Goal: Communication & Community: Answer question/provide support

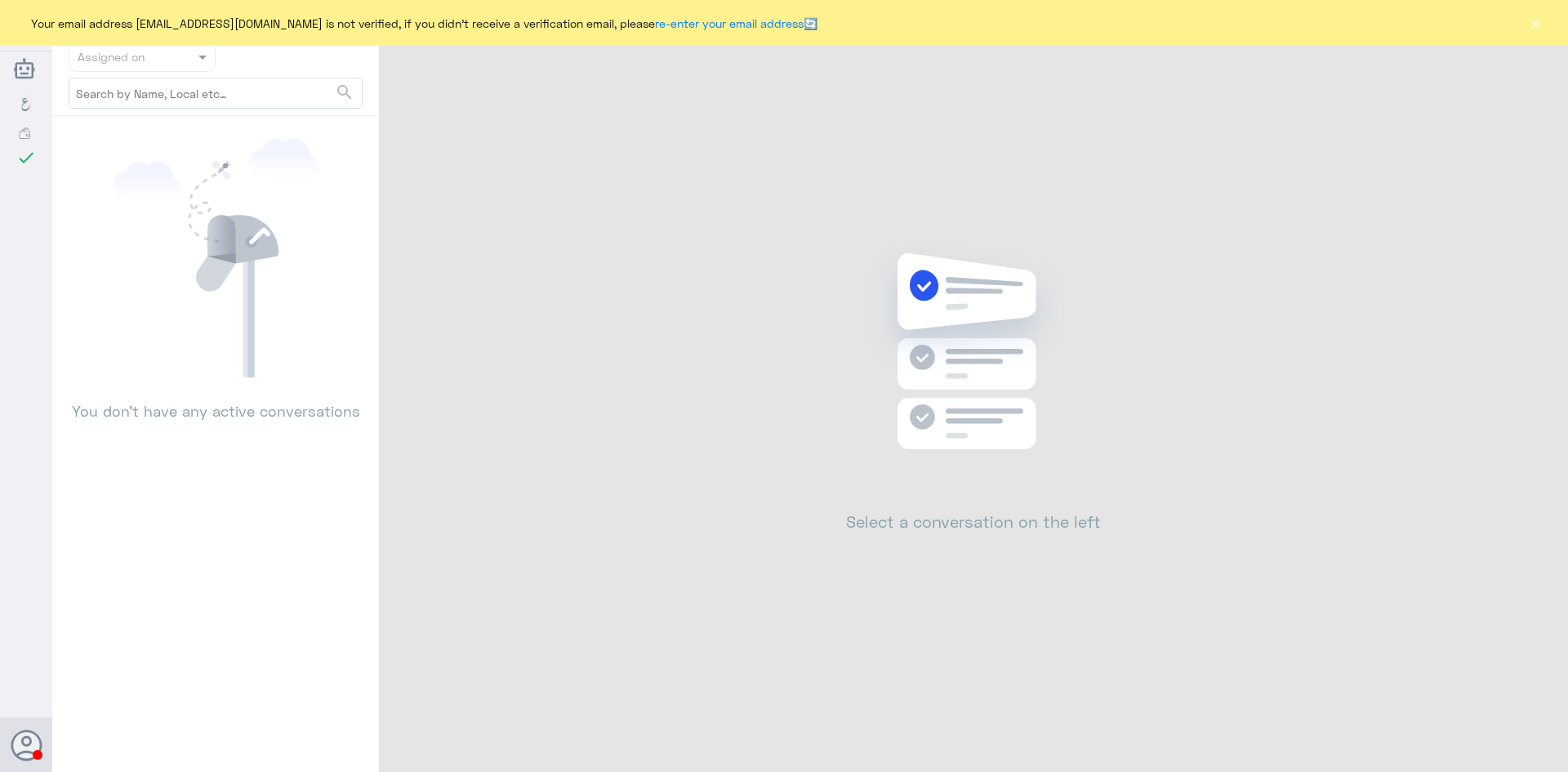
click at [1540, 22] on button "×" at bounding box center [1535, 23] width 16 height 16
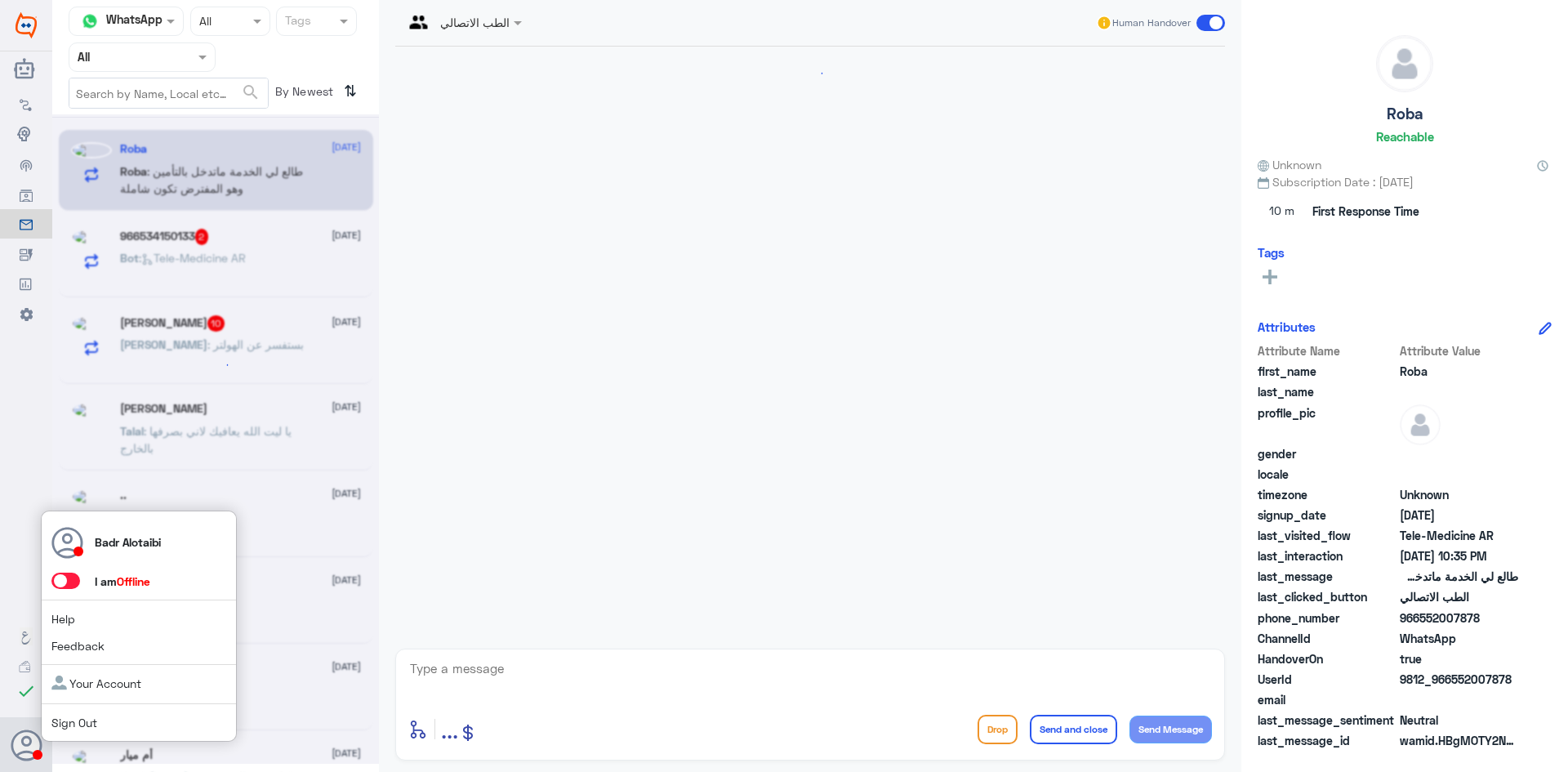
click at [72, 579] on span at bounding box center [65, 581] width 29 height 16
click at [0, 0] on input "checkbox" at bounding box center [0, 0] width 0 height 0
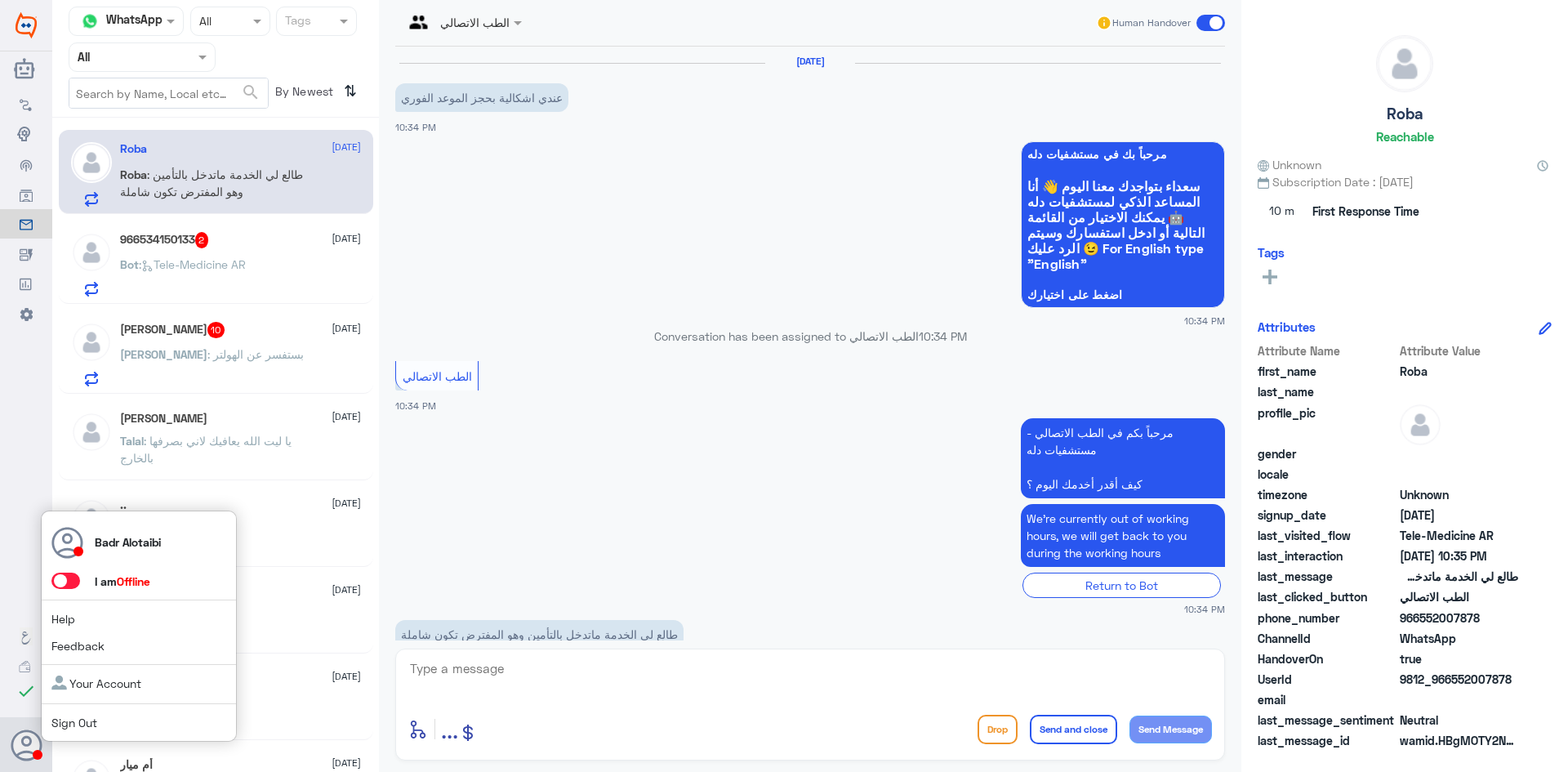
scroll to position [40, 0]
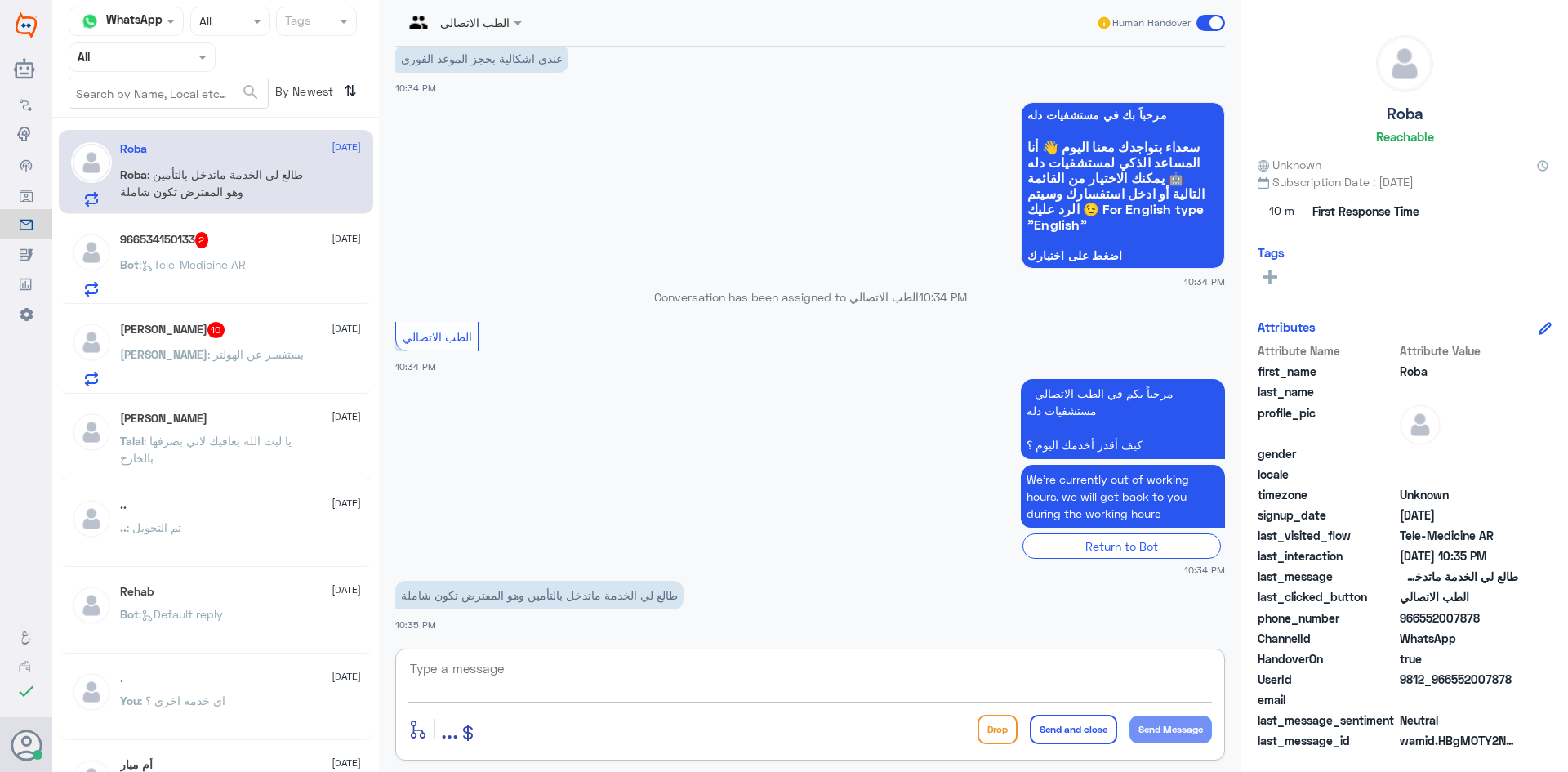
click at [616, 672] on textarea at bounding box center [809, 678] width 803 height 40
type textarea "I"
type textarea "مرحبا معك بدر من الطب الاتصالي"
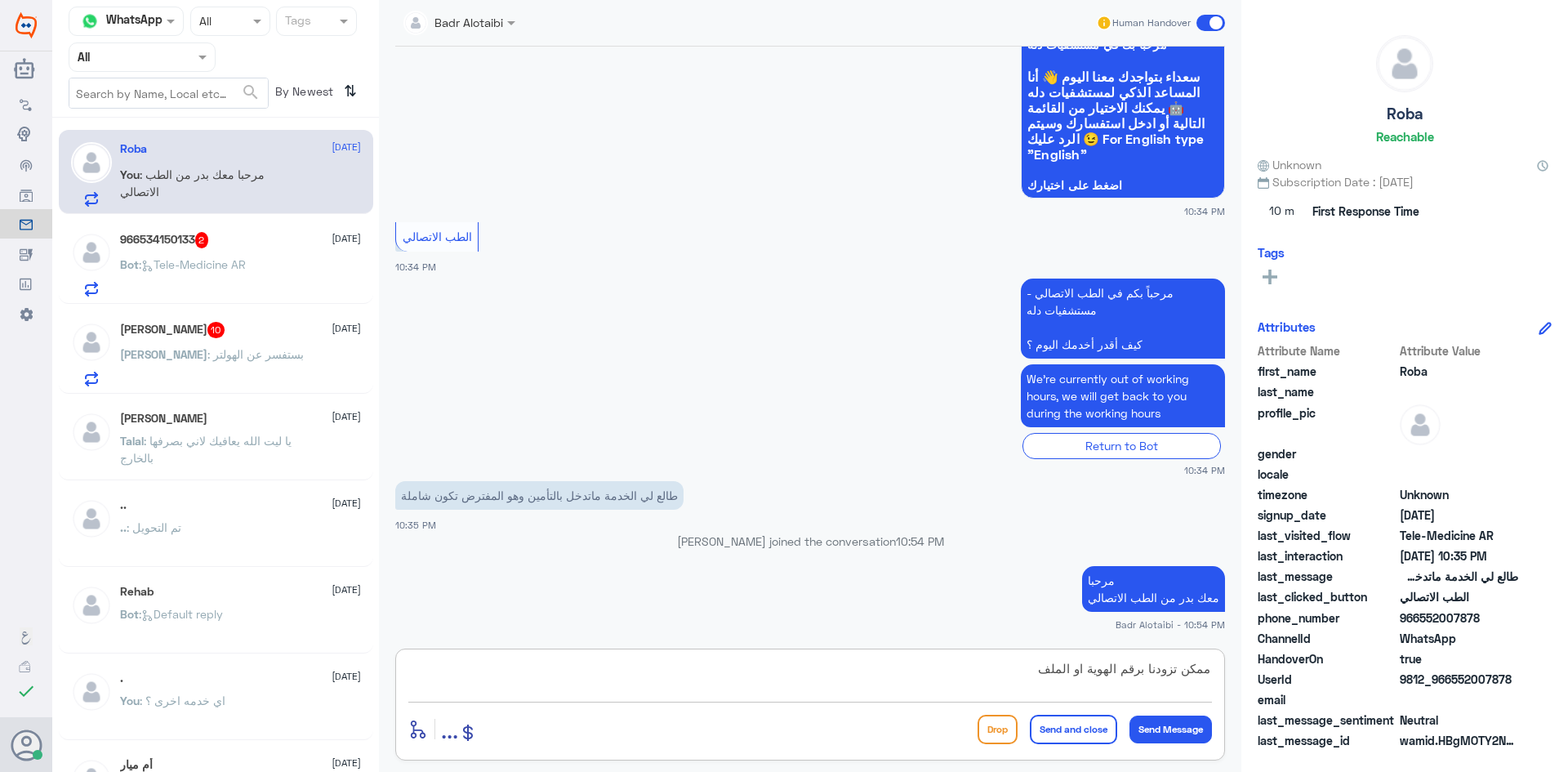
type textarea "ممكن تزودنا برقم الهوية او الملف"
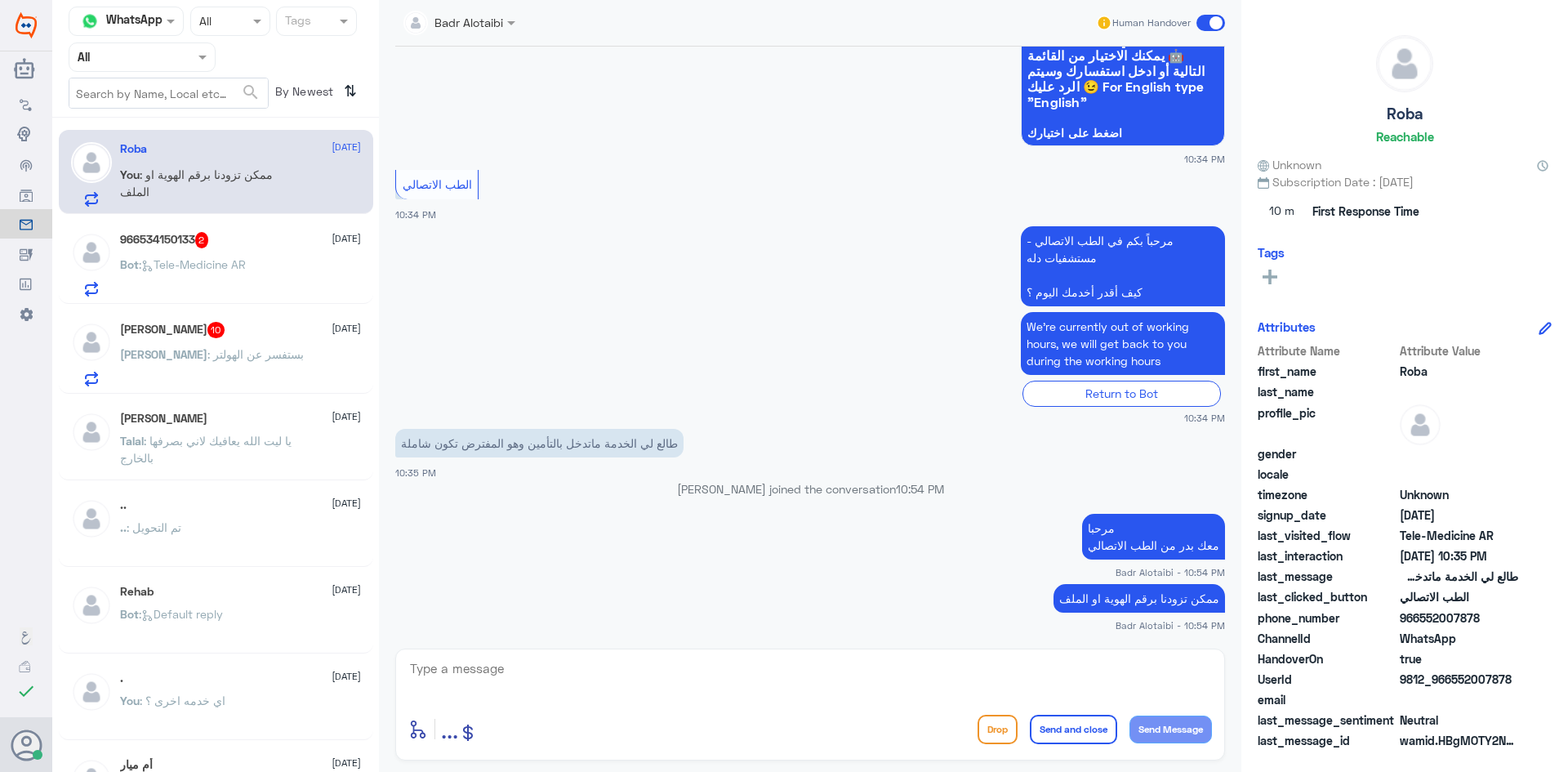
click at [298, 246] on div "966534150133 2 20 August" at bounding box center [240, 240] width 241 height 16
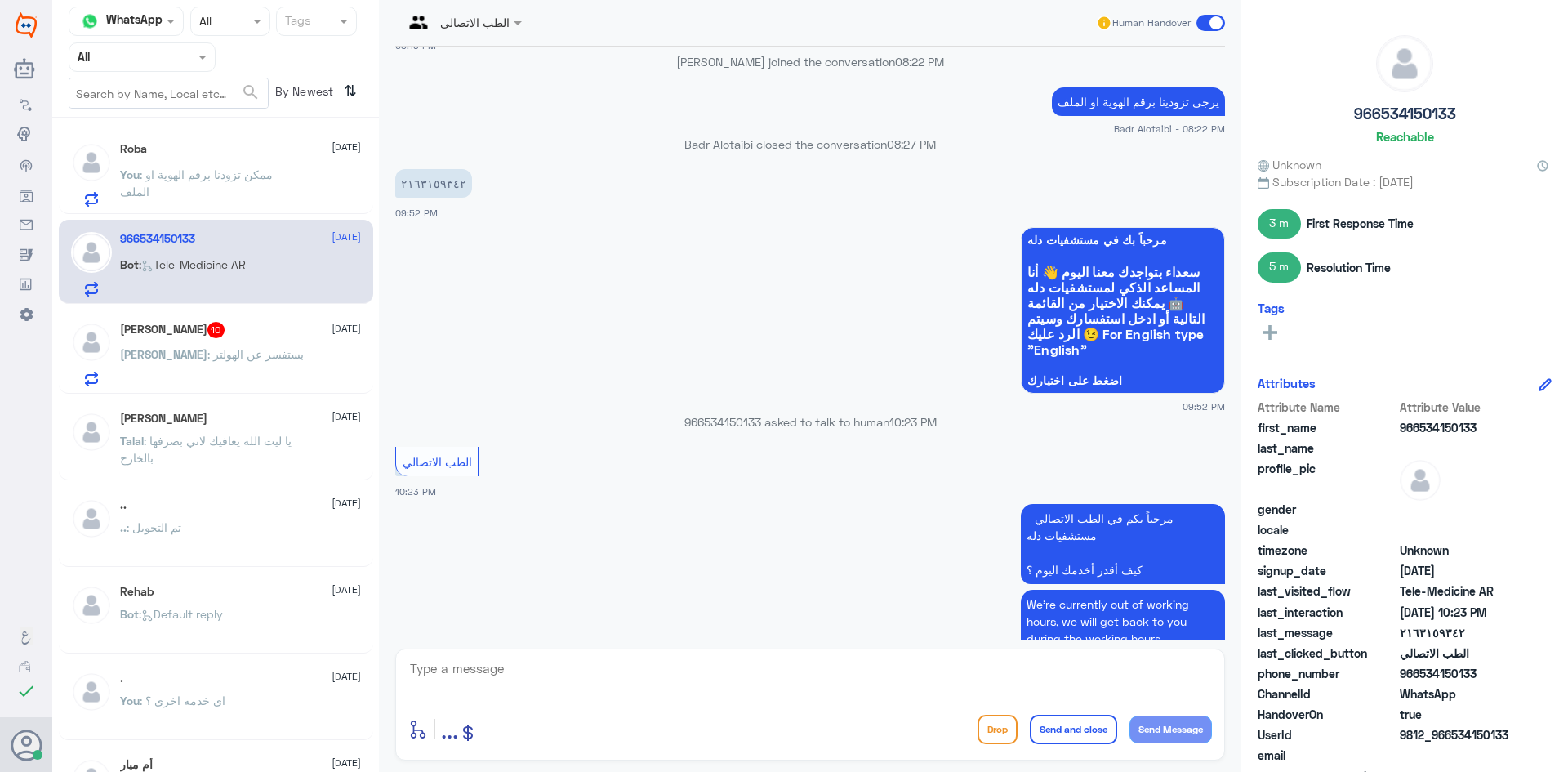
scroll to position [811, 0]
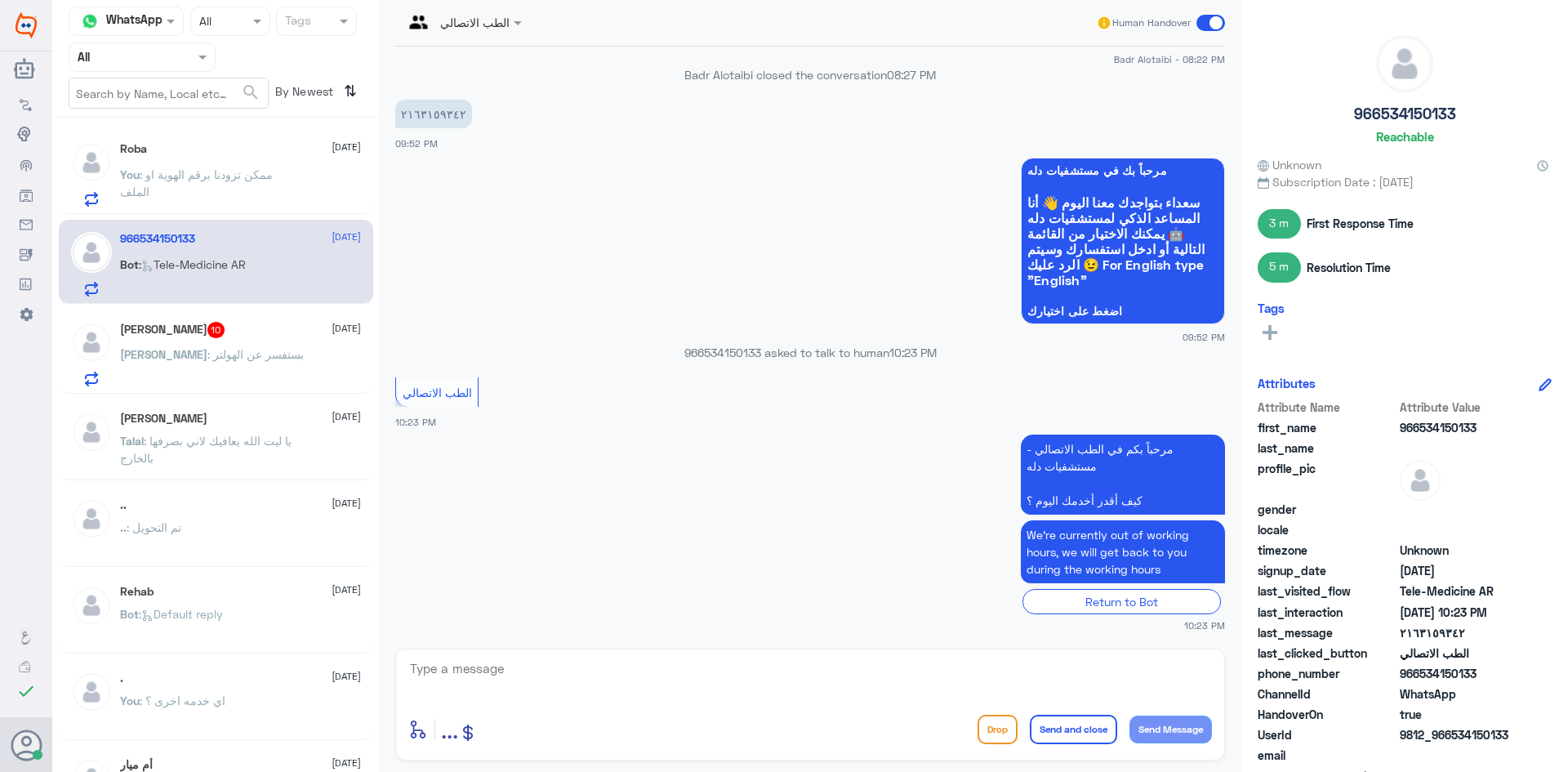
click at [261, 324] on div "محمد العصيمي 10 20 August" at bounding box center [240, 330] width 241 height 16
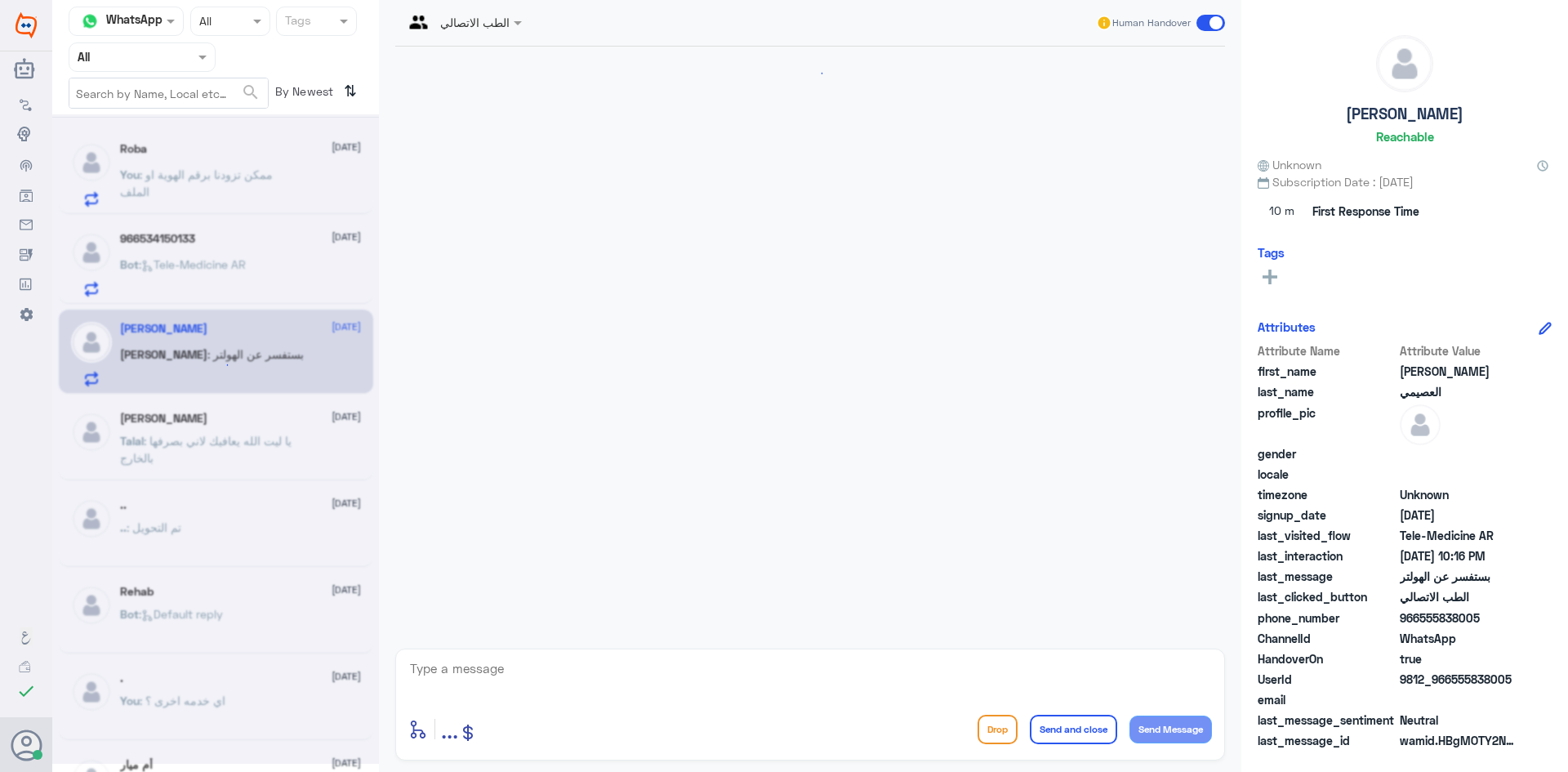
scroll to position [1264, 0]
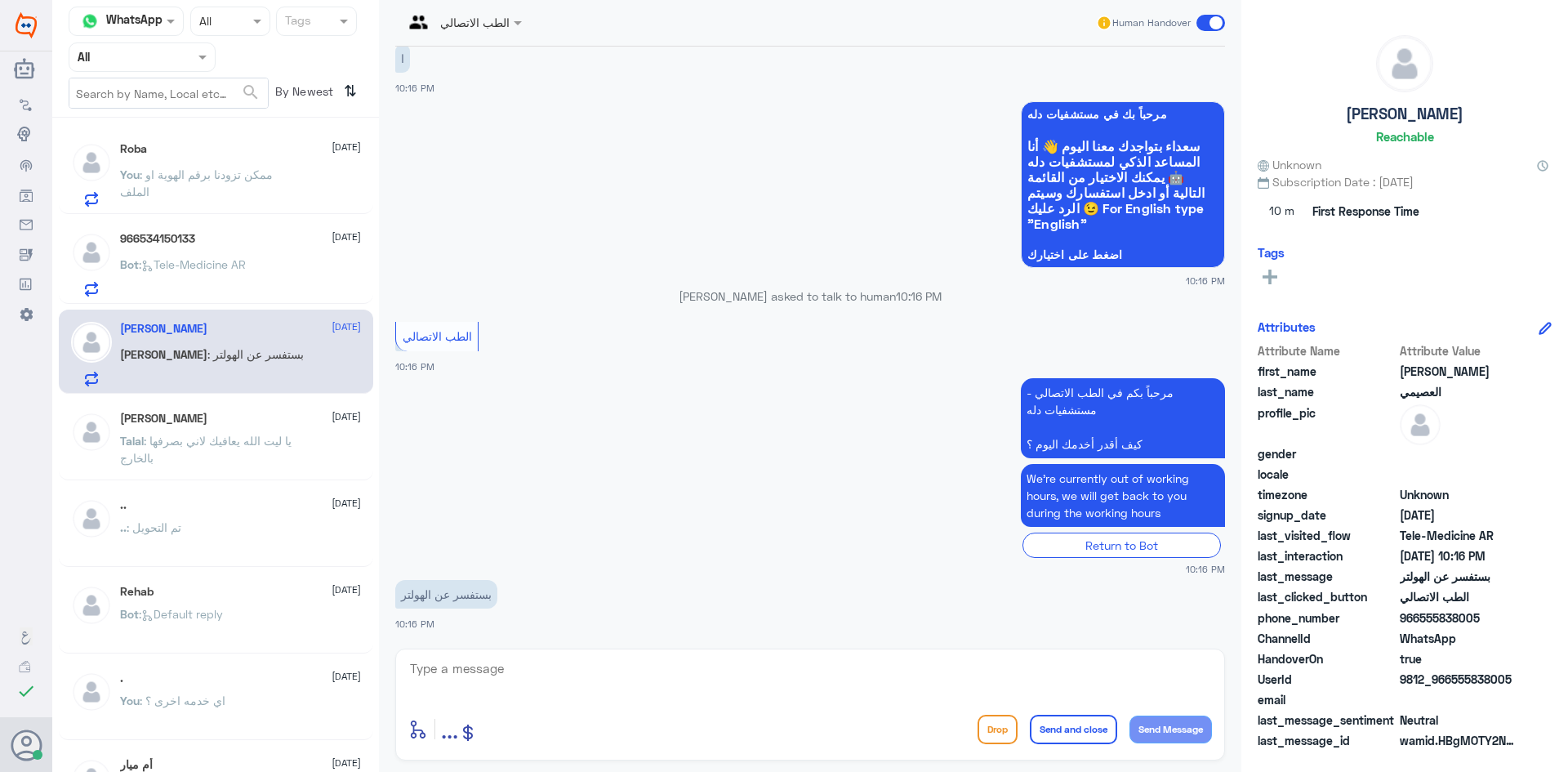
drag, startPoint x: 1514, startPoint y: 682, endPoint x: 1453, endPoint y: 685, distance: 61.1
click at [1453, 685] on span "9812_966555838005" at bounding box center [1459, 679] width 119 height 17
copy span "555838005"
click at [526, 663] on textarea at bounding box center [809, 678] width 803 height 40
click at [597, 681] on textarea at bounding box center [809, 678] width 803 height 40
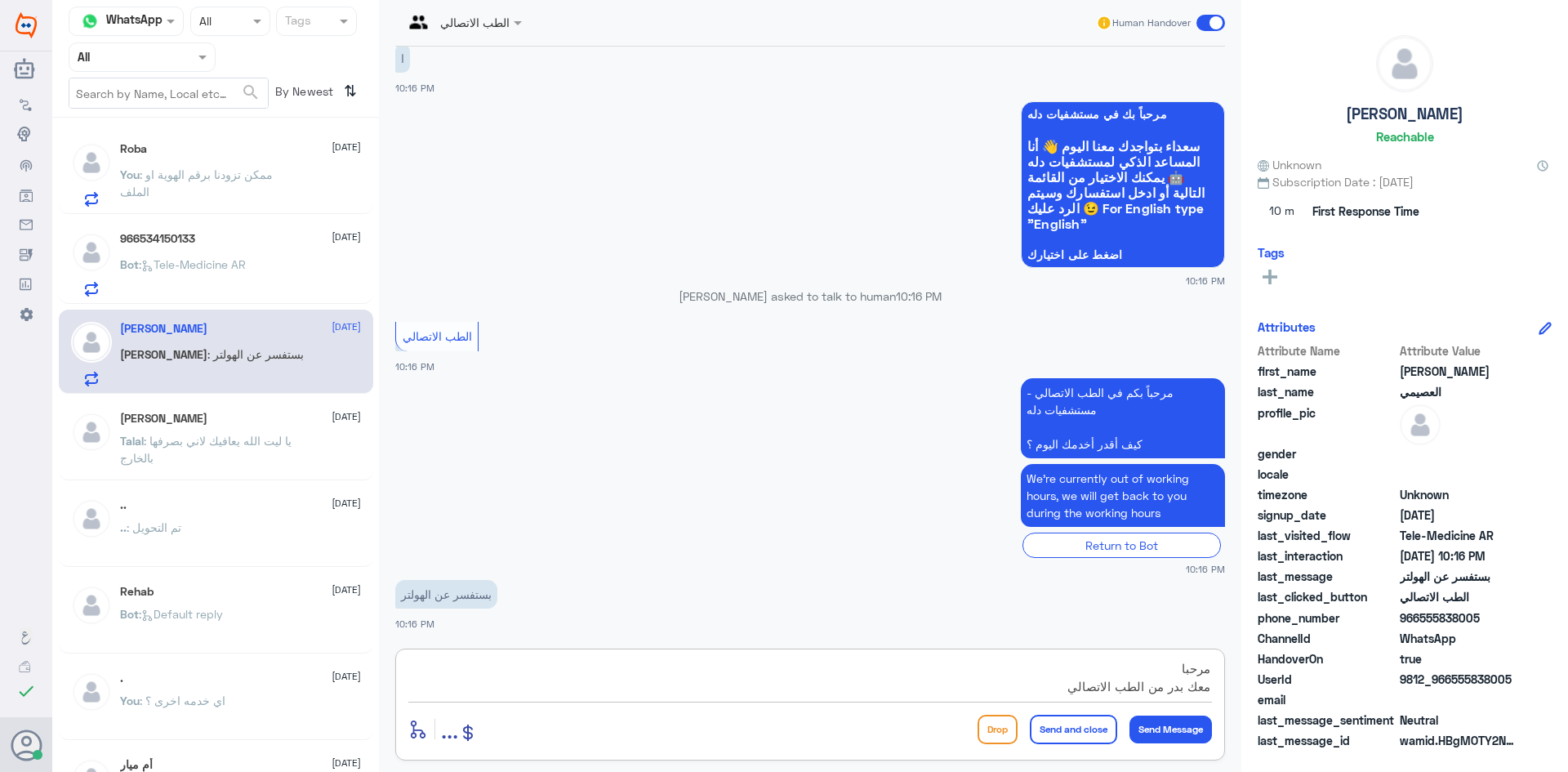
type textarea "مرحبا معك بدر من الطب الاتصالي"
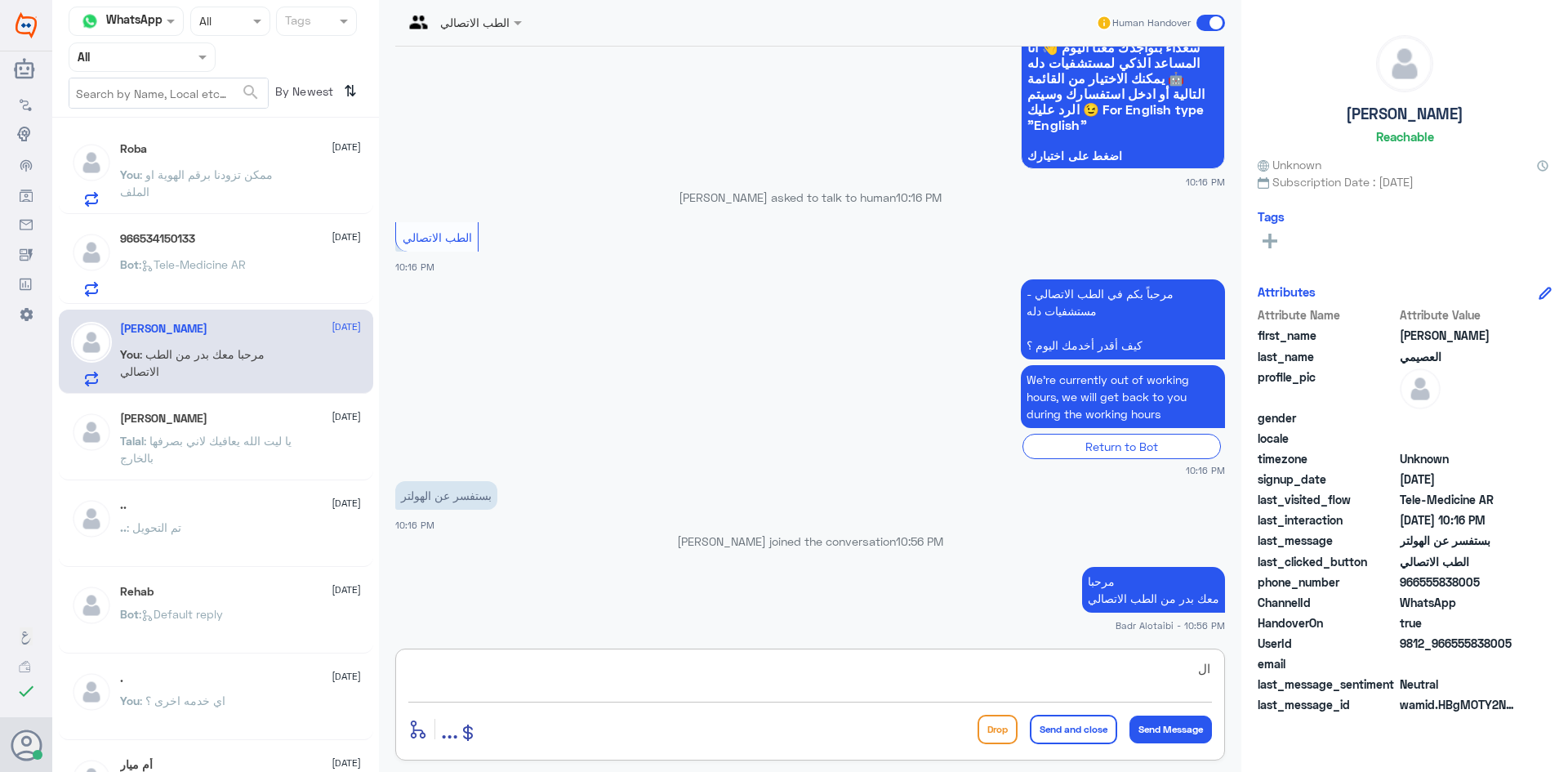
type textarea "ا"
type textarea "هذا ليس اختصاصنا اختصاص قسم القلب"
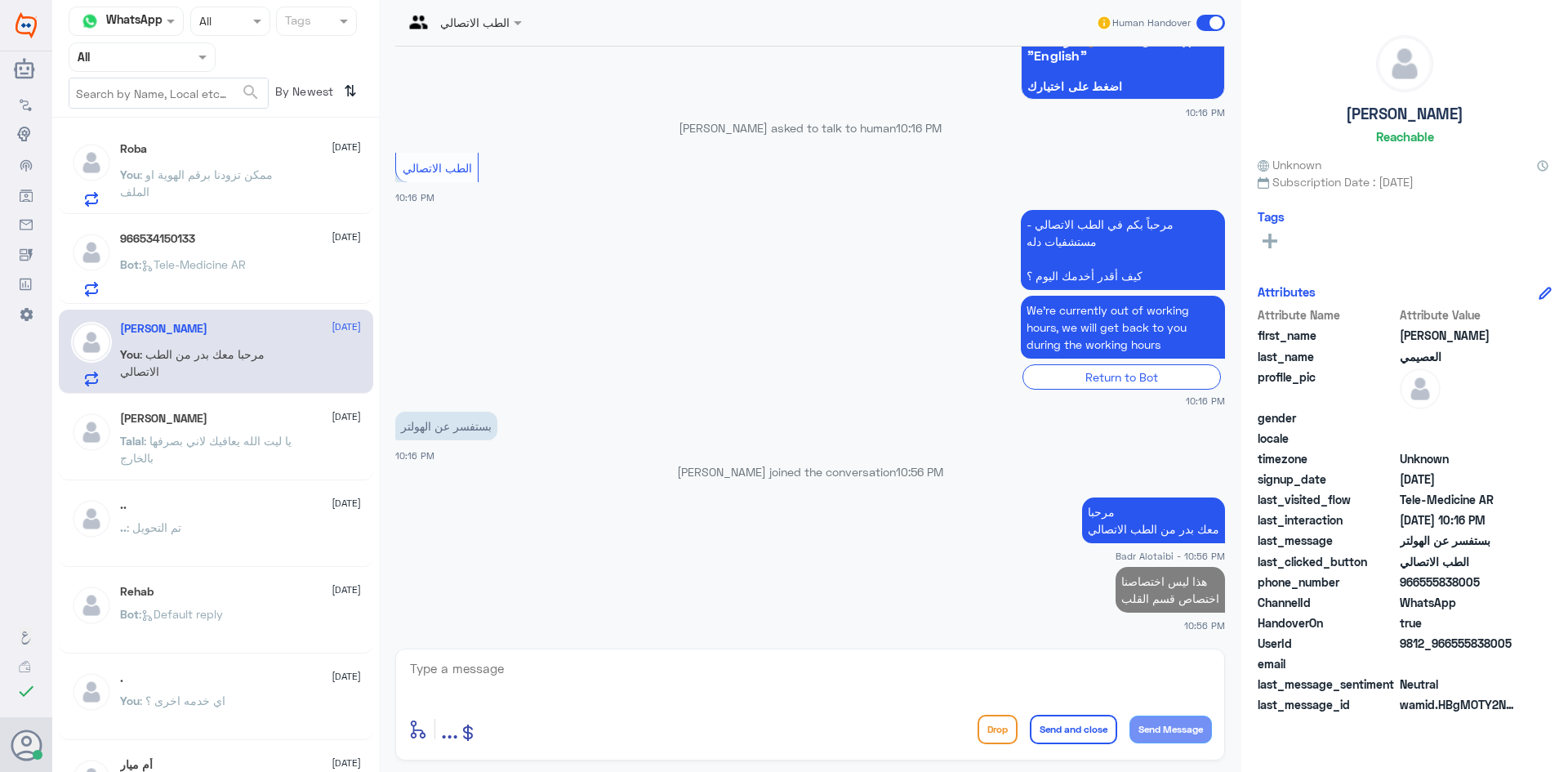
click at [142, 250] on div "966534150133 20 August Bot : Tele-Medicine AR" at bounding box center [240, 264] width 241 height 64
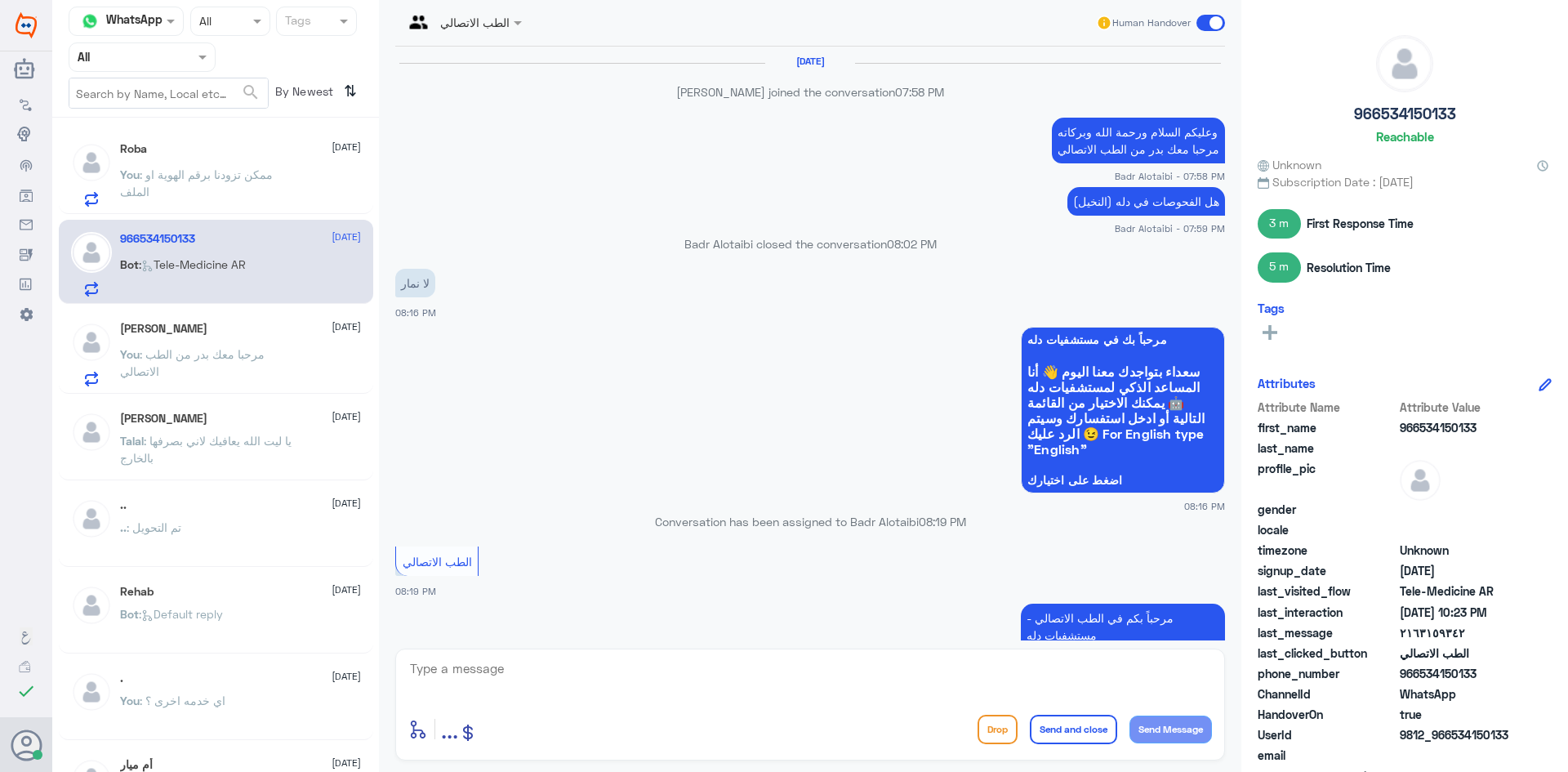
scroll to position [811, 0]
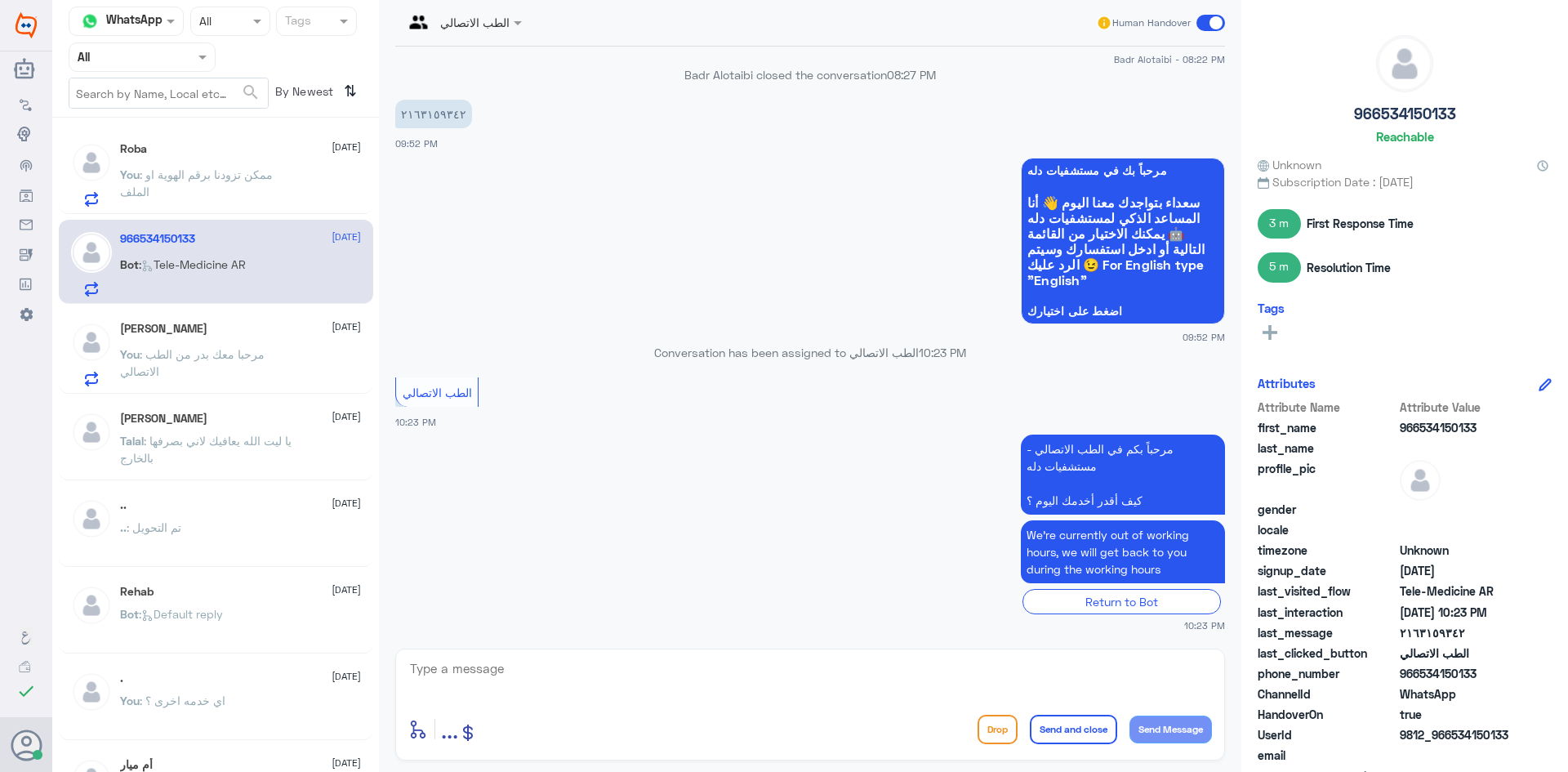
click at [199, 68] on div "Agent Filter All" at bounding box center [142, 57] width 147 height 30
click at [155, 95] on div "All" at bounding box center [142, 95] width 147 height 31
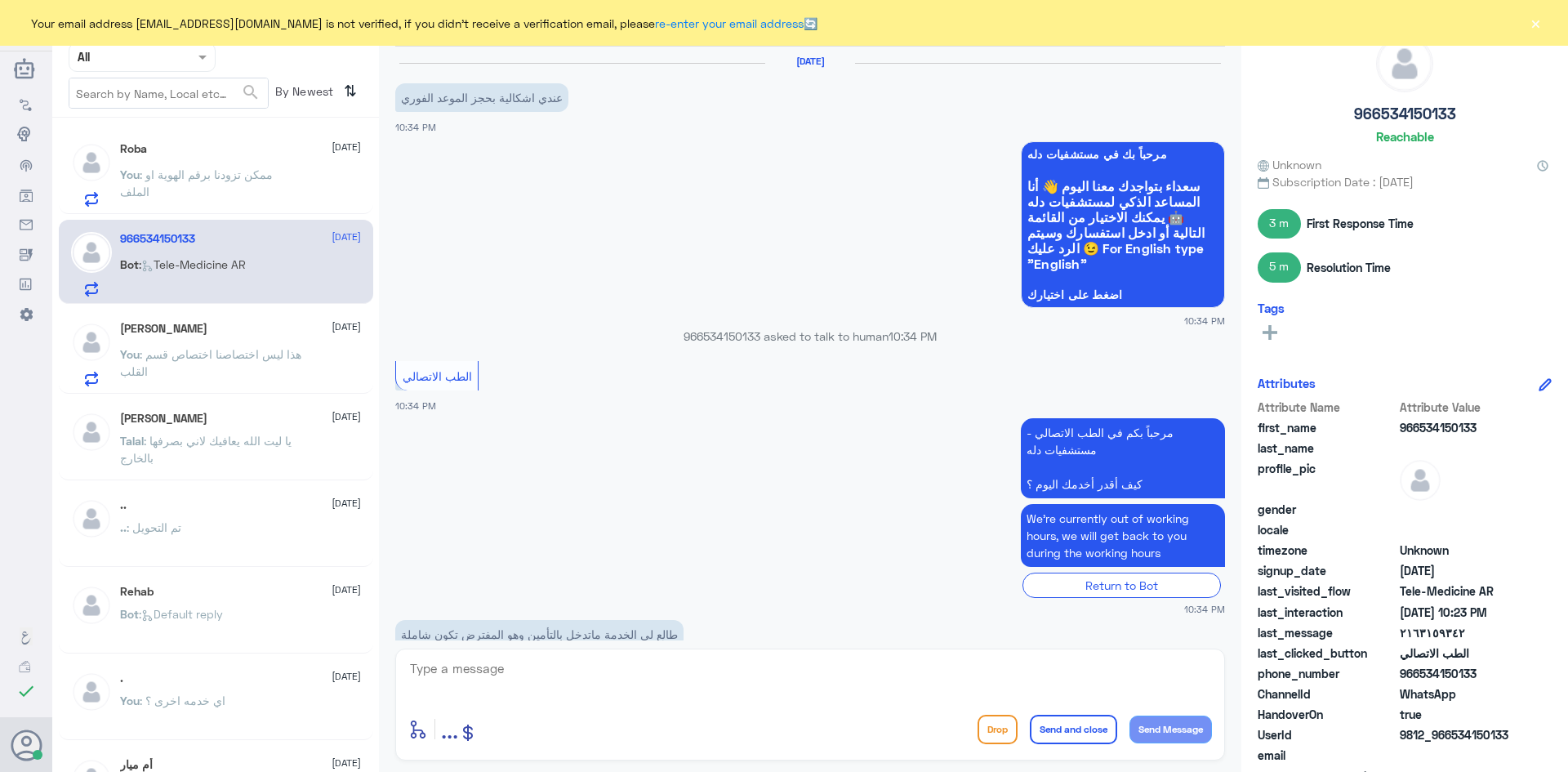
scroll to position [191, 0]
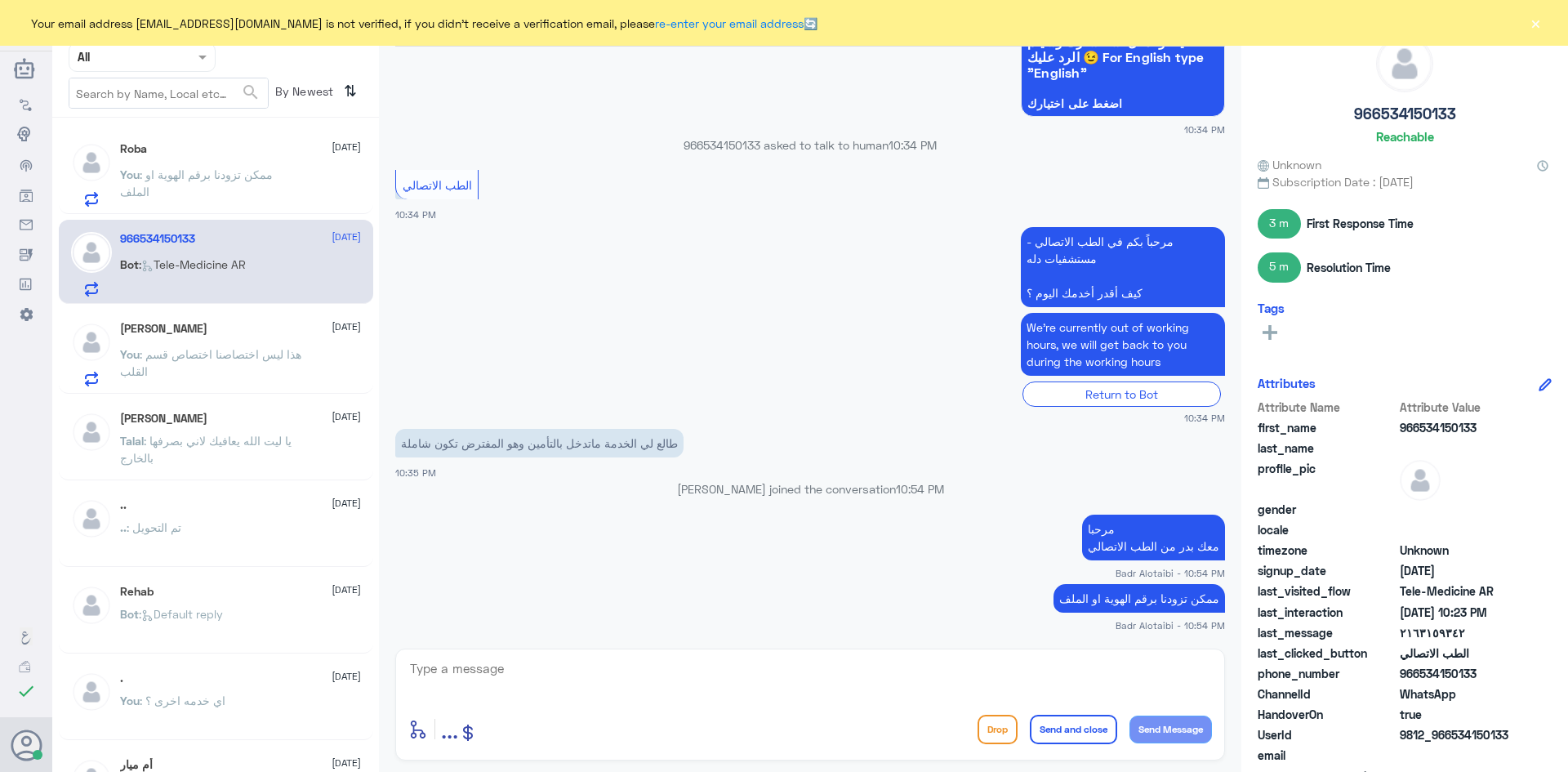
click at [1526, 20] on div "Your email address b_malotaibi@dallah-hospital.com is not verified, if you didn…" at bounding box center [784, 23] width 1568 height 46
click at [1528, 43] on div "Your email address b_malotaibi@dallah-hospital.com is not verified, if you didn…" at bounding box center [784, 23] width 1568 height 46
click at [1533, 25] on button "×" at bounding box center [1535, 23] width 16 height 16
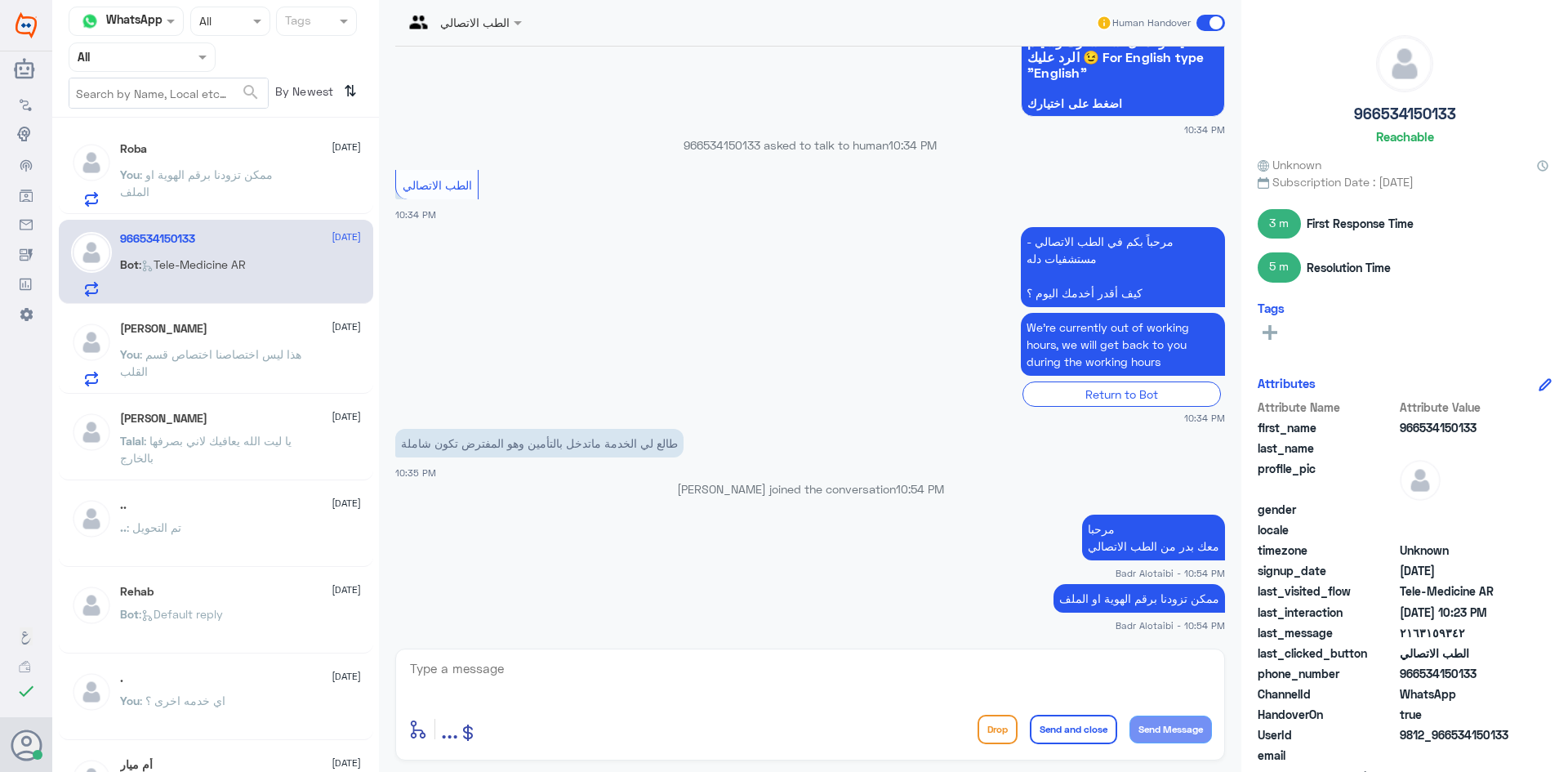
click at [281, 176] on p "You : ممكن تزودنا برقم الهوية او الملف" at bounding box center [212, 185] width 184 height 41
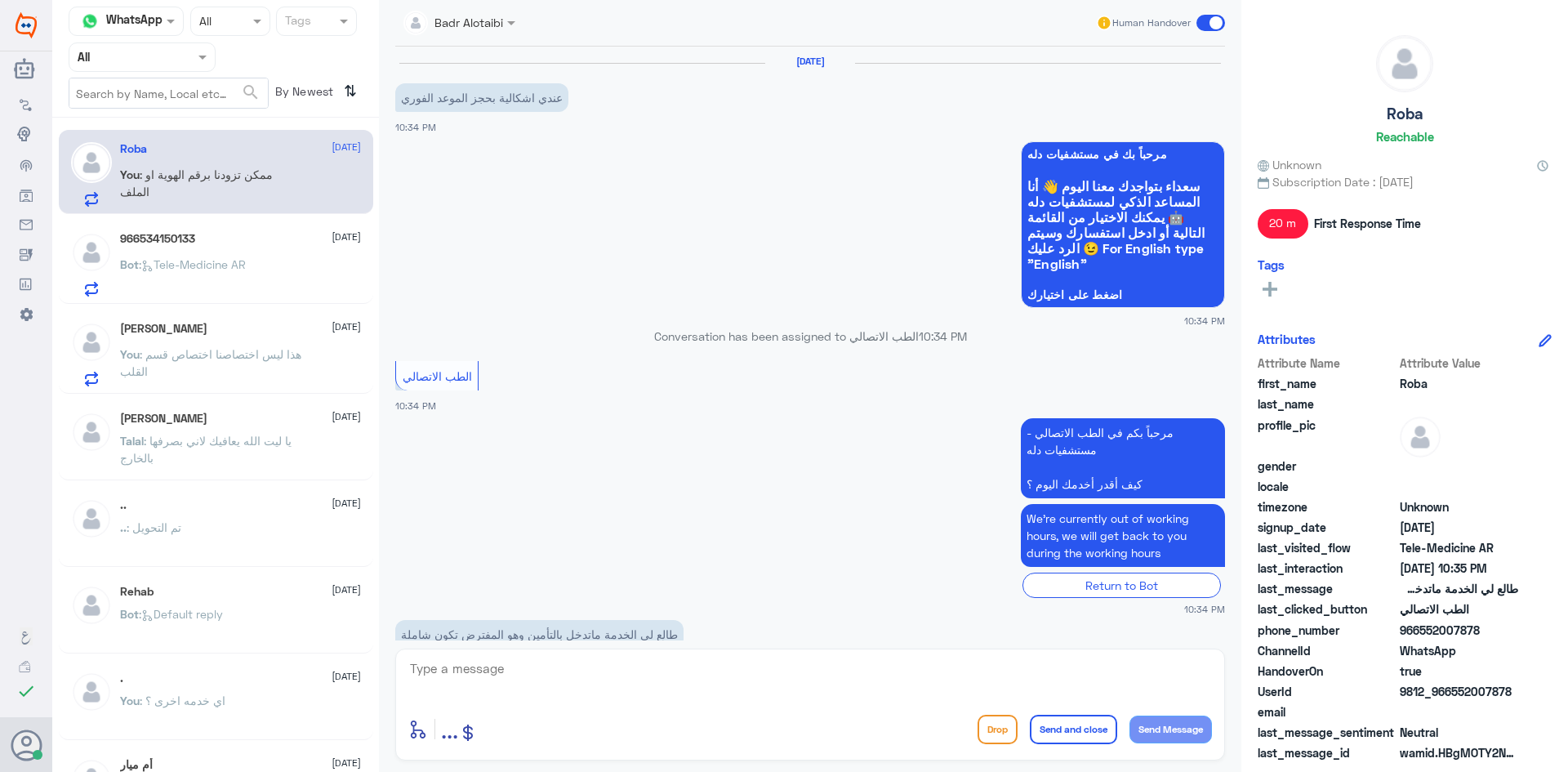
scroll to position [191, 0]
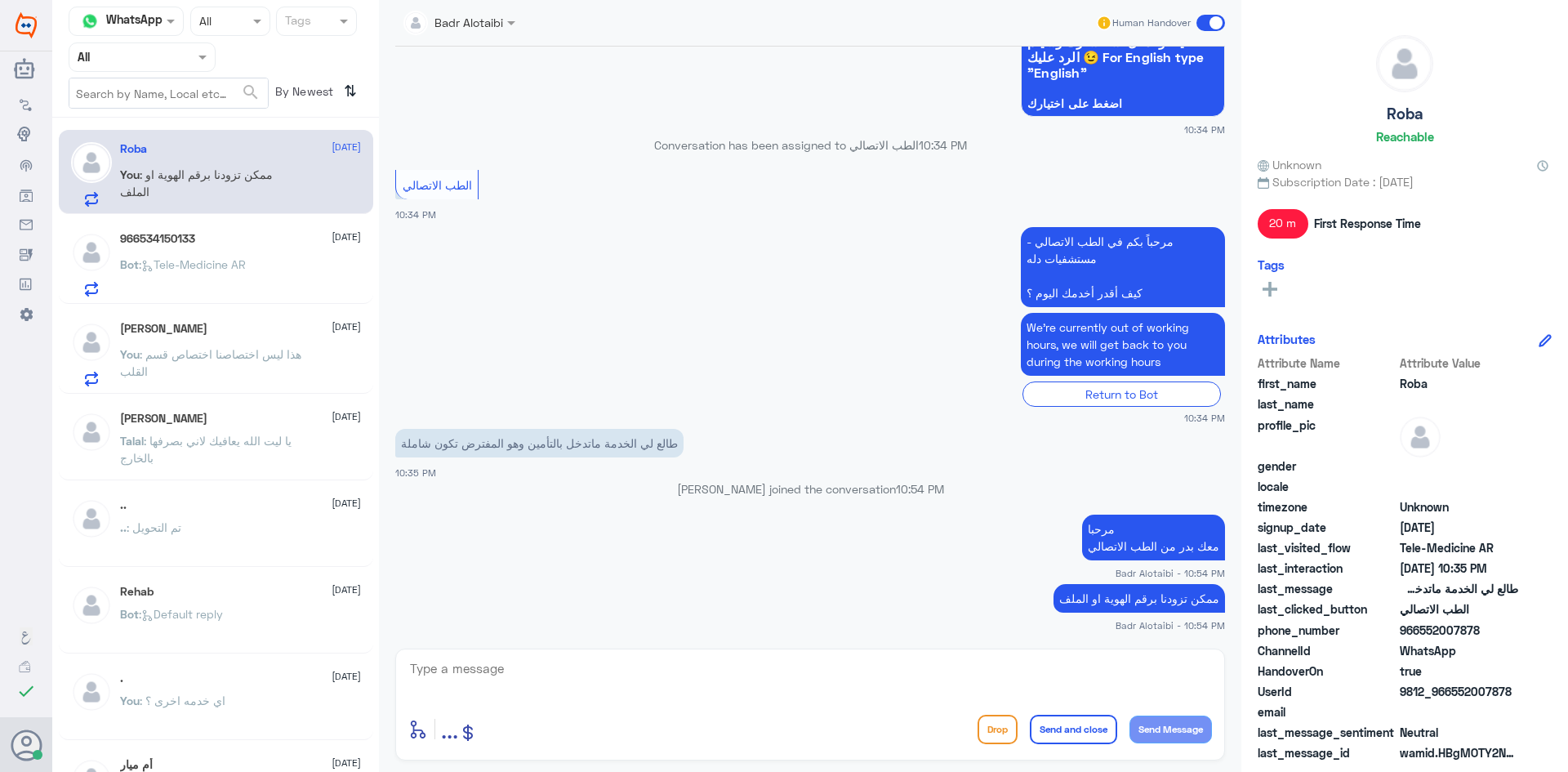
drag, startPoint x: 1512, startPoint y: 691, endPoint x: 1449, endPoint y: 696, distance: 63.2
click at [1449, 696] on span "9812_966552007878" at bounding box center [1459, 691] width 119 height 17
copy span "552007878"
click at [278, 357] on p "You : هذا ليس اختصاصنا اختصاص قسم القلب" at bounding box center [212, 366] width 184 height 41
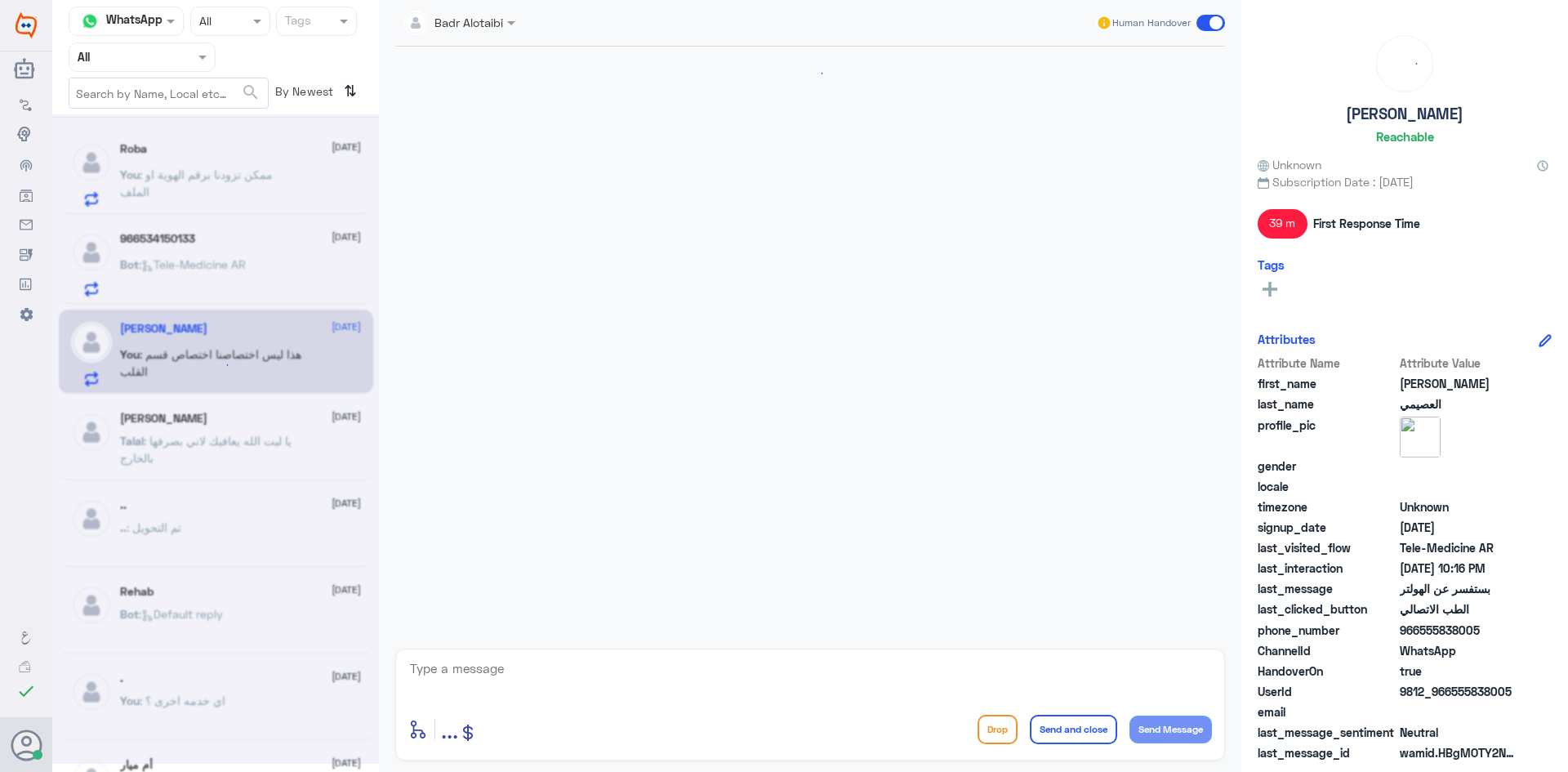
scroll to position [1118, 0]
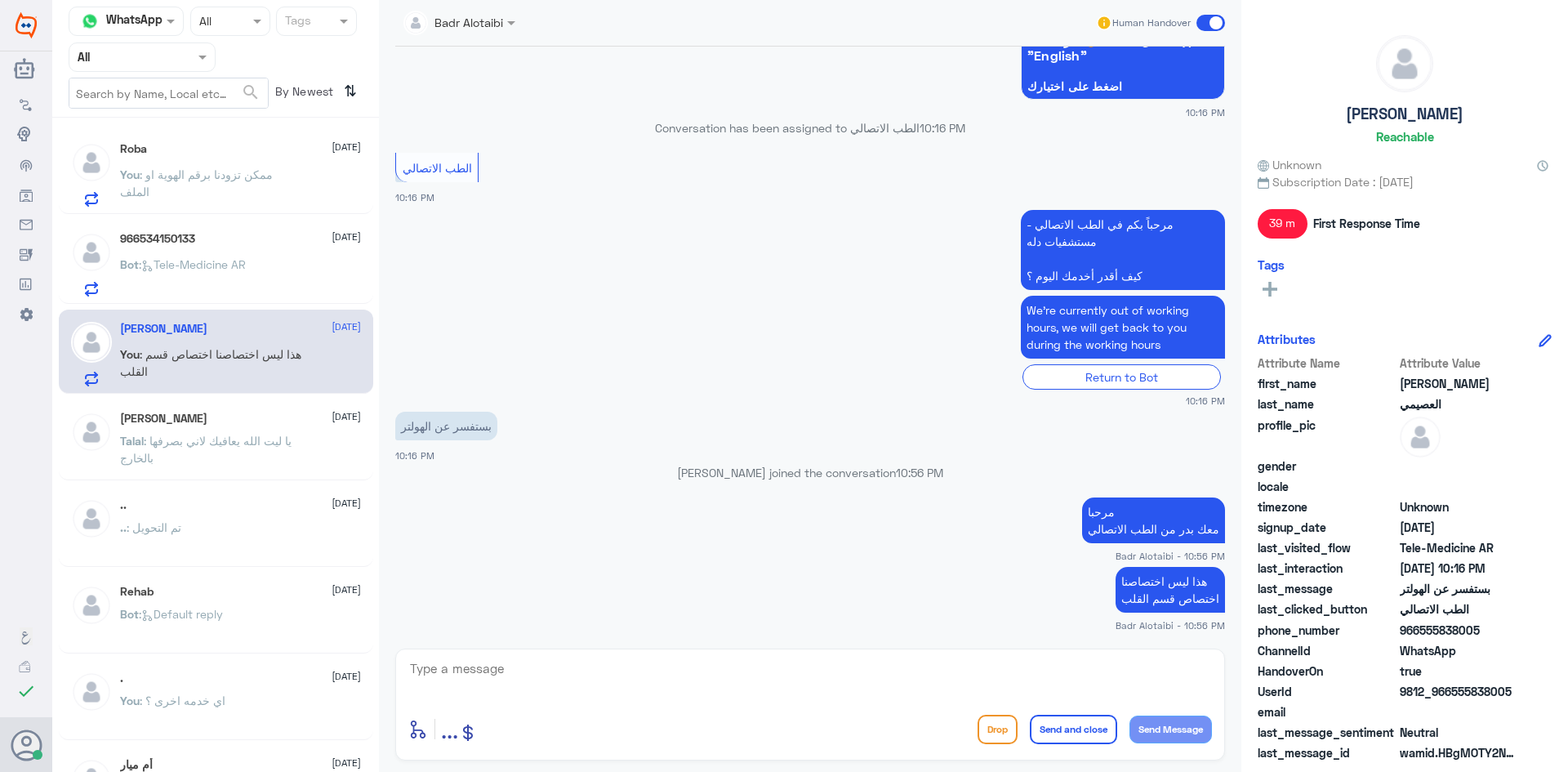
click at [1212, 21] on span at bounding box center [1210, 23] width 29 height 16
click at [0, 0] on input "checkbox" at bounding box center [0, 0] width 0 height 0
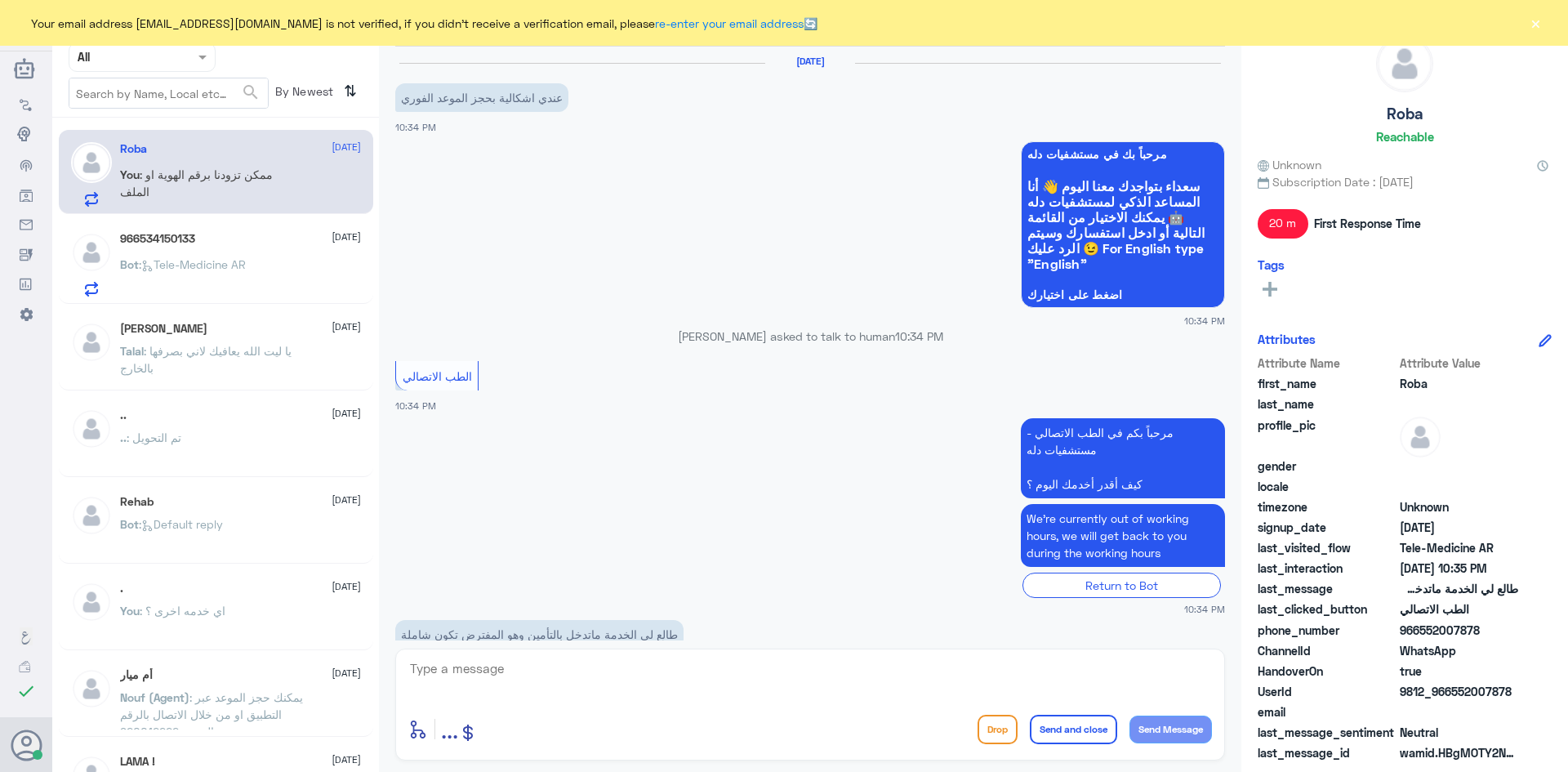
scroll to position [191, 0]
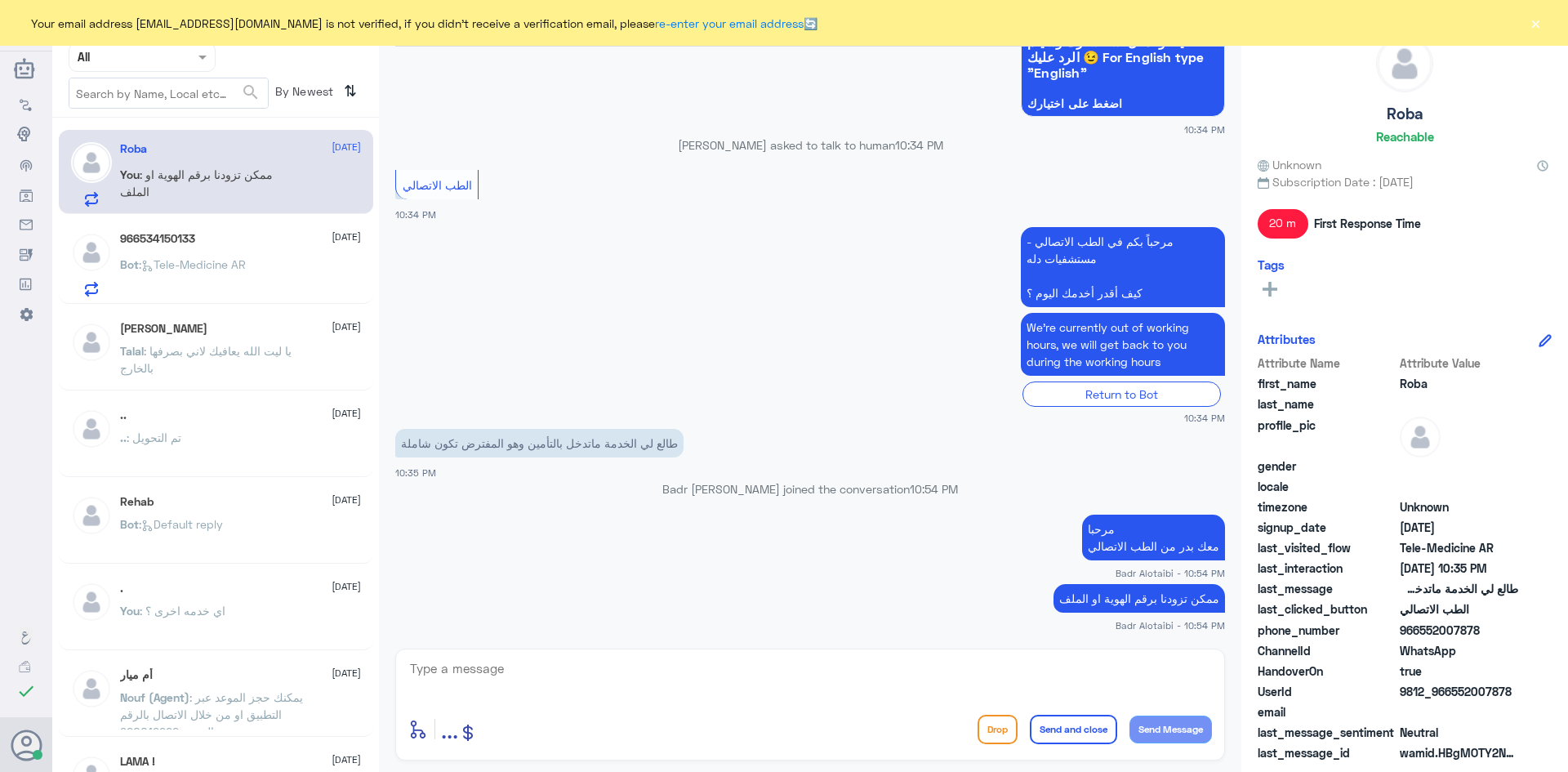
click at [1537, 26] on button "×" at bounding box center [1535, 23] width 16 height 16
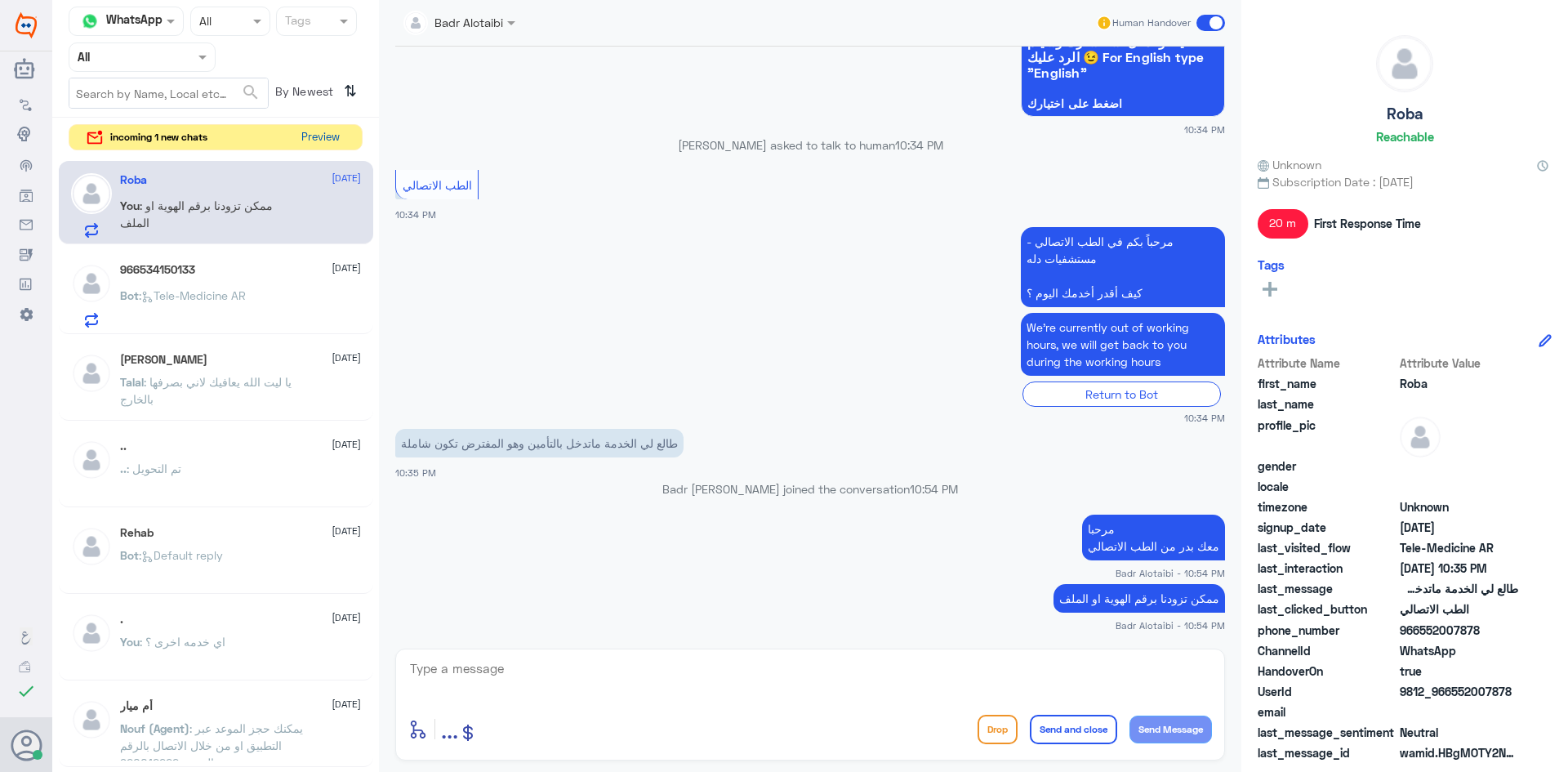
click at [322, 138] on button "Preview" at bounding box center [320, 138] width 51 height 26
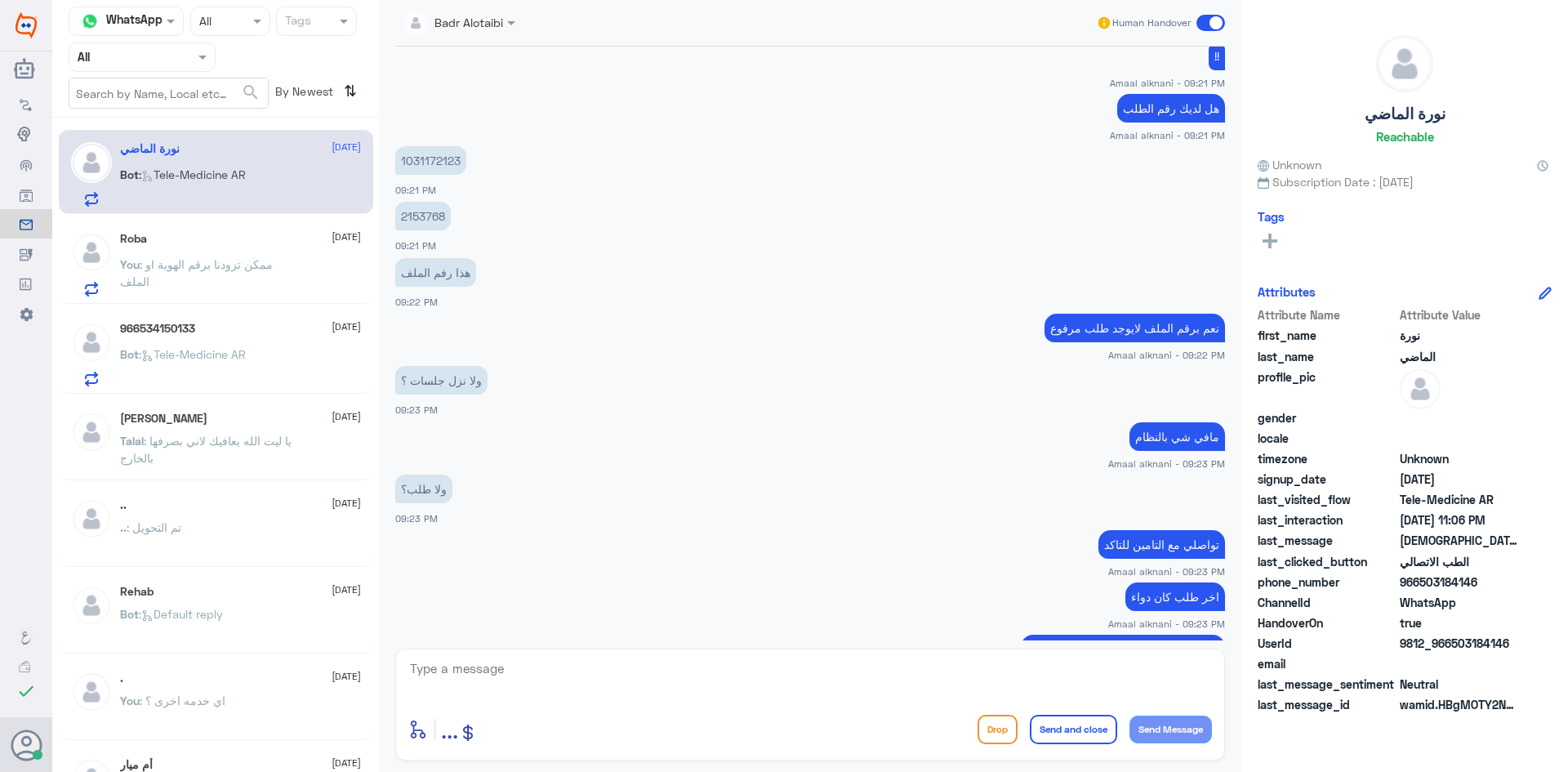
scroll to position [2279, 0]
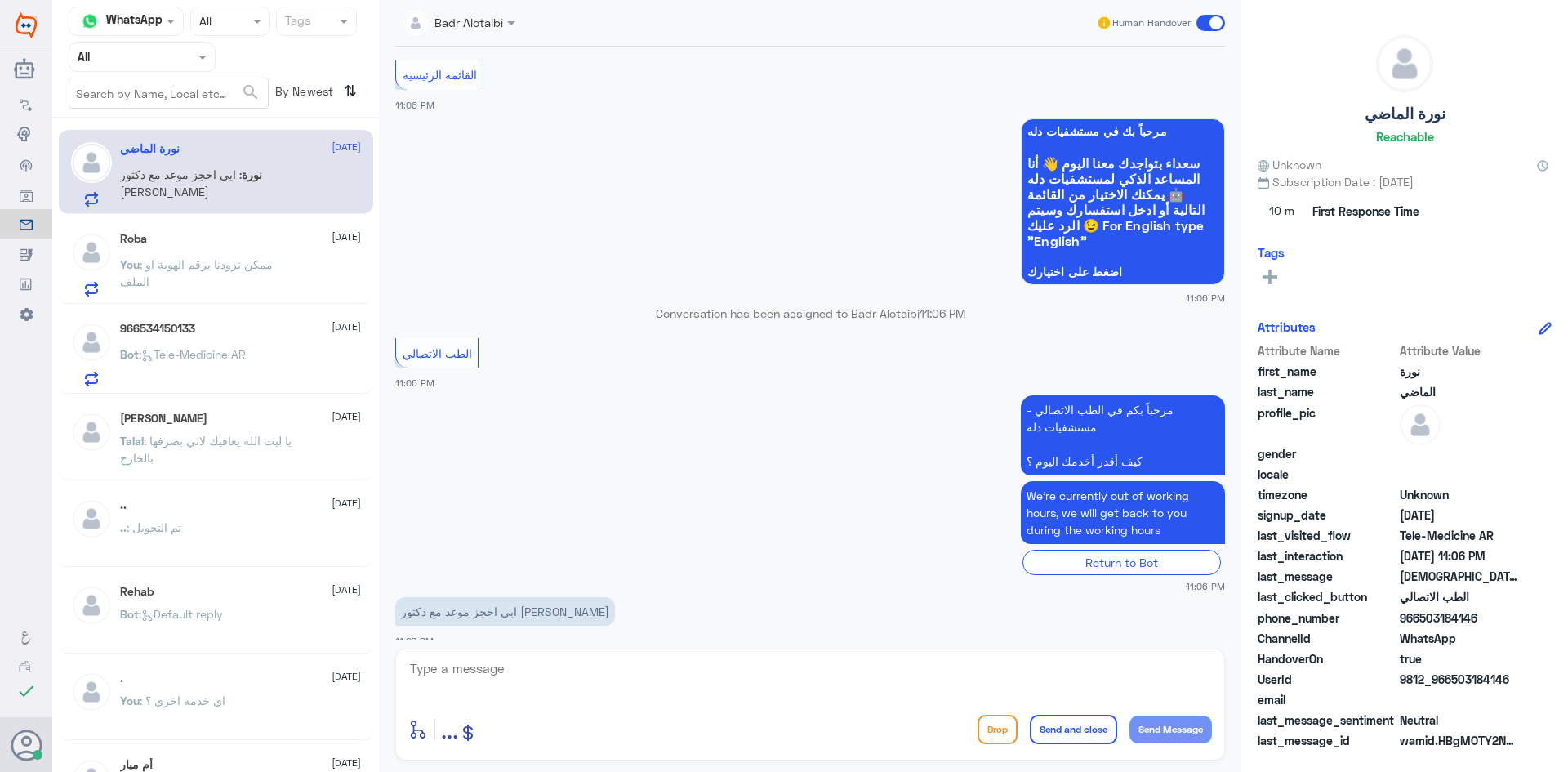
click at [519, 669] on textarea at bounding box center [809, 678] width 803 height 40
click at [717, 692] on textarea at bounding box center [809, 678] width 803 height 40
click at [880, 687] on textarea at bounding box center [809, 678] width 803 height 40
type textarea "مرحبا معك بدر من الطب الاتصالي"
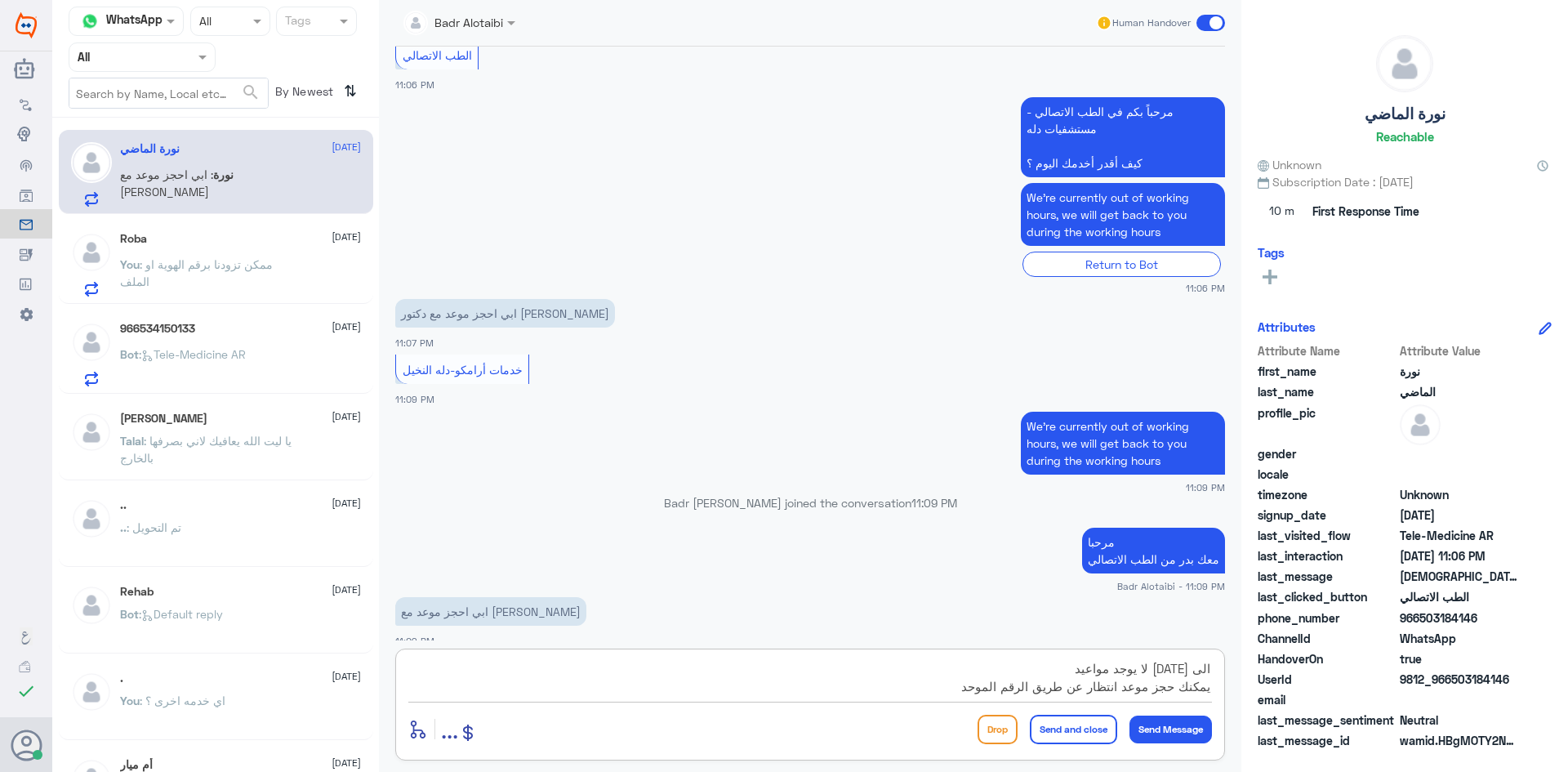
scroll to position [15, 0]
type textarea "الى 31 ديسمبر لا يوجد مواعيد يمكنك حجز موعد انتظار عن طريق الرقم الموحد 9200122…"
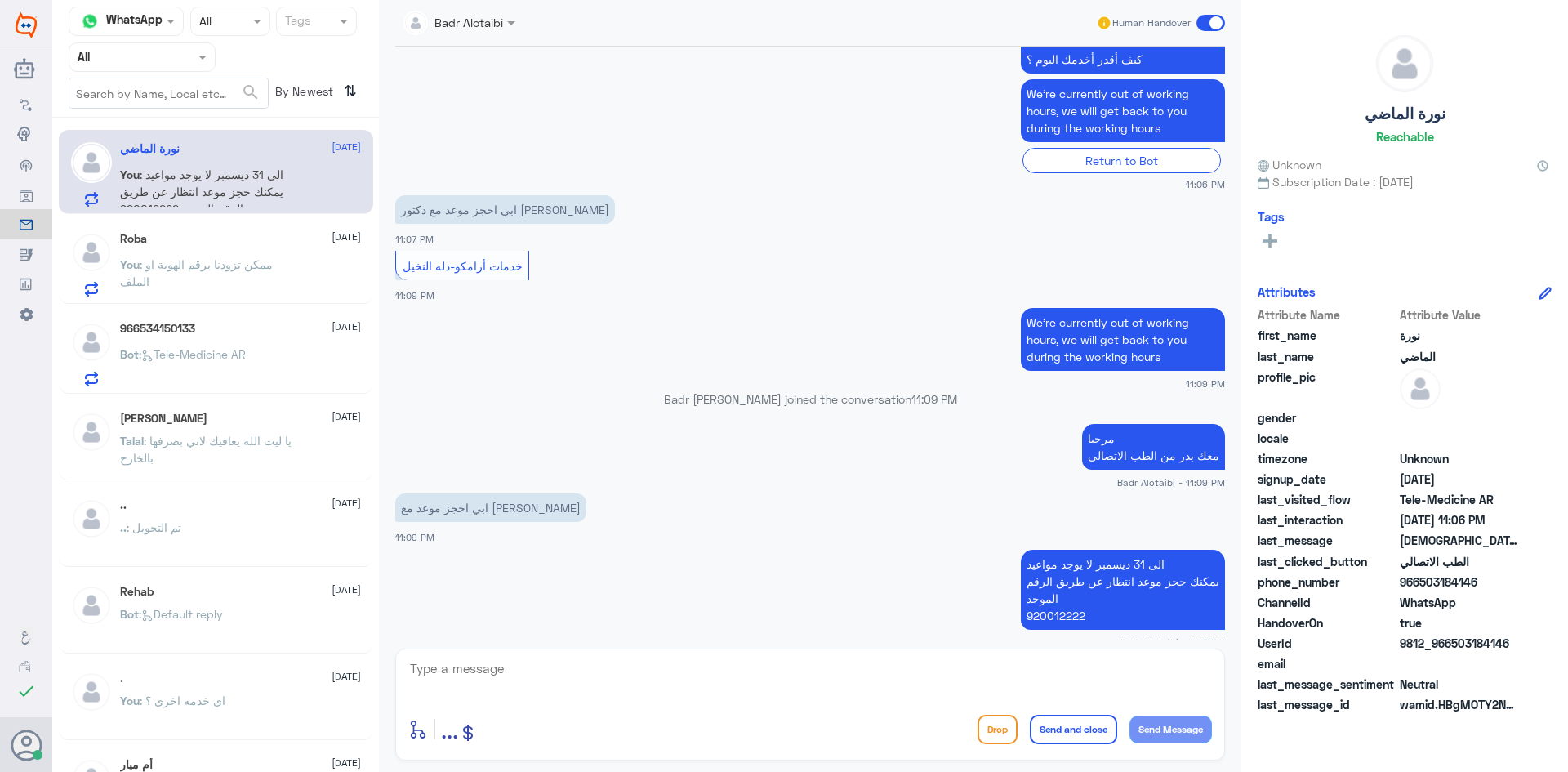
click at [1202, 29] on span at bounding box center [1210, 23] width 29 height 16
click at [0, 0] on input "checkbox" at bounding box center [0, 0] width 0 height 0
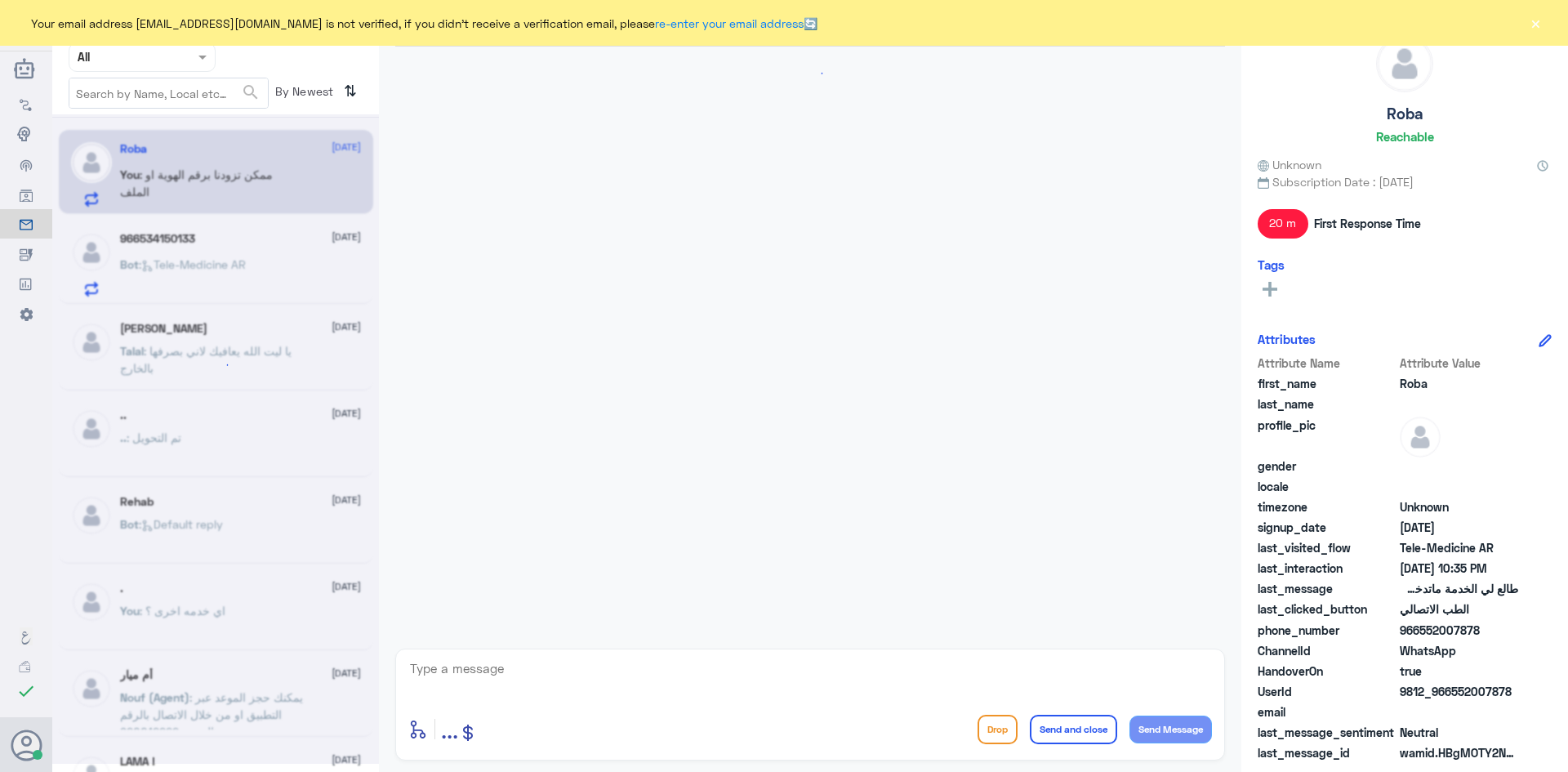
scroll to position [191, 0]
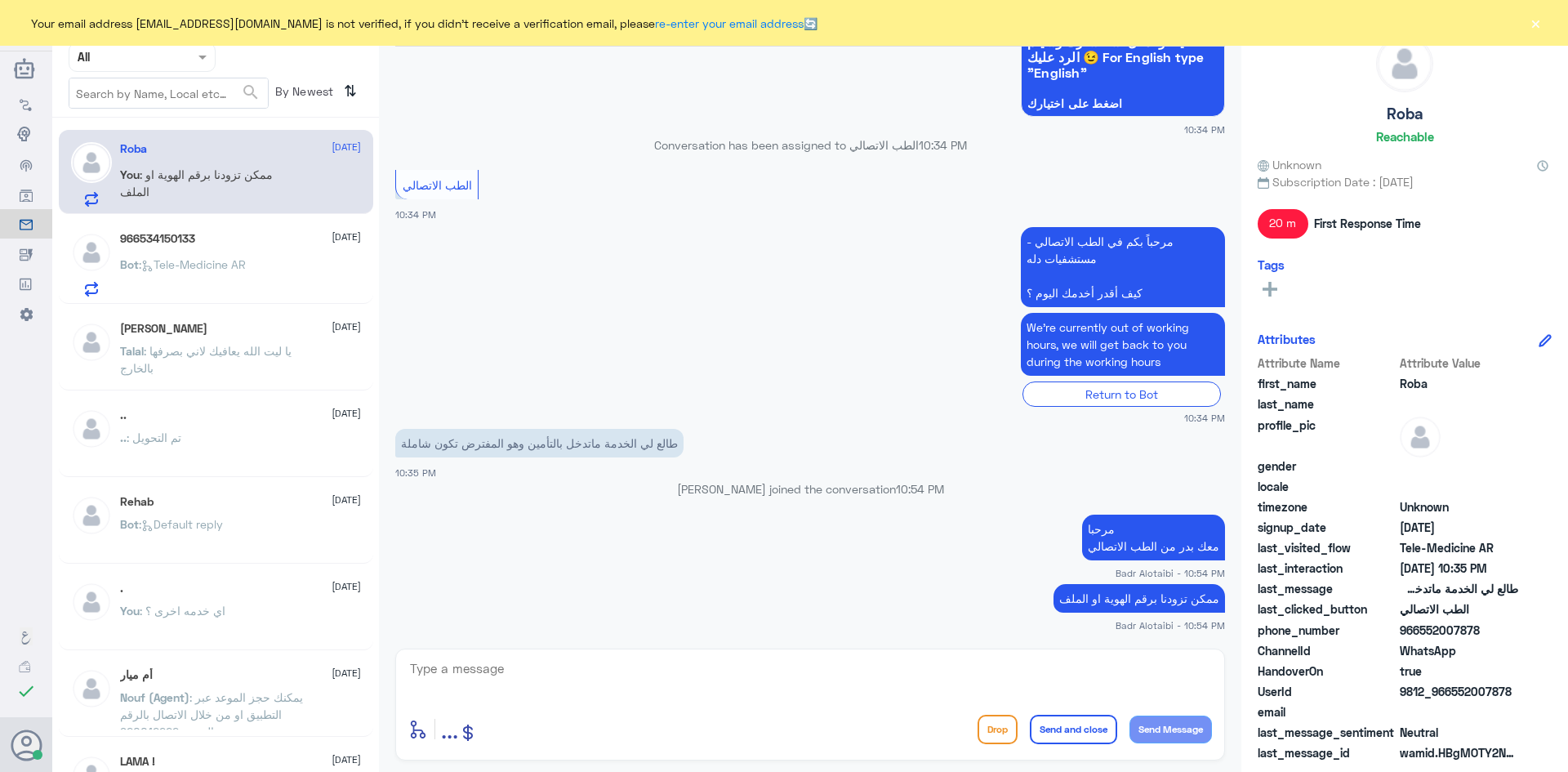
click at [1537, 20] on button "×" at bounding box center [1535, 23] width 16 height 16
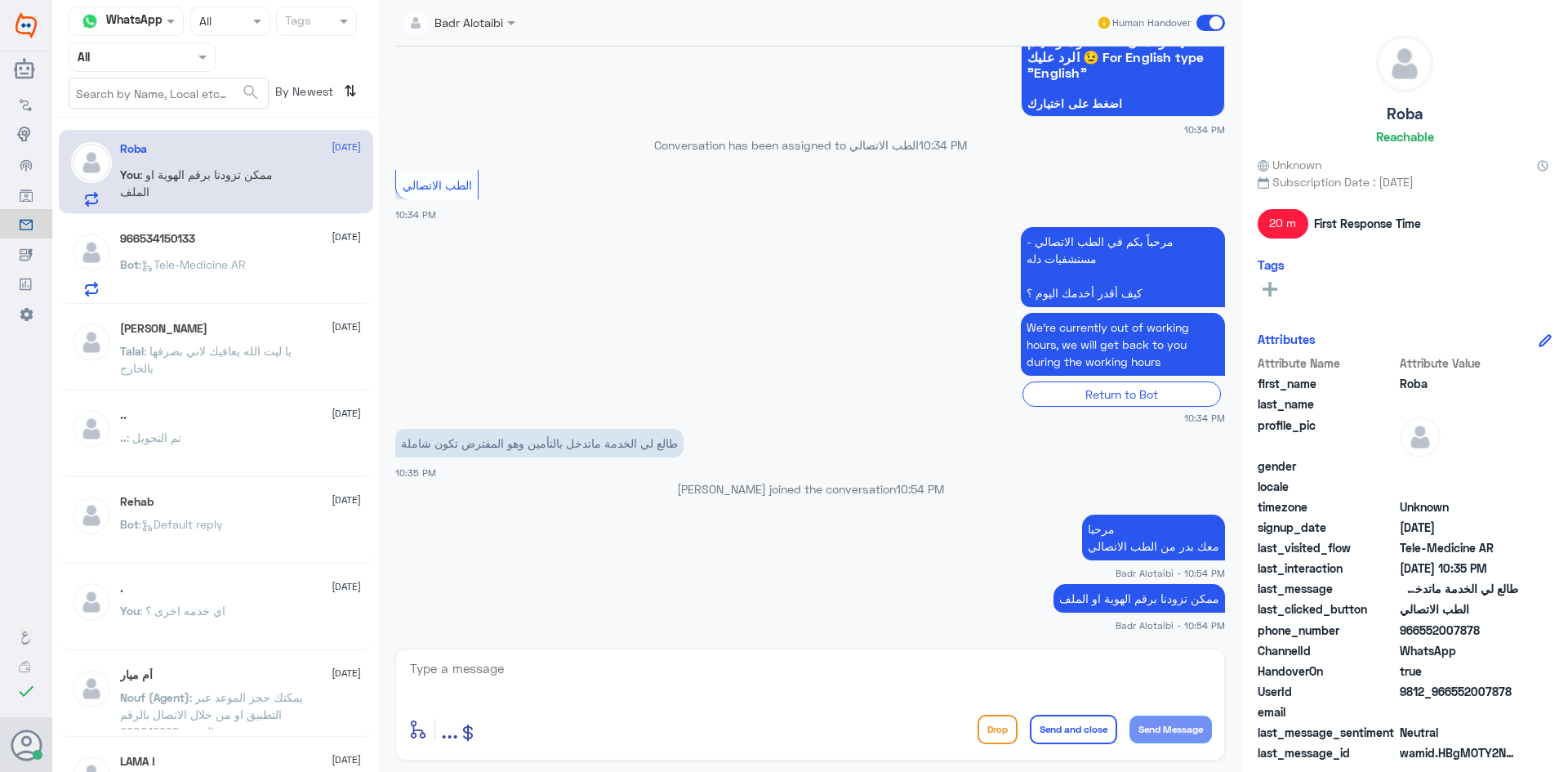
click at [291, 245] on div "966534150133 20 August" at bounding box center [240, 239] width 241 height 14
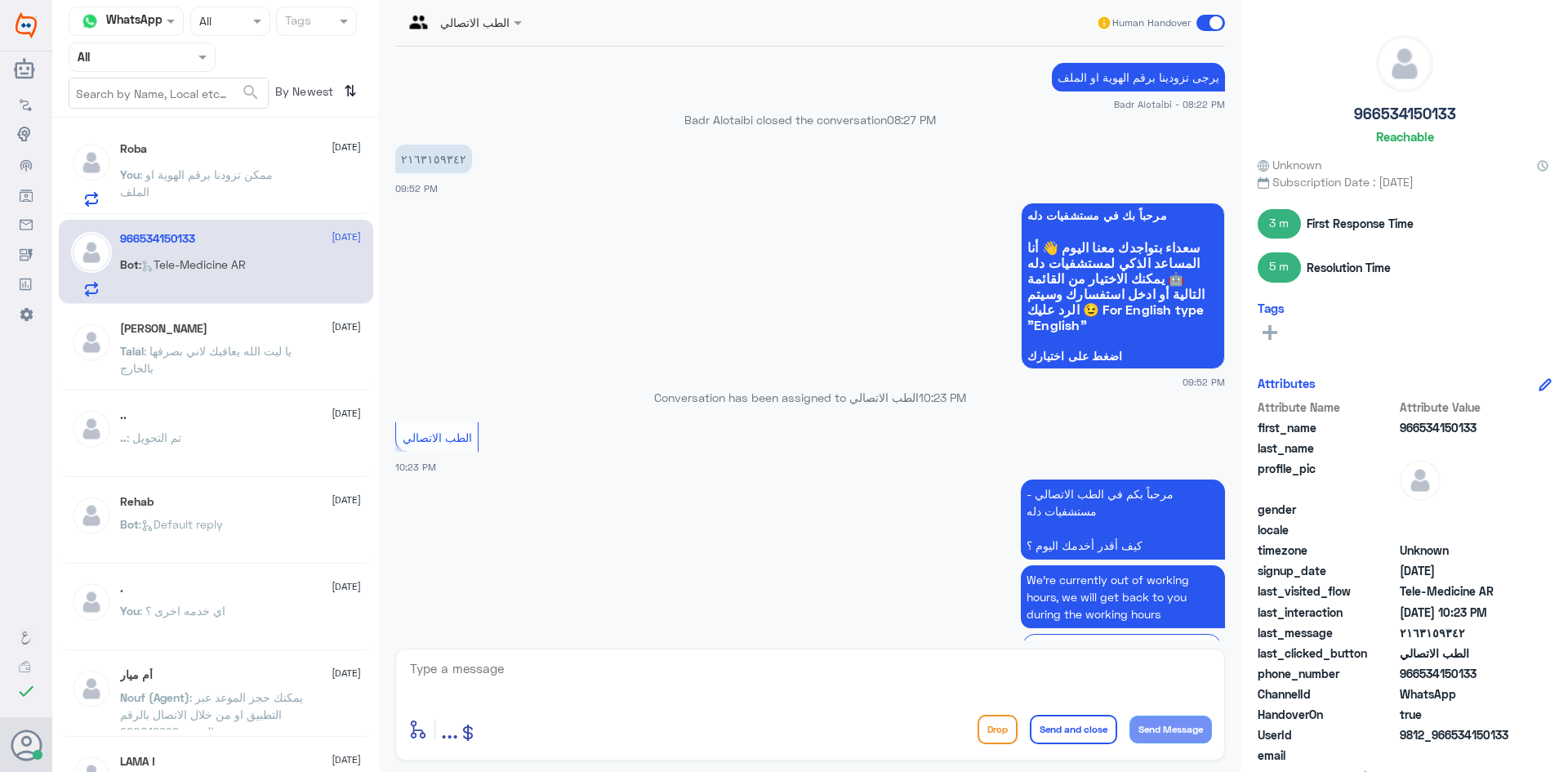
scroll to position [728, 0]
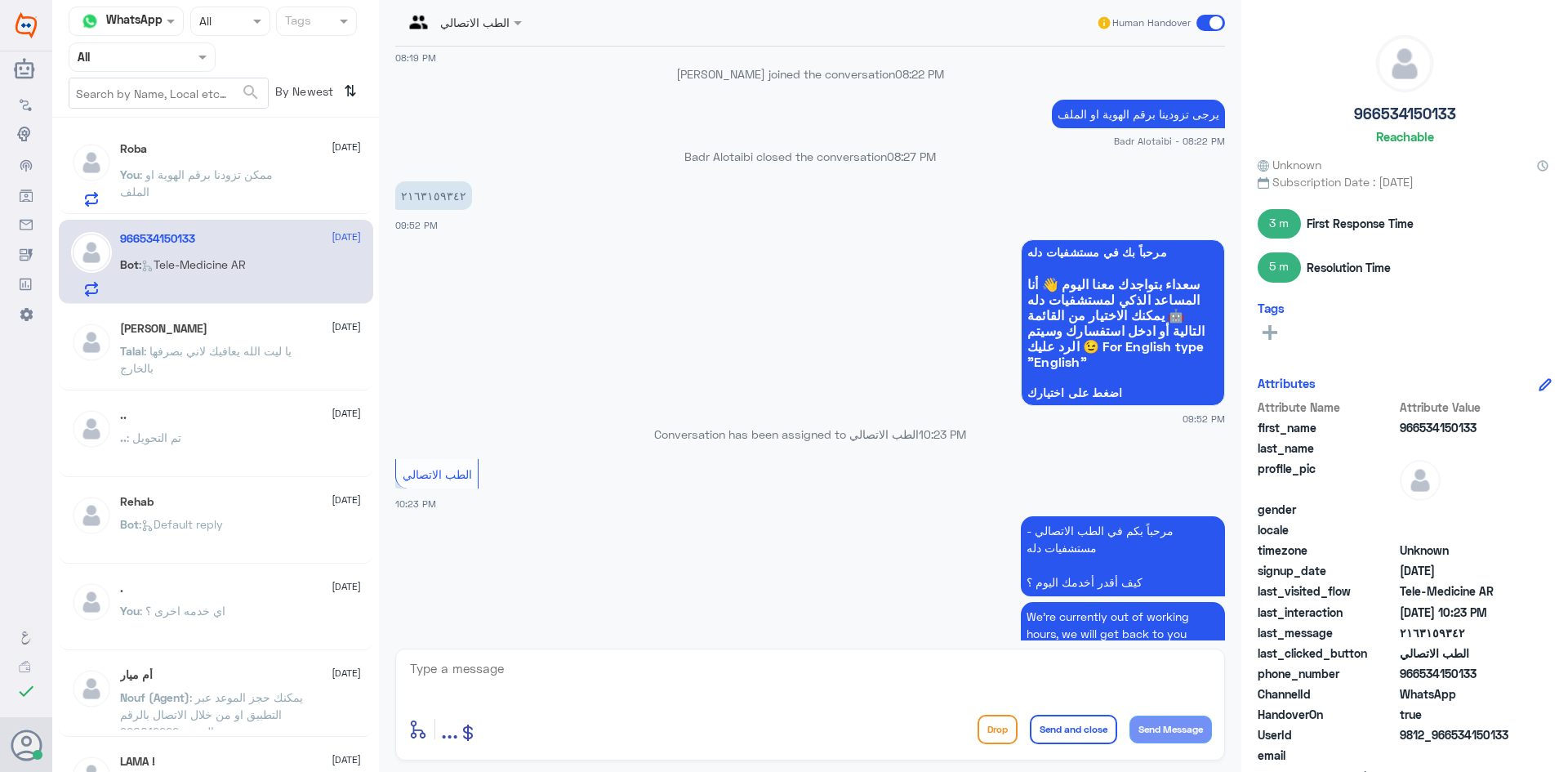
click at [268, 162] on div "Roba 20 August You : ممكن تزودنا برقم الهوية او الملف" at bounding box center [240, 173] width 241 height 64
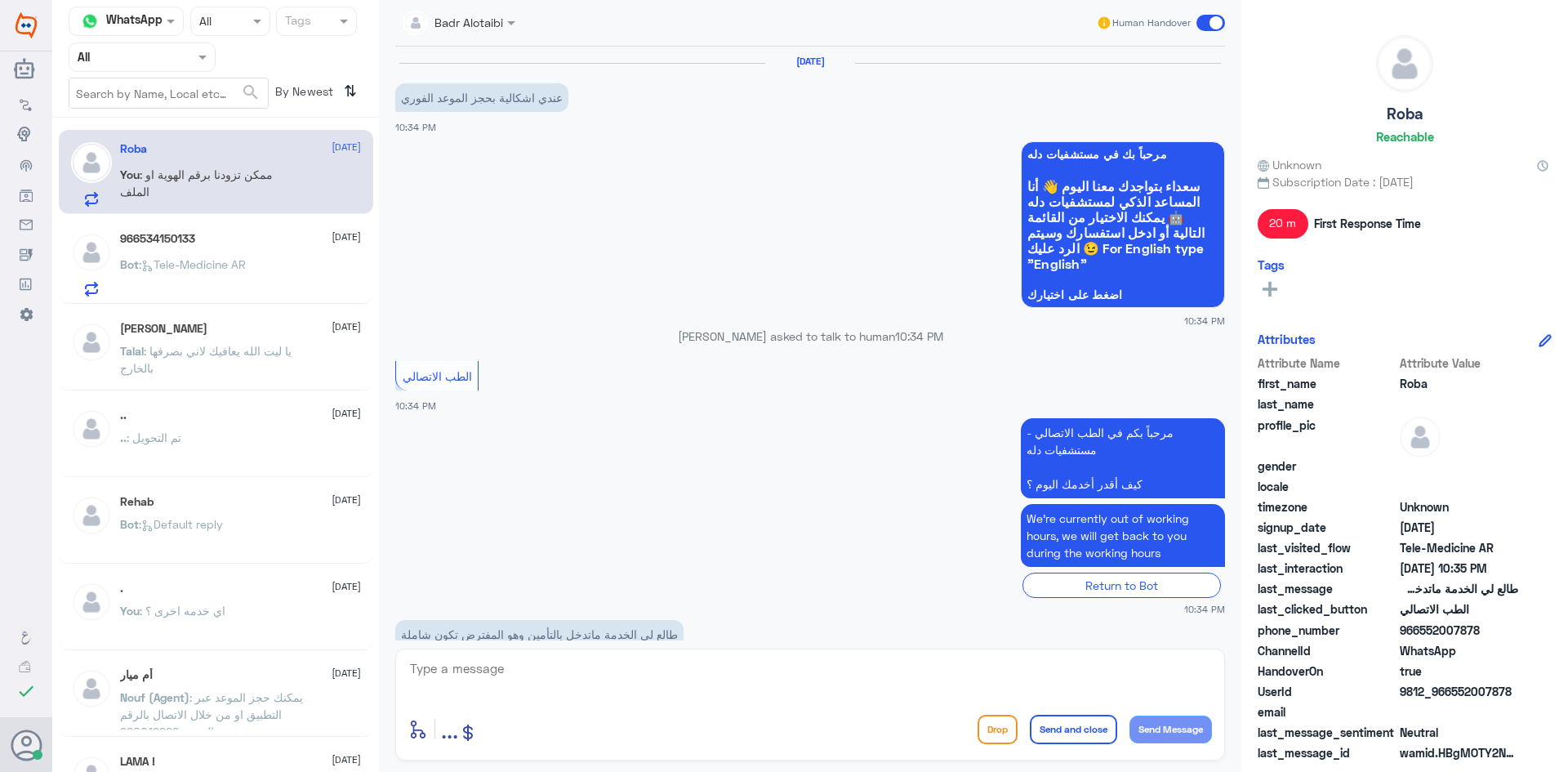
scroll to position [191, 0]
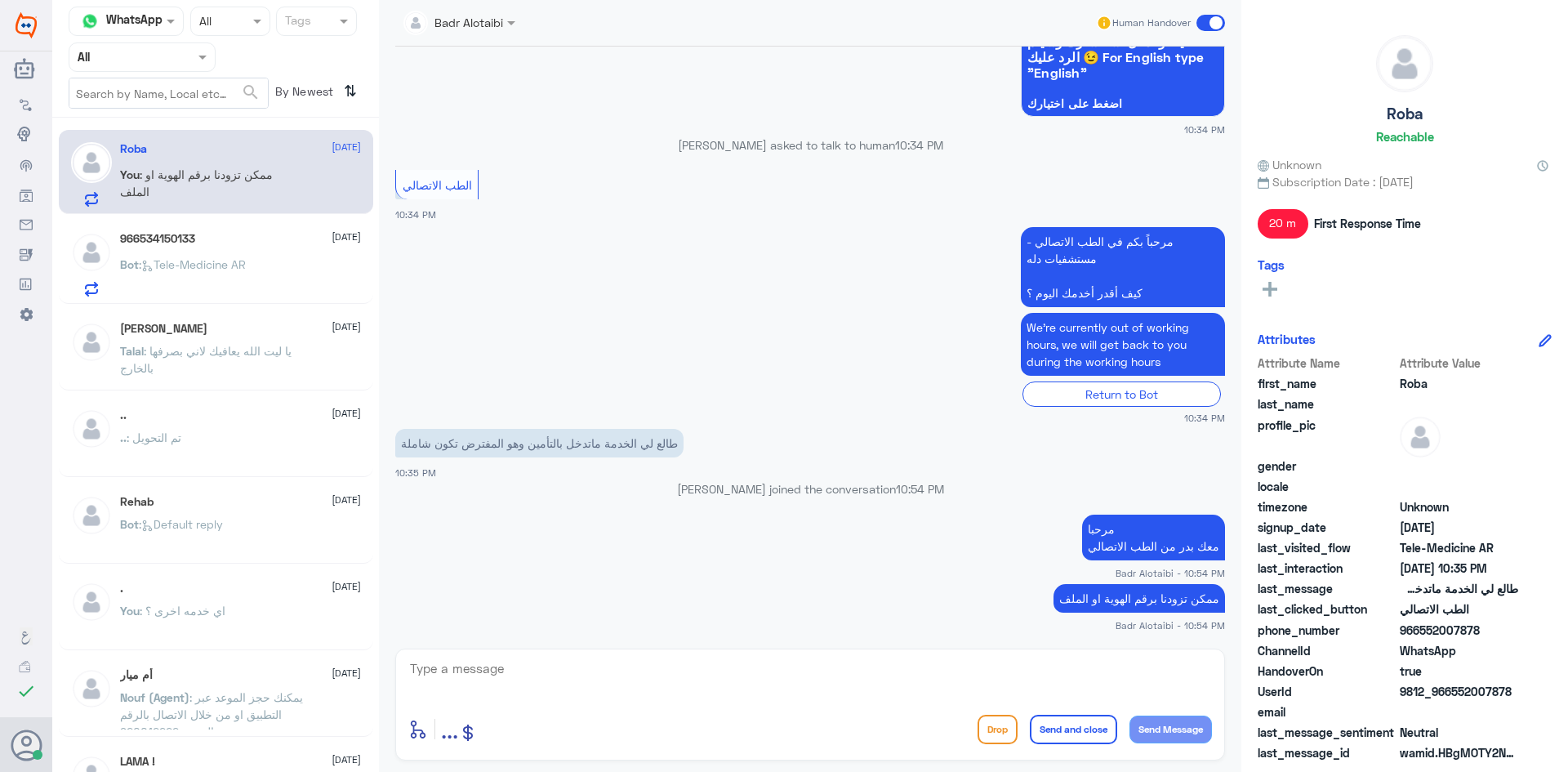
click at [269, 234] on div "966534150133 20 August" at bounding box center [240, 239] width 241 height 14
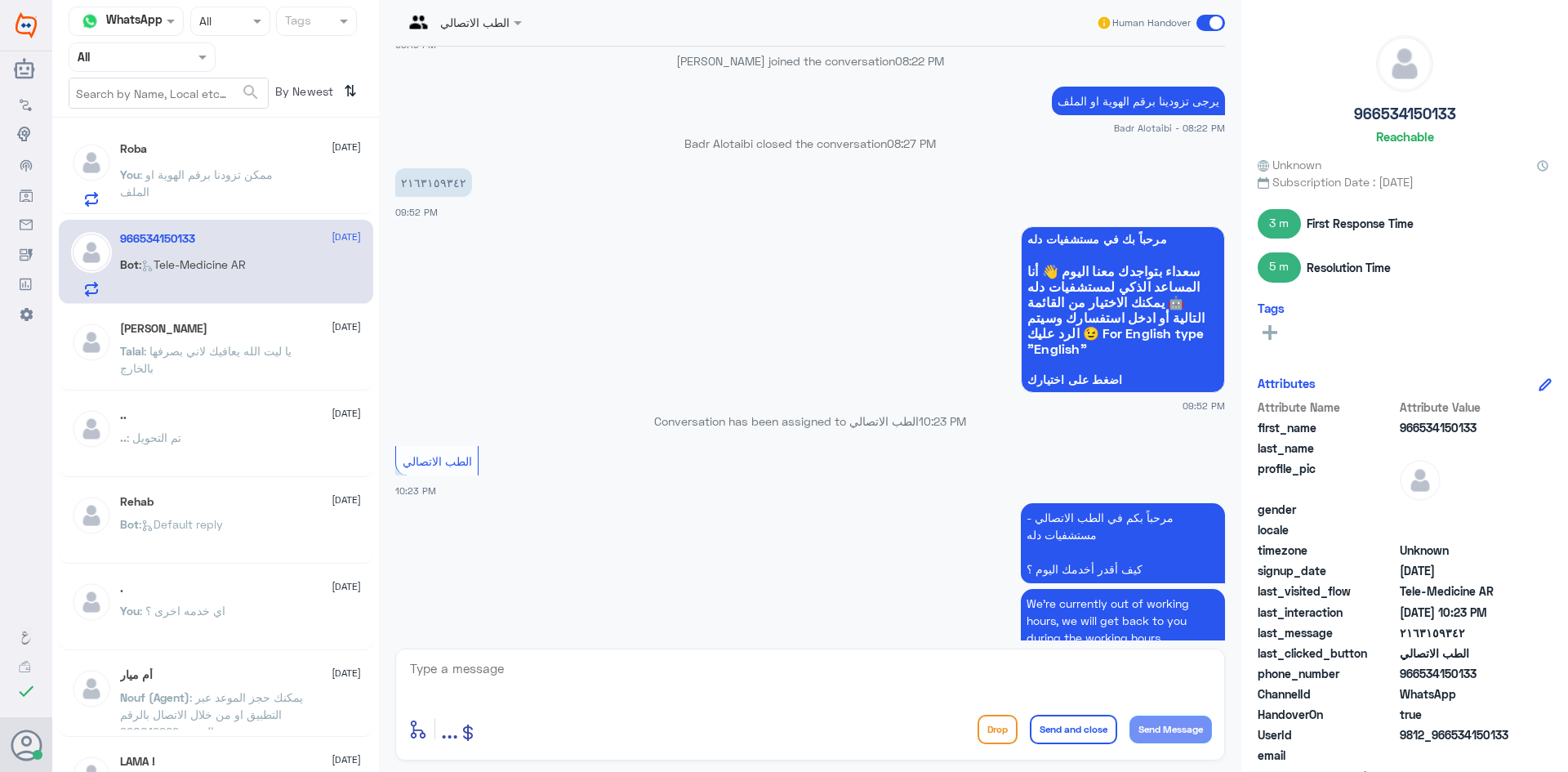
scroll to position [566, 0]
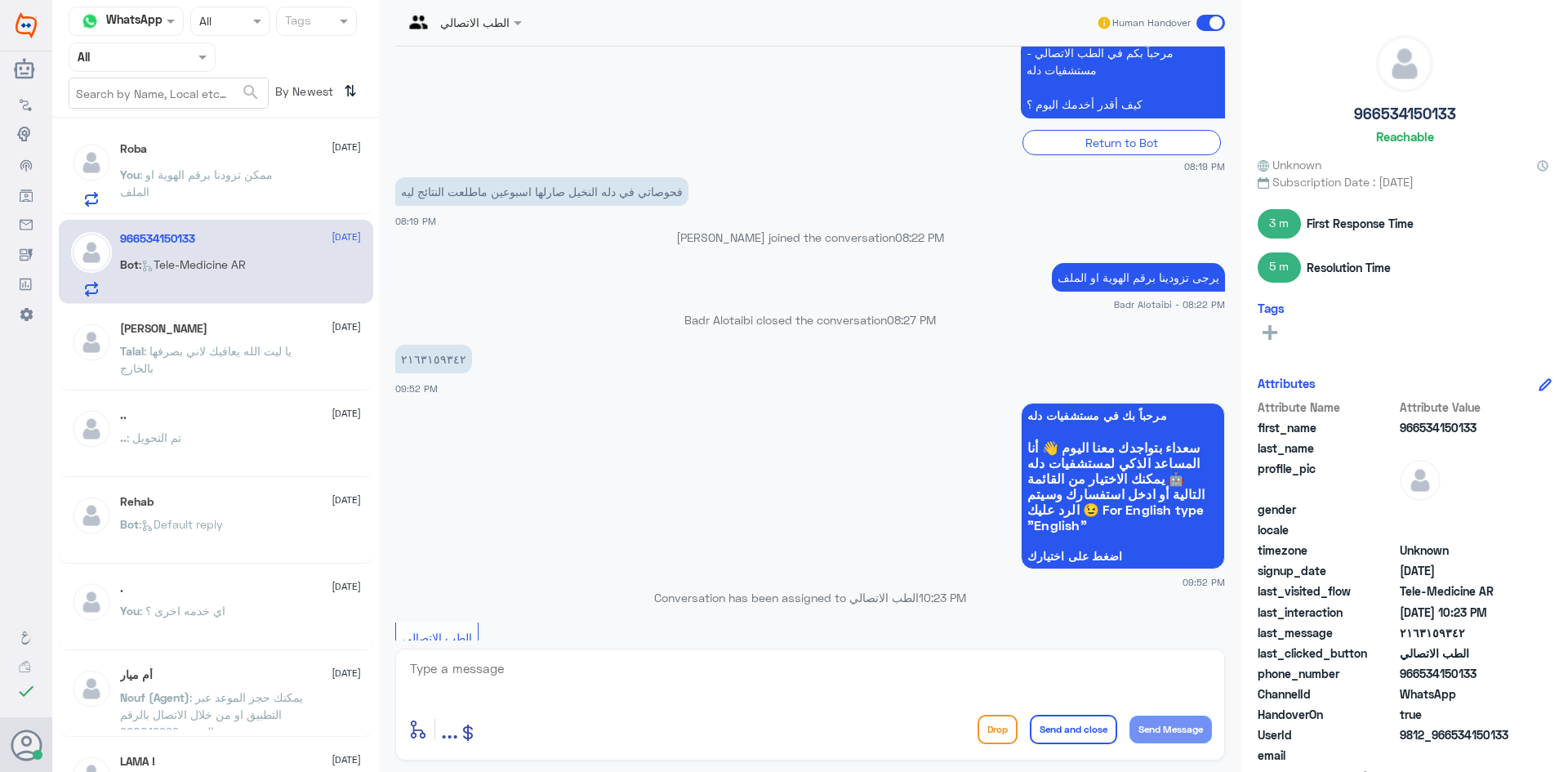
click at [1214, 23] on span at bounding box center [1210, 23] width 29 height 16
click at [0, 0] on input "checkbox" at bounding box center [0, 0] width 0 height 0
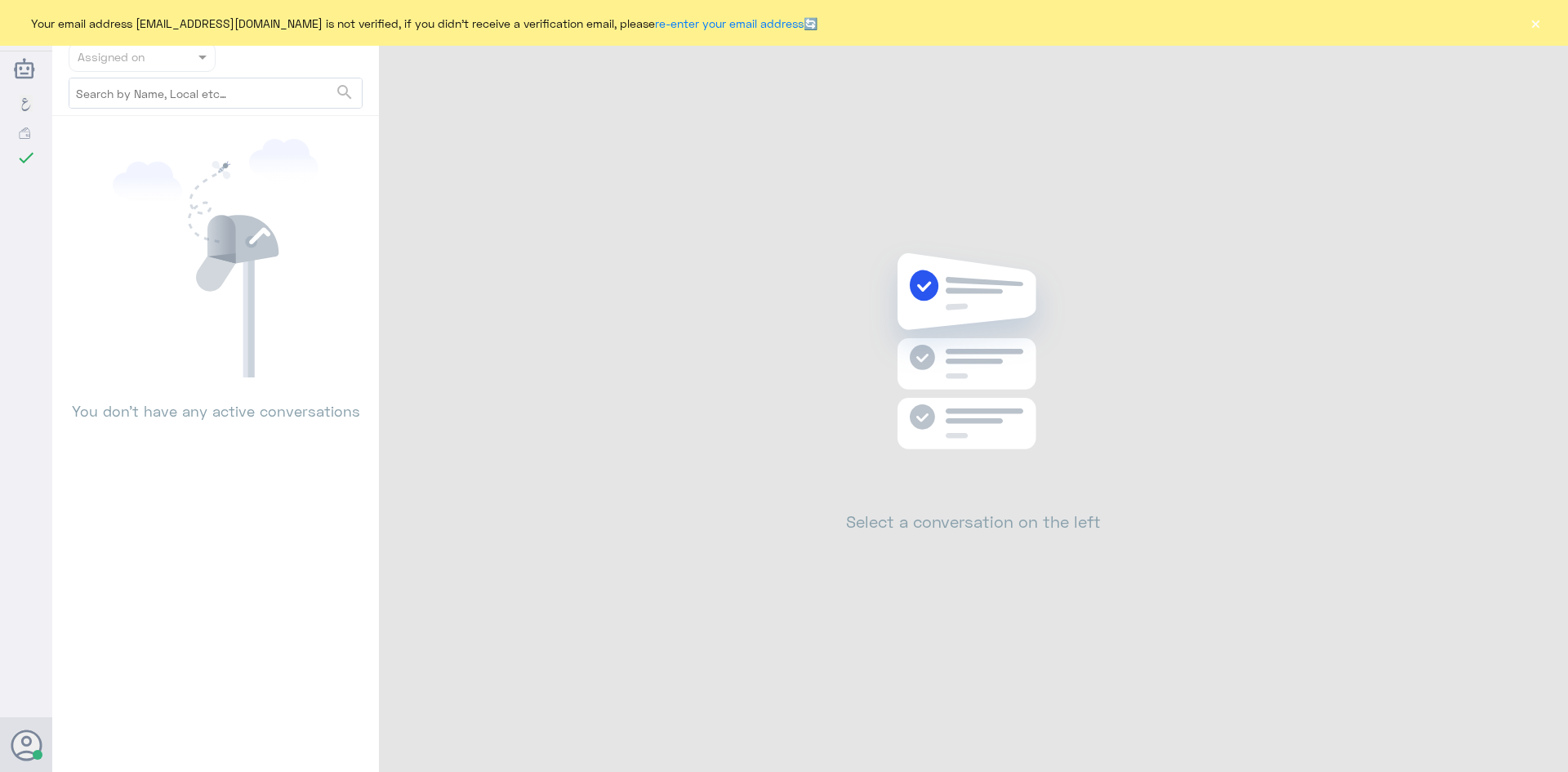
click at [1534, 23] on button "×" at bounding box center [1535, 23] width 16 height 16
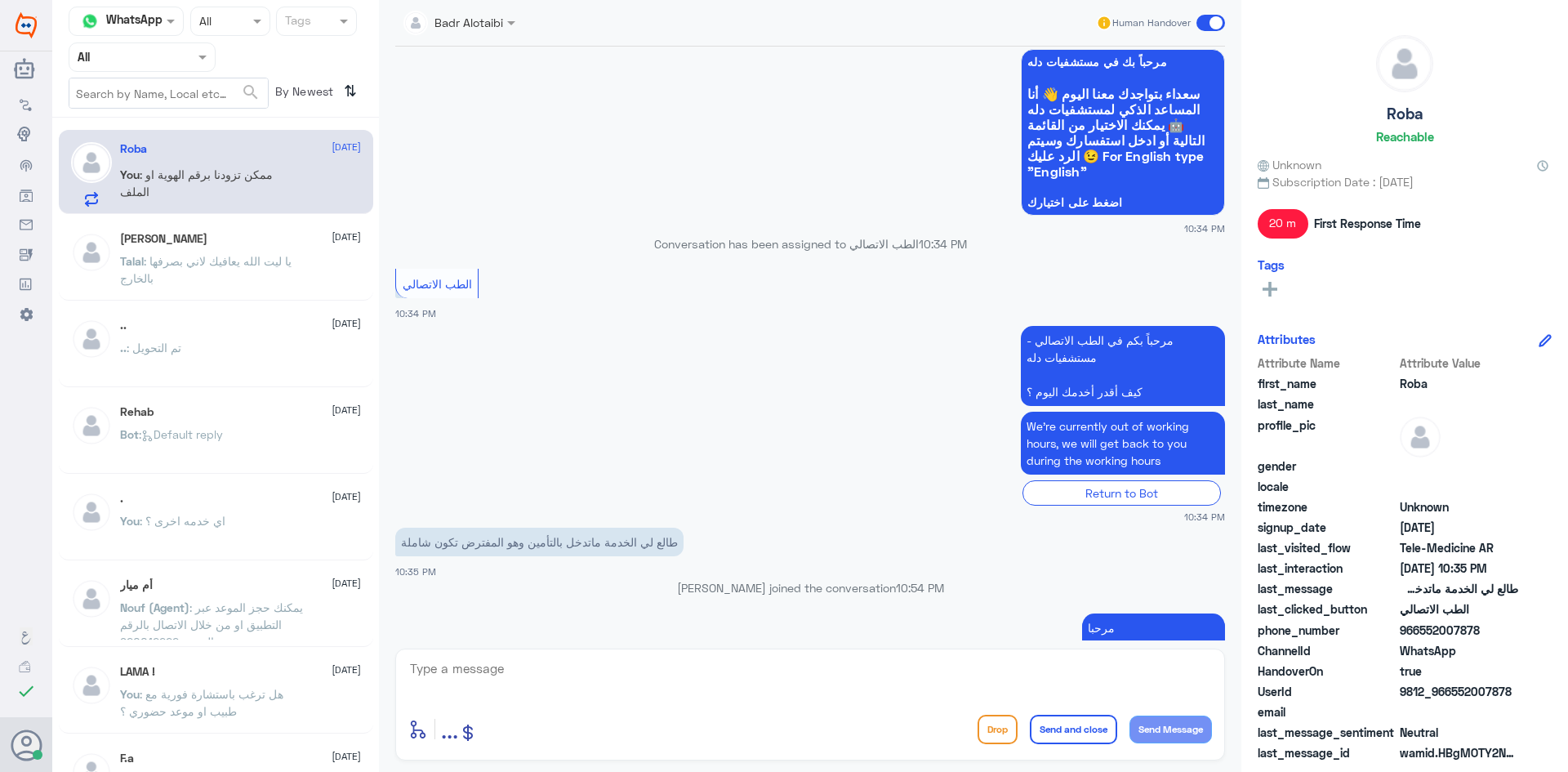
scroll to position [191, 0]
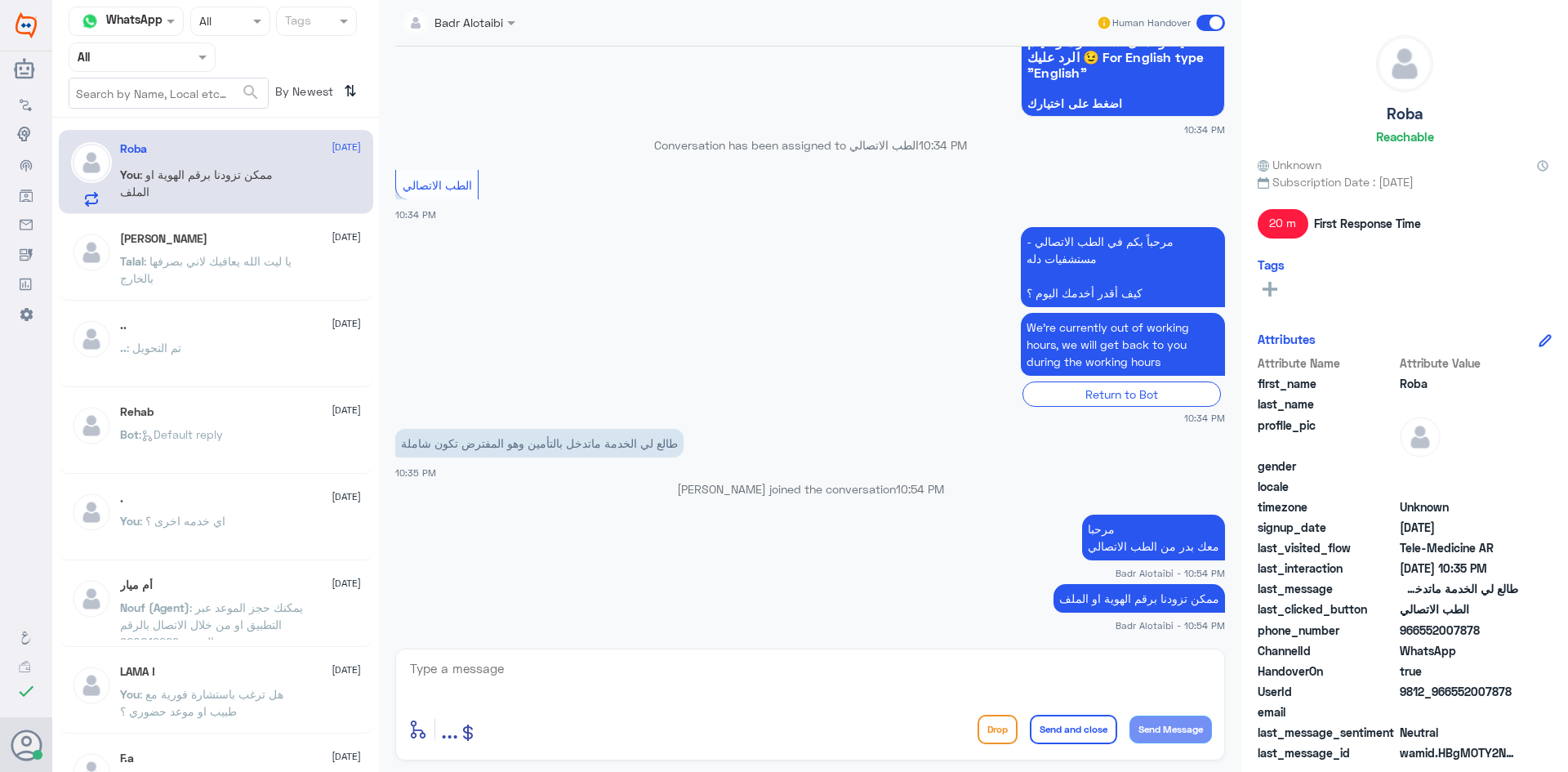
drag, startPoint x: 1499, startPoint y: 683, endPoint x: 1459, endPoint y: 681, distance: 40.0
click at [1459, 681] on div "Attribute Name Attribute Value first_name [PERSON_NAME] last_name profile_pic g…" at bounding box center [1405, 560] width 294 height 410
click at [1460, 671] on span "true" at bounding box center [1459, 671] width 119 height 17
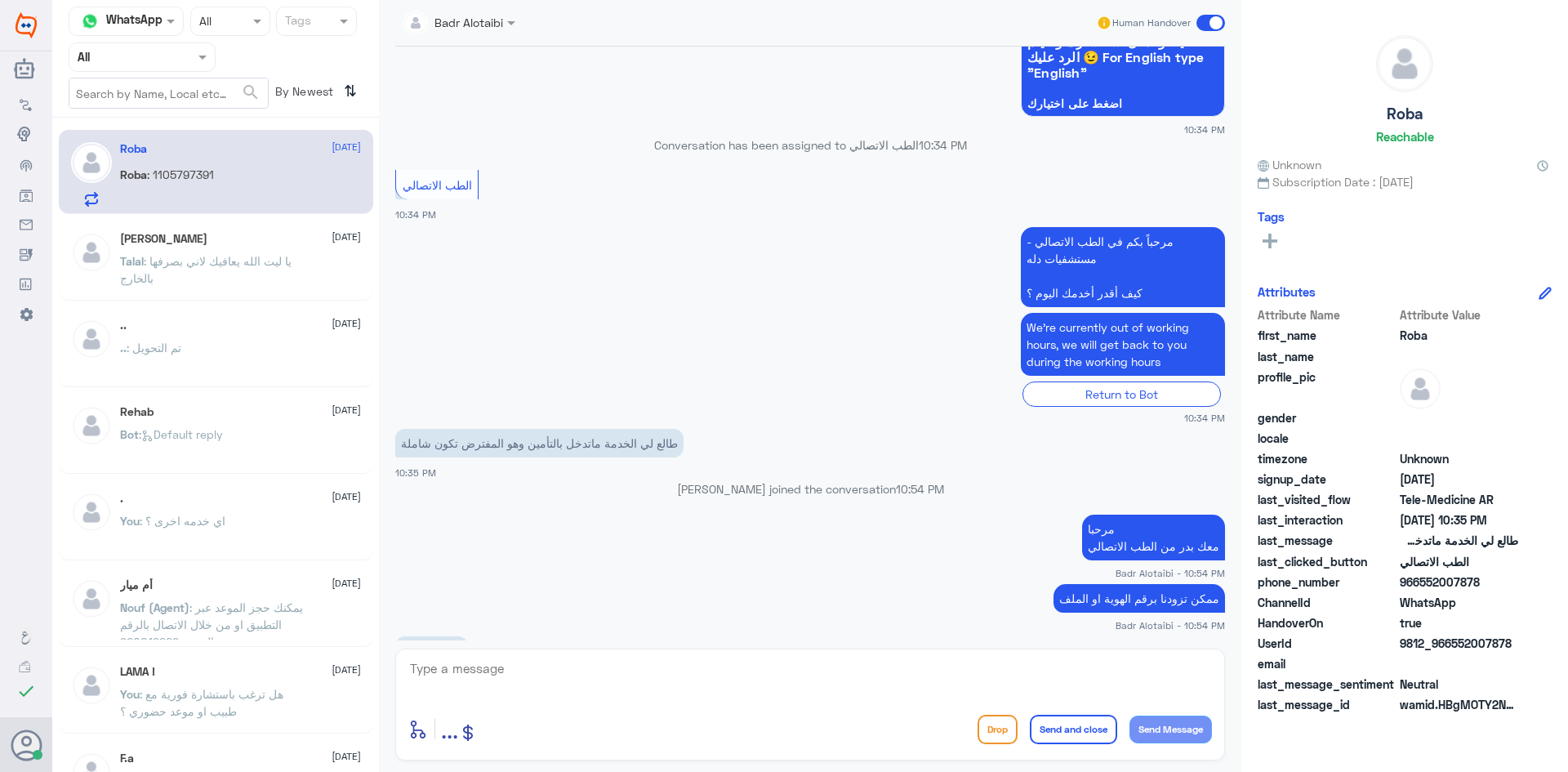
scroll to position [247, 0]
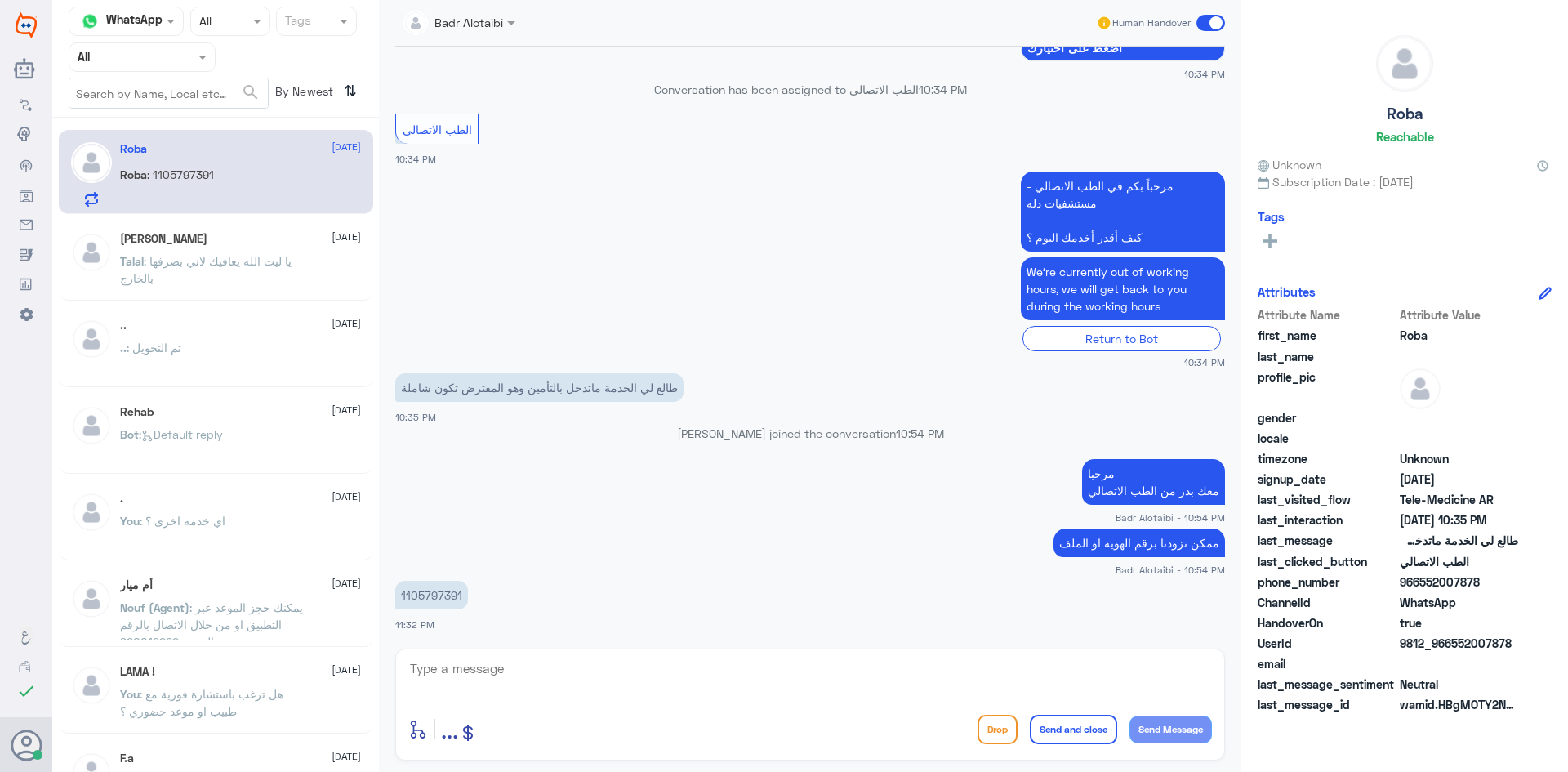
click at [409, 593] on p "1105797391" at bounding box center [431, 595] width 72 height 29
copy p "1105797391"
click at [691, 667] on textarea at bounding box center [809, 678] width 803 height 40
type textarea "تم التحديث التامين"
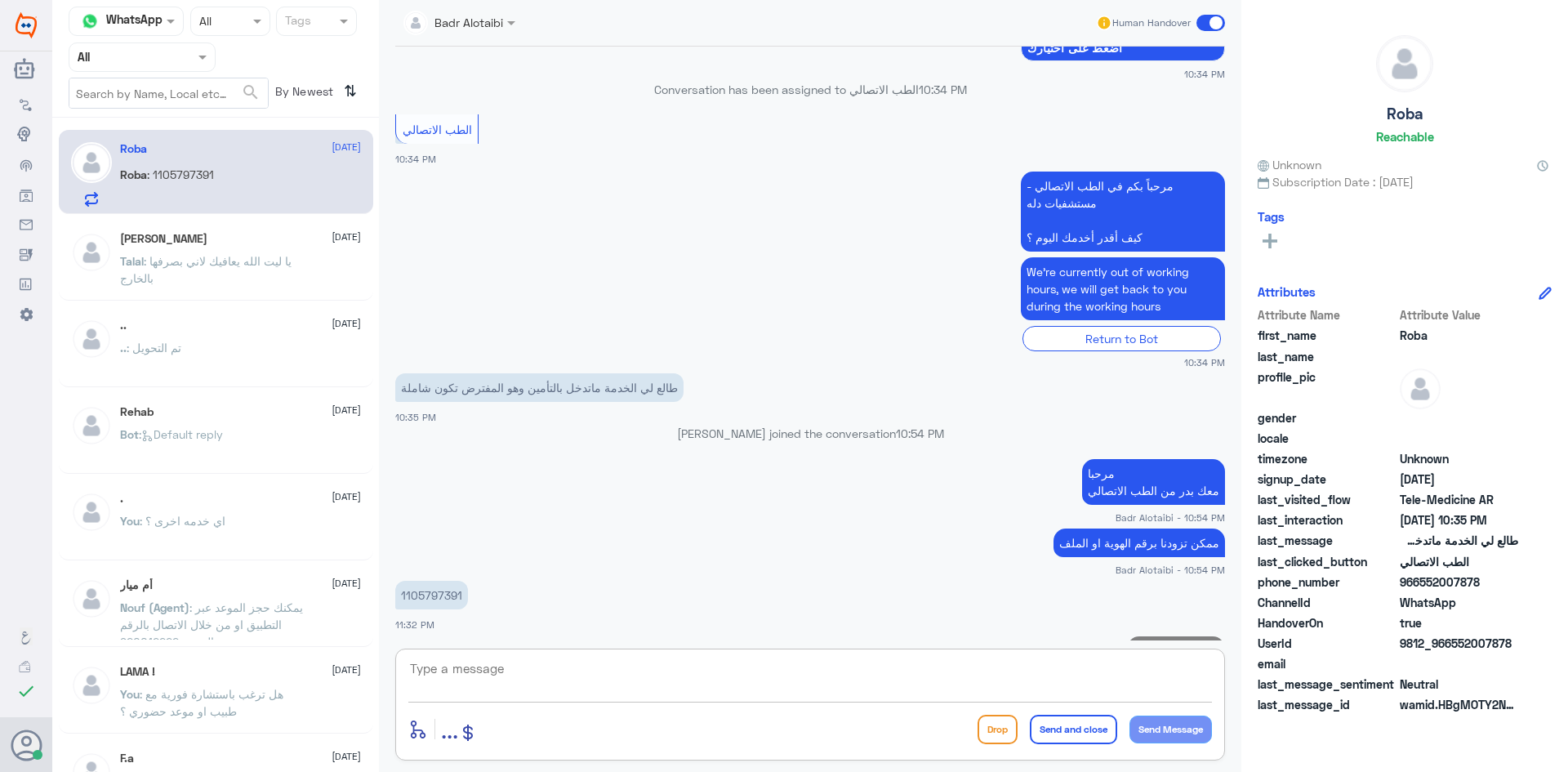
scroll to position [300, 0]
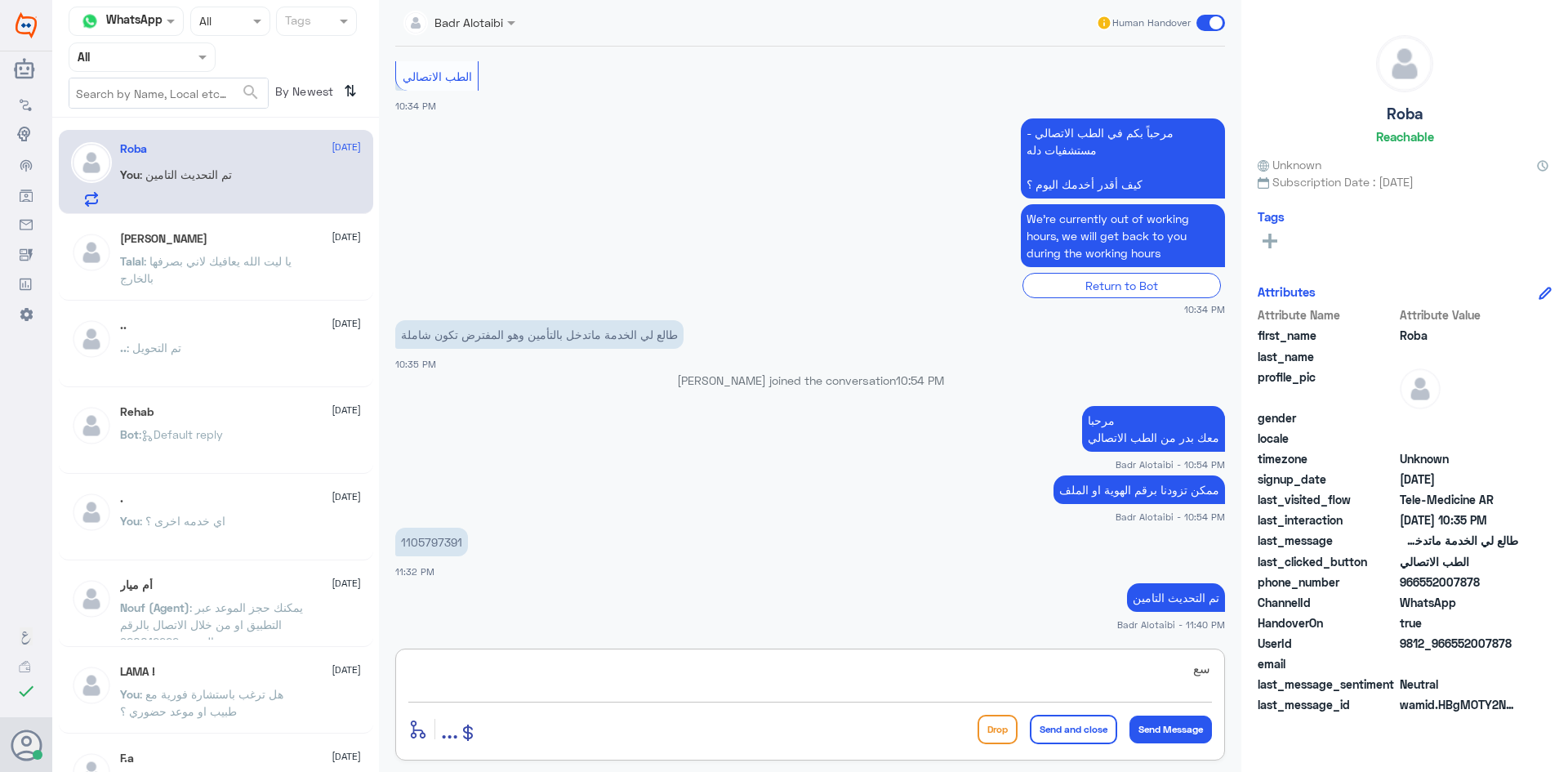
type textarea "س"
type textarea "سوف يتم التواصل معك من قبل الطبيب"
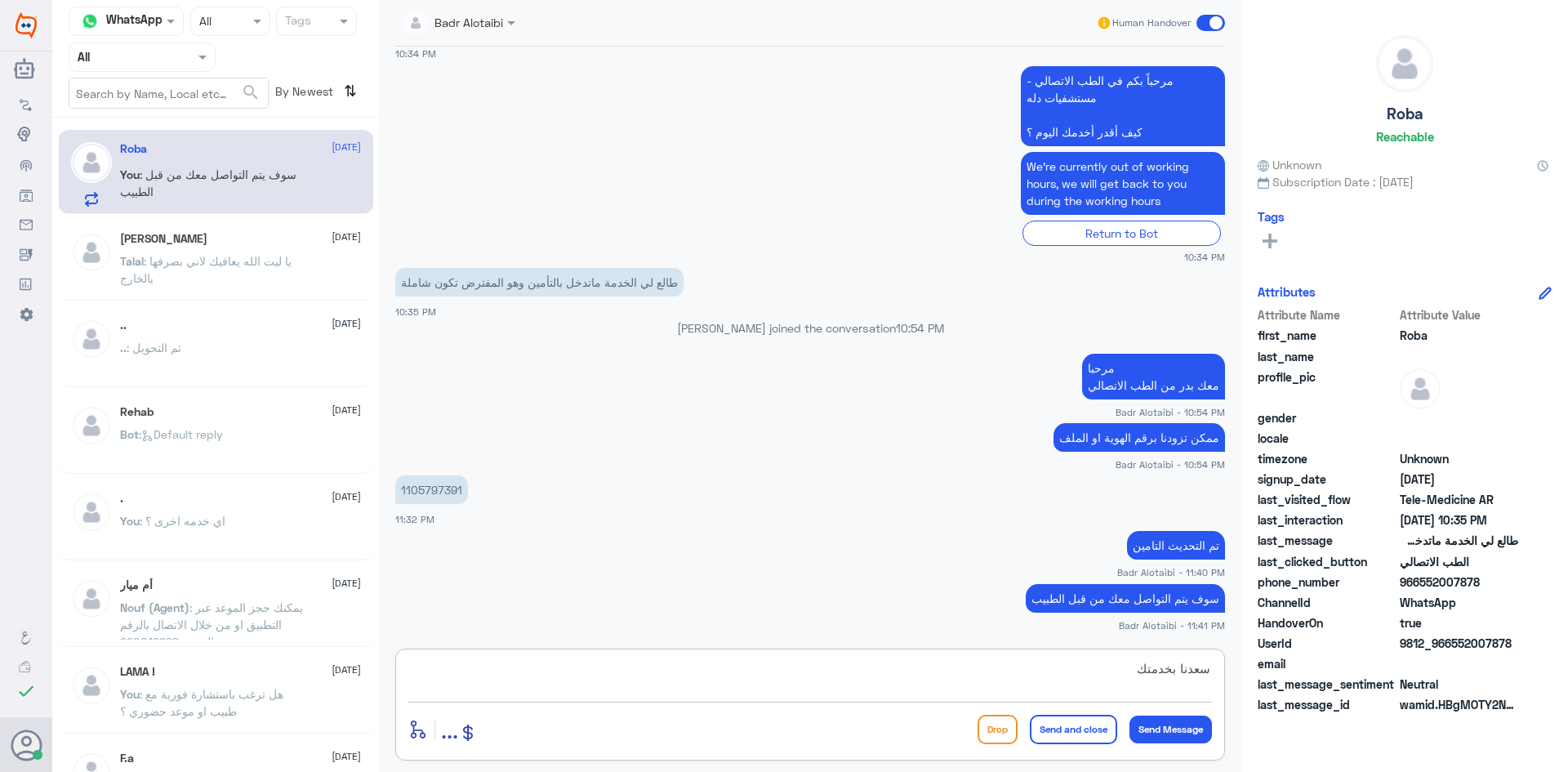
type textarea "سعدنا بخدمتك"
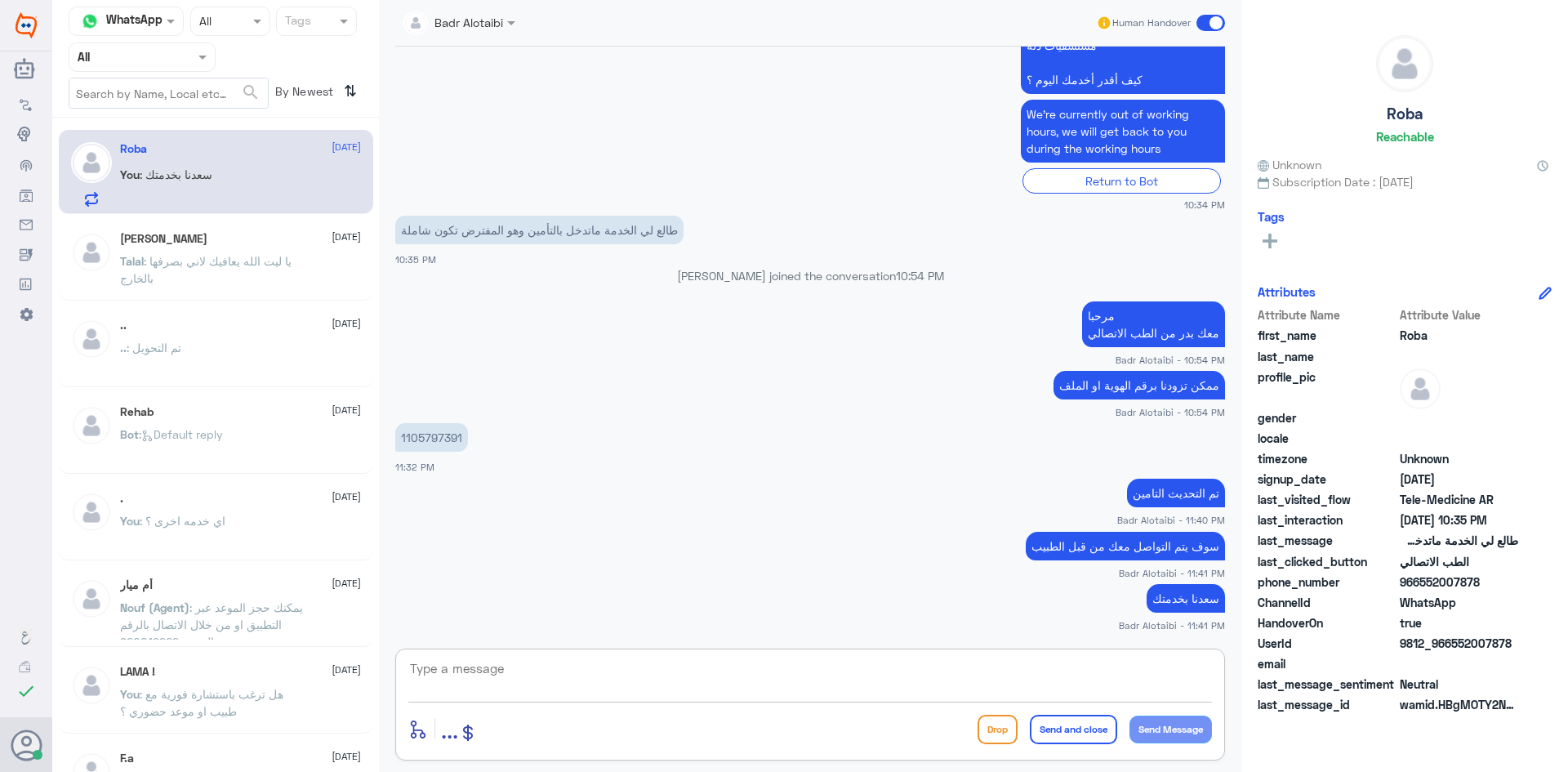
click at [1202, 32] on div "Human Handover" at bounding box center [1160, 23] width 130 height 30
click at [1203, 26] on span at bounding box center [1210, 23] width 29 height 16
click at [0, 0] on input "checkbox" at bounding box center [0, 0] width 0 height 0
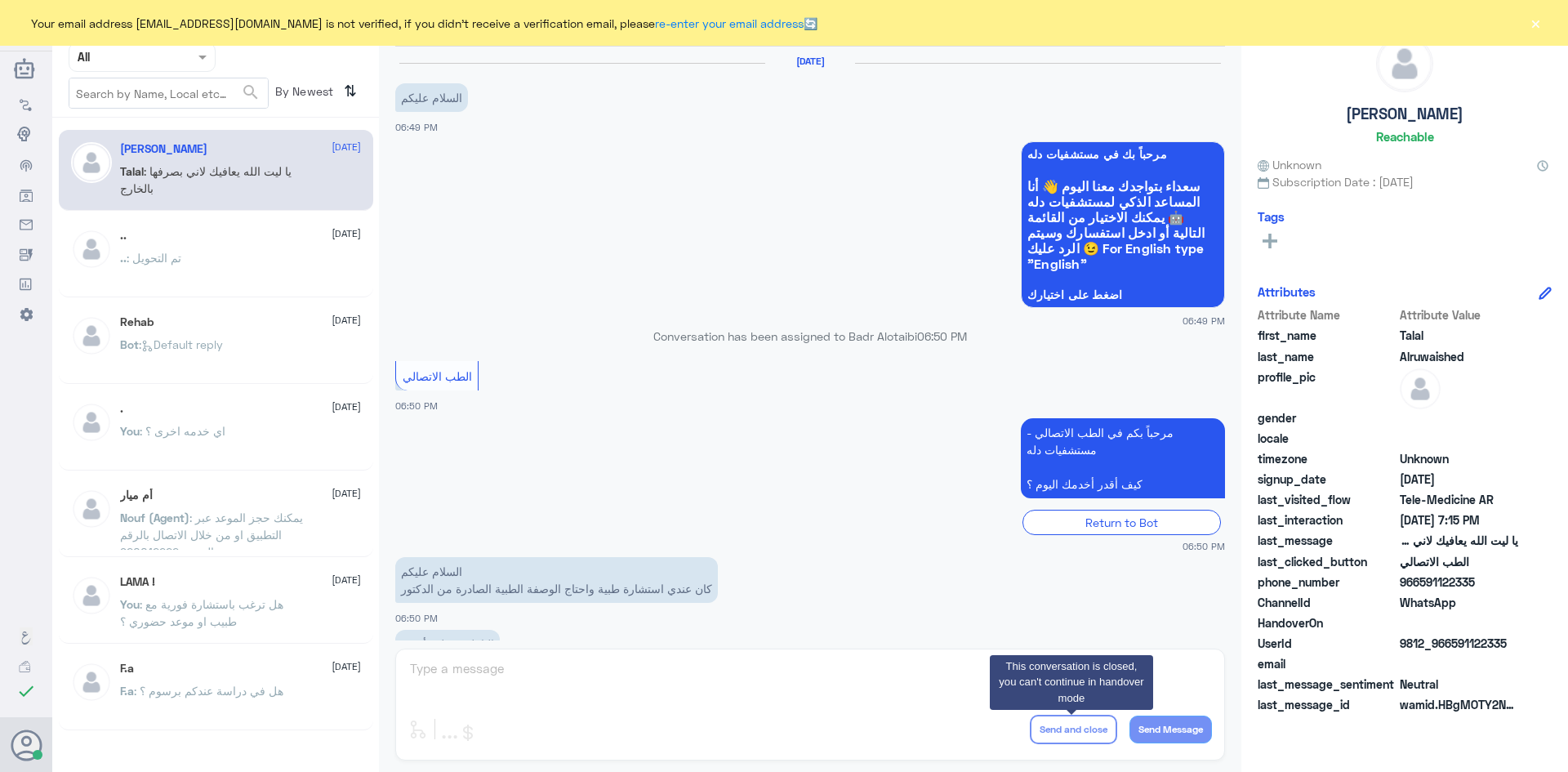
scroll to position [373, 0]
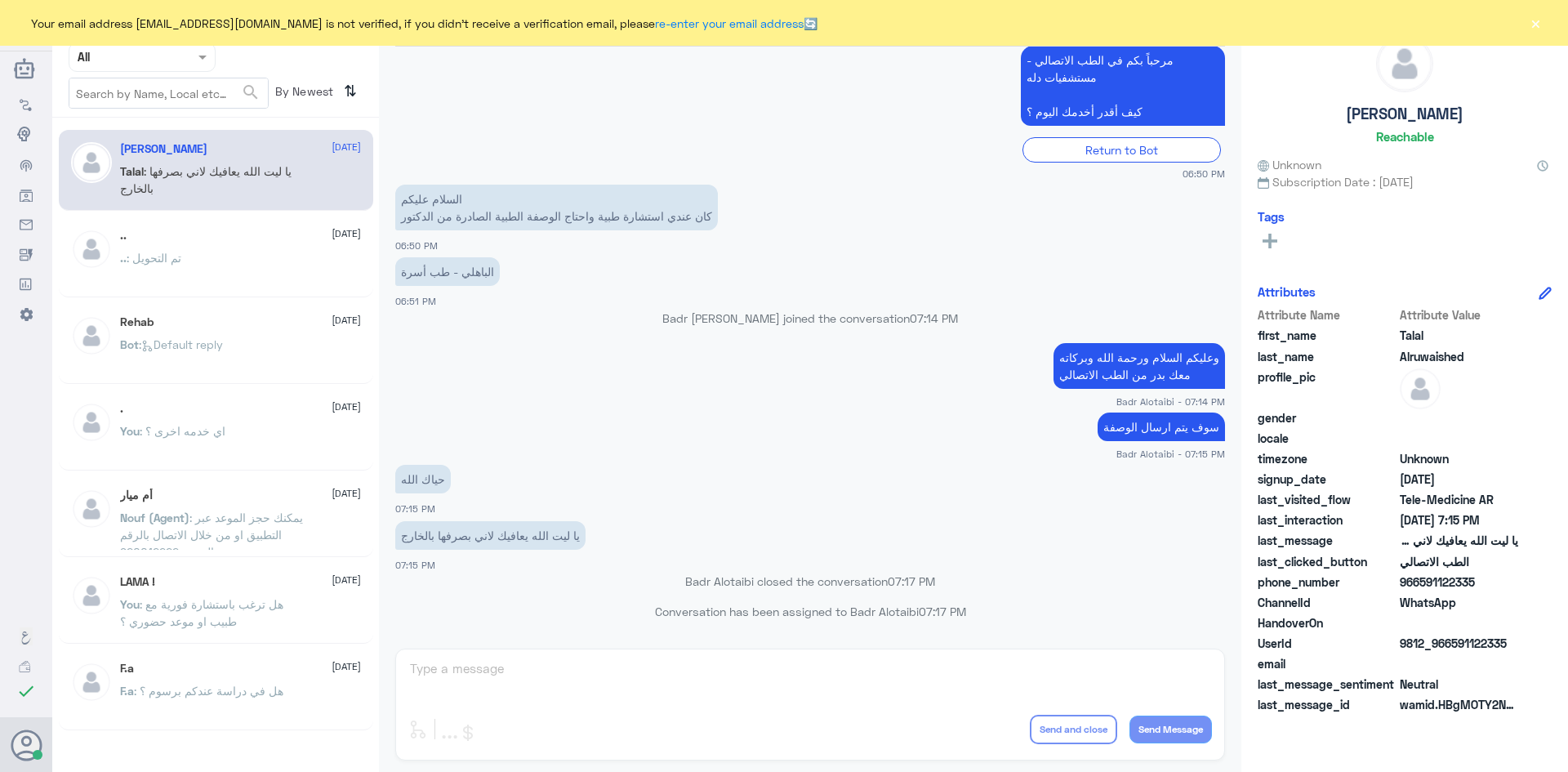
click at [1533, 15] on button "×" at bounding box center [1535, 23] width 16 height 16
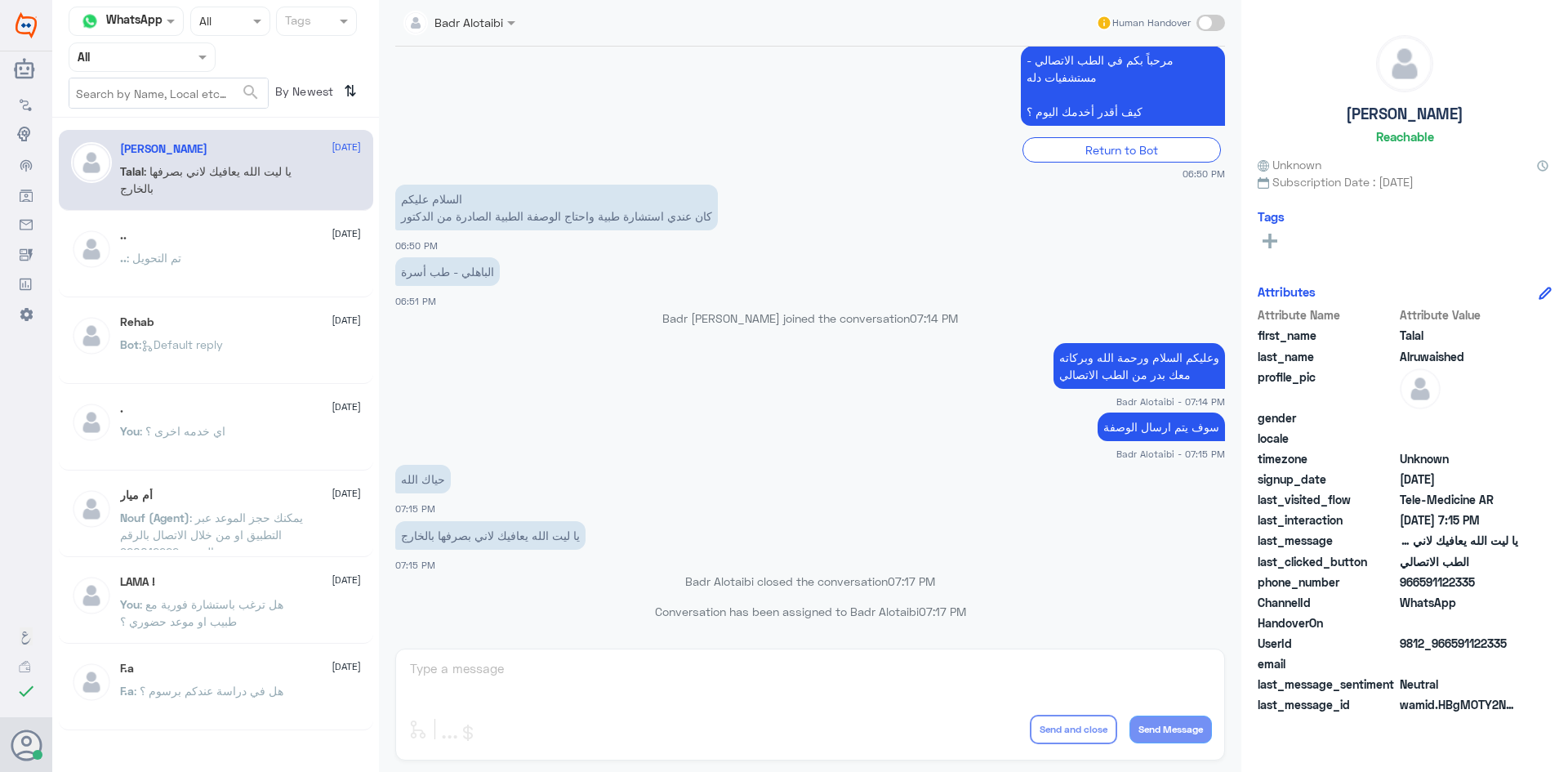
drag, startPoint x: 160, startPoint y: 63, endPoint x: 160, endPoint y: 74, distance: 11.0
click at [160, 67] on div "Agent Filter All" at bounding box center [142, 57] width 147 height 30
click at [153, 111] on div "Unassigned" at bounding box center [142, 129] width 147 height 38
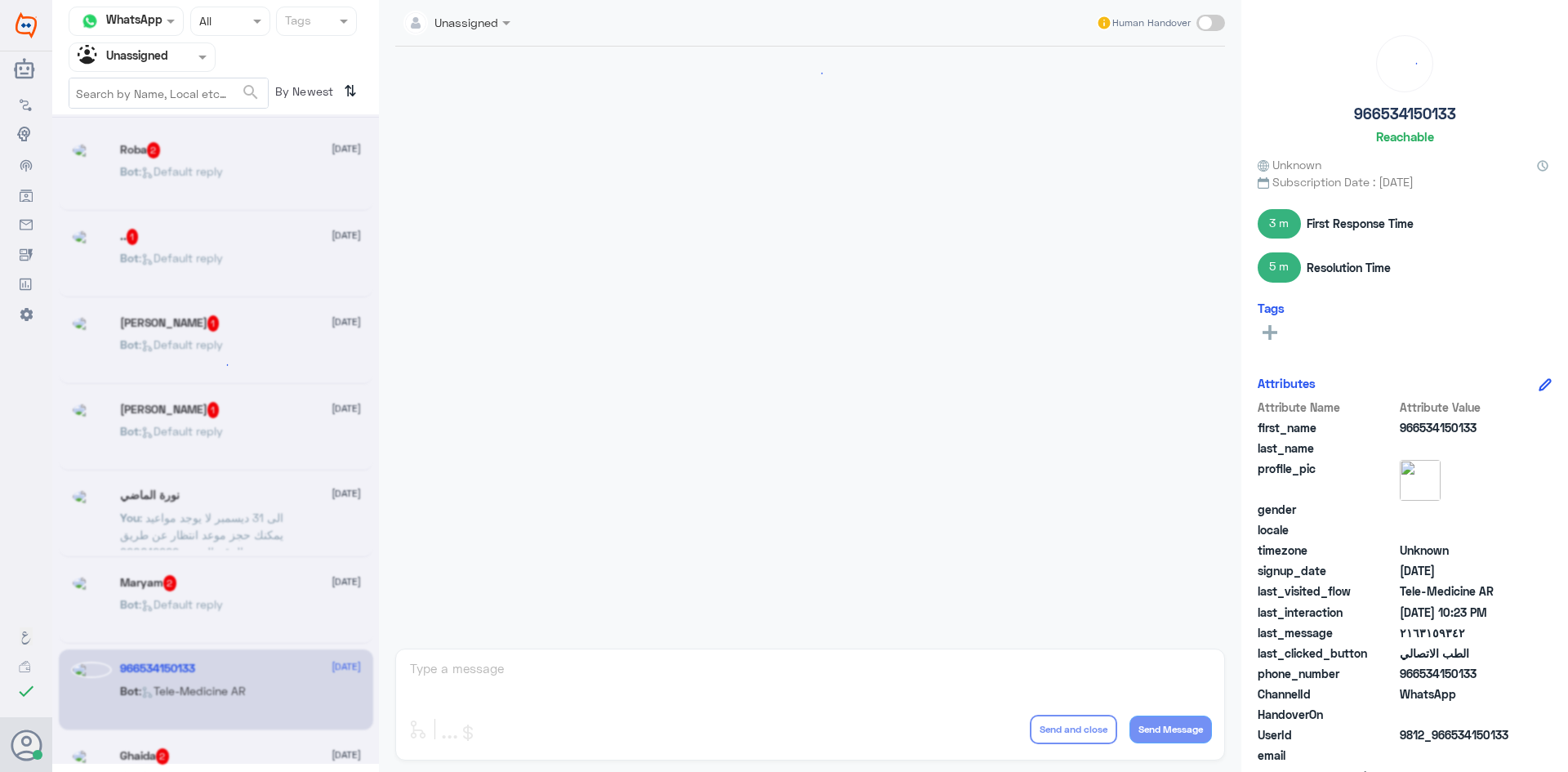
scroll to position [807, 0]
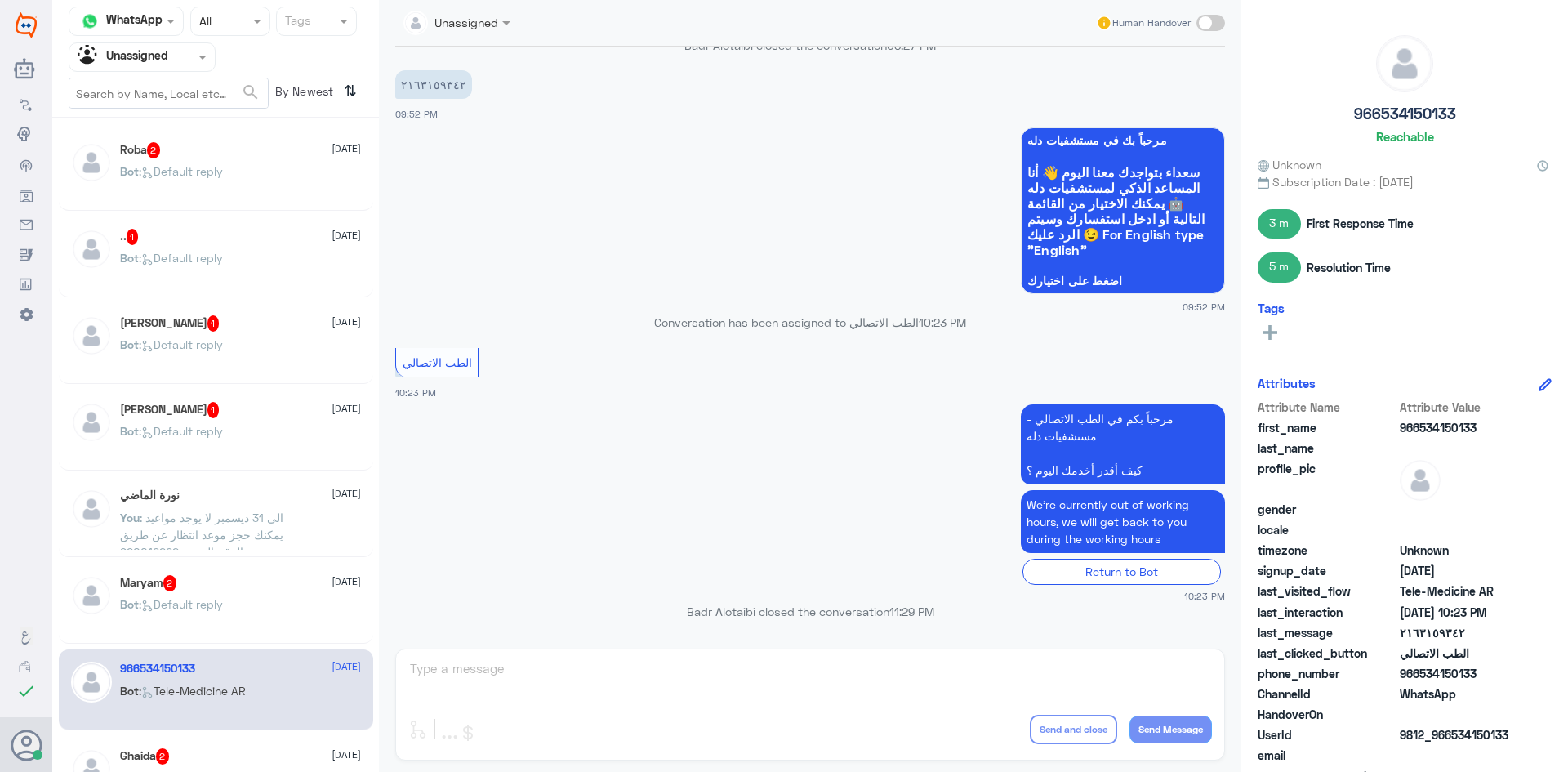
click at [253, 186] on div "Bot : Default reply" at bounding box center [240, 184] width 241 height 37
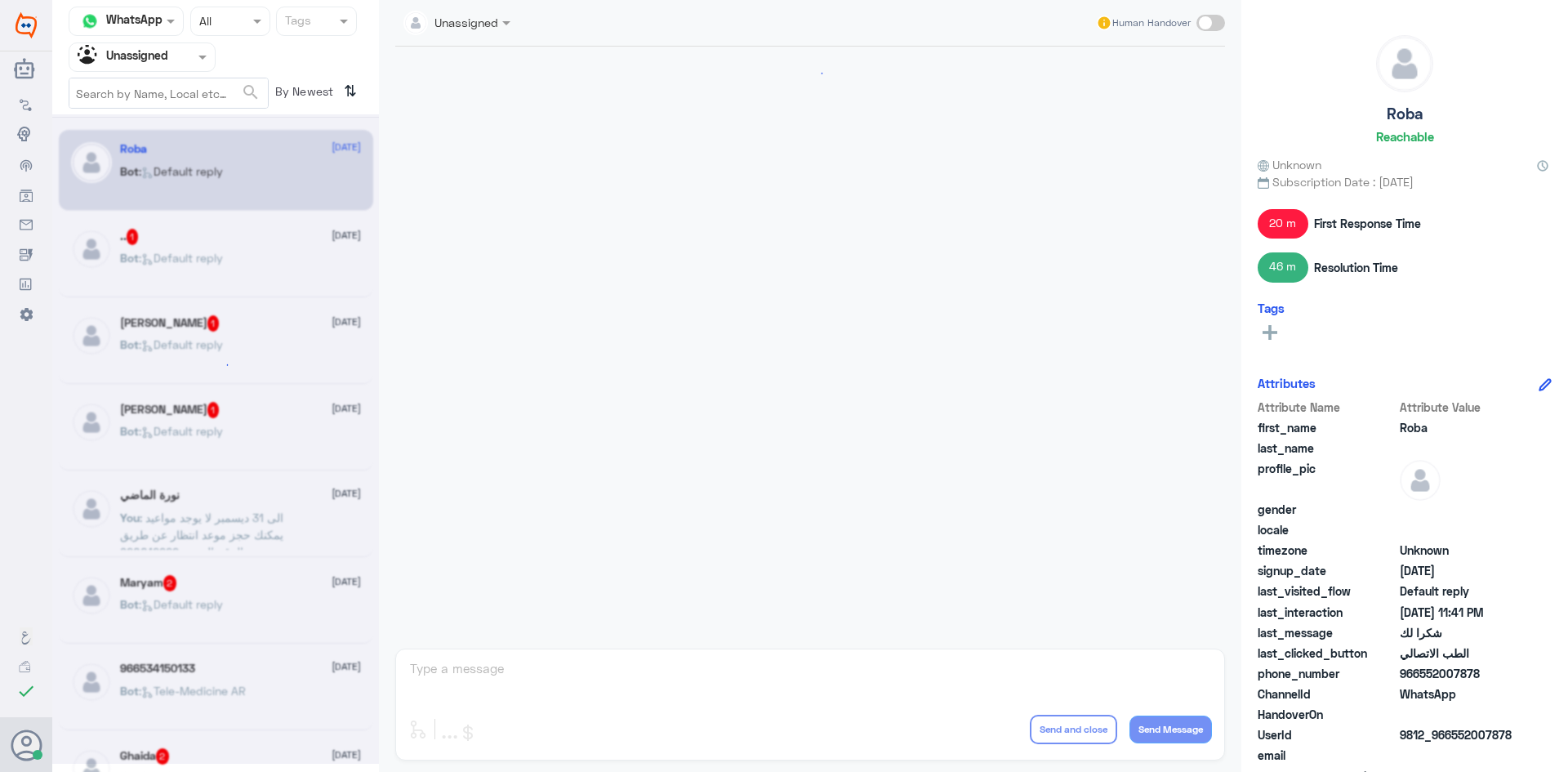
scroll to position [682, 0]
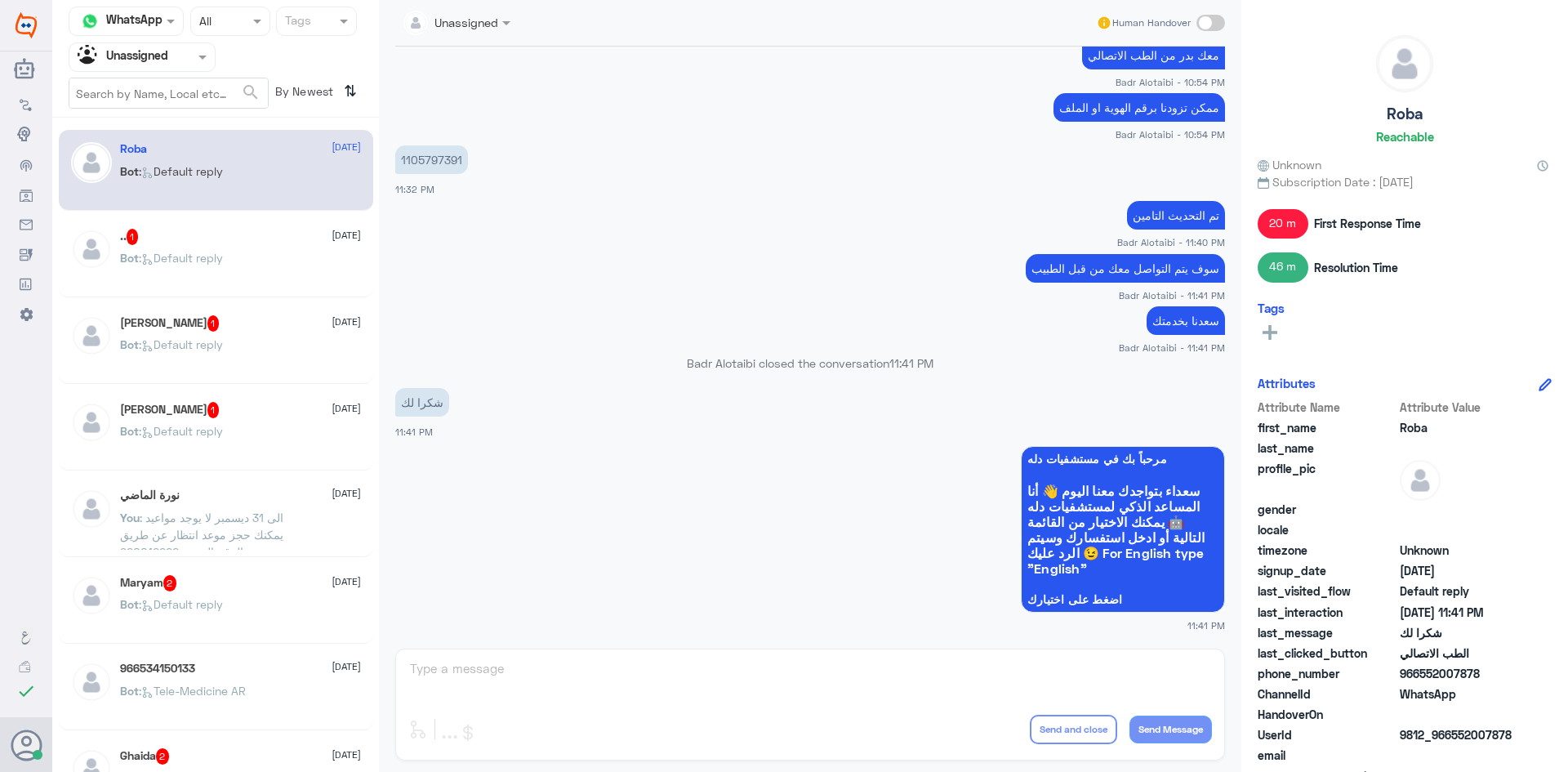
click at [703, 668] on div "Unassigned Human Handover 20 Aug 2025 عندي اشكالية بحجز الموعد الفوري 10:34 PM …" at bounding box center [810, 388] width 863 height 777
click at [1211, 26] on span at bounding box center [1210, 23] width 29 height 16
click at [0, 0] on input "checkbox" at bounding box center [0, 0] width 0 height 0
click at [724, 690] on textarea at bounding box center [809, 678] width 803 height 40
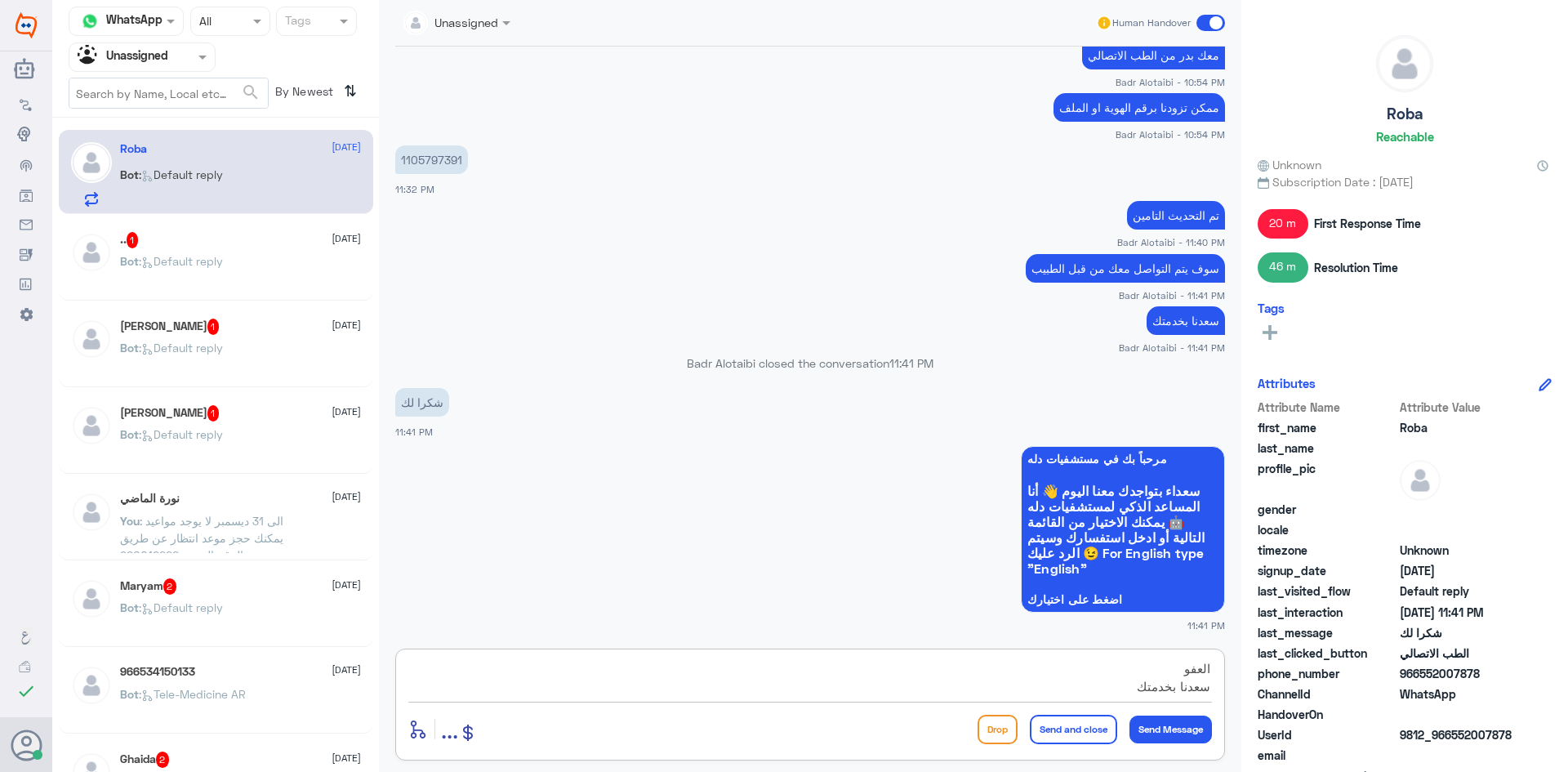
type textarea "العفو سعدنا بخدمتك"
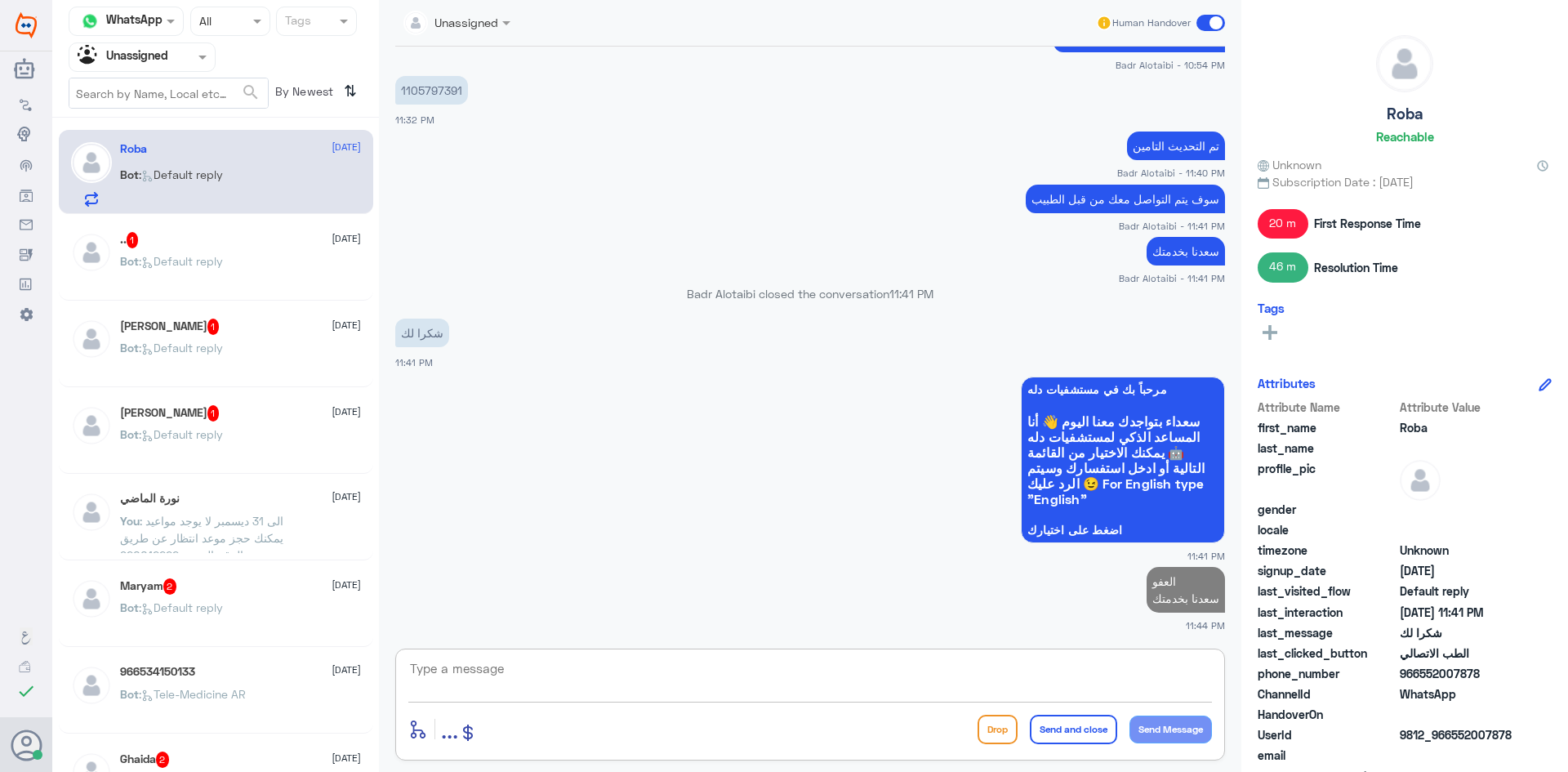
scroll to position [0, 0]
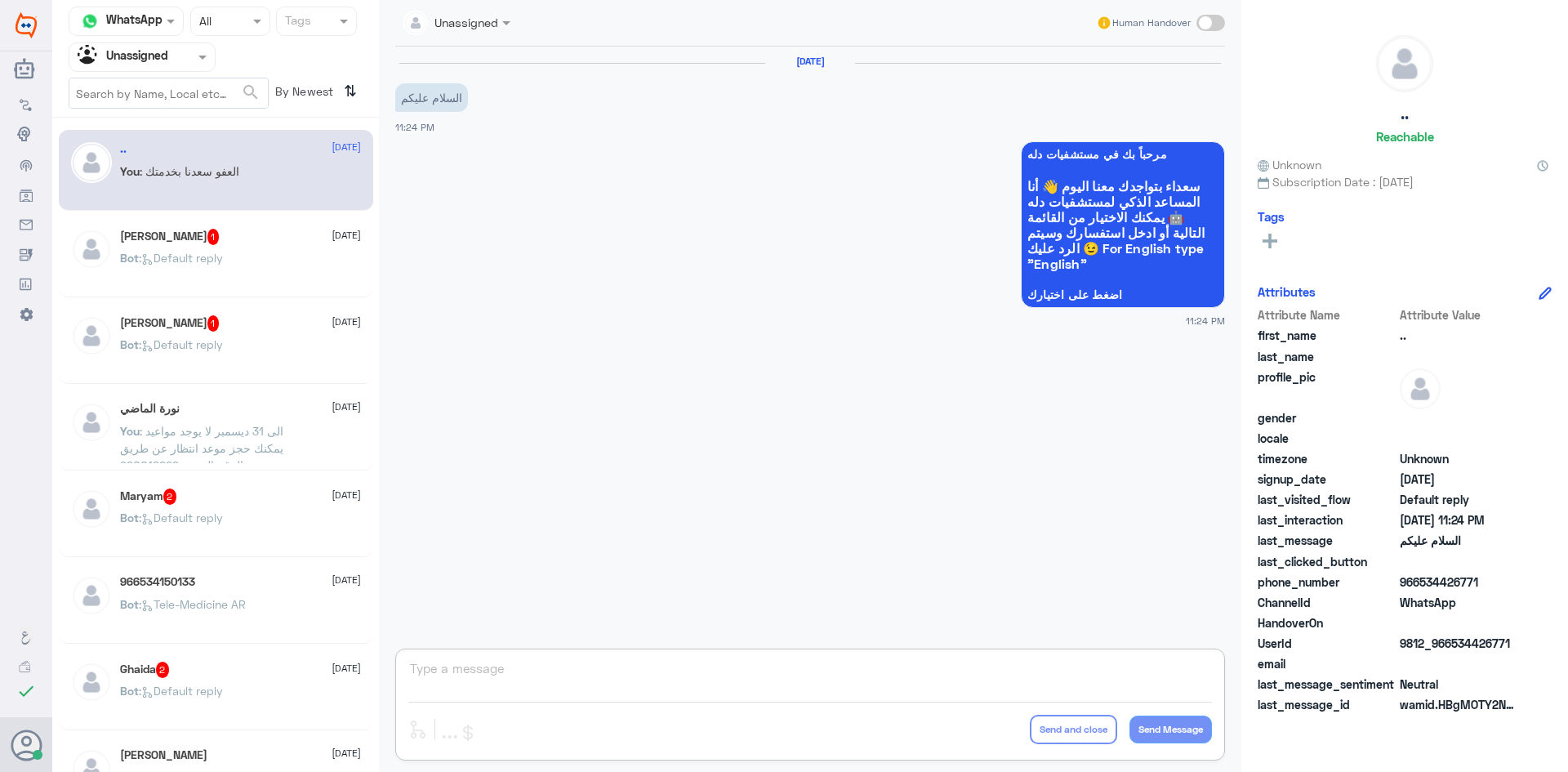
click at [181, 60] on div at bounding box center [142, 56] width 146 height 19
click at [140, 95] on div "All" at bounding box center [142, 95] width 147 height 31
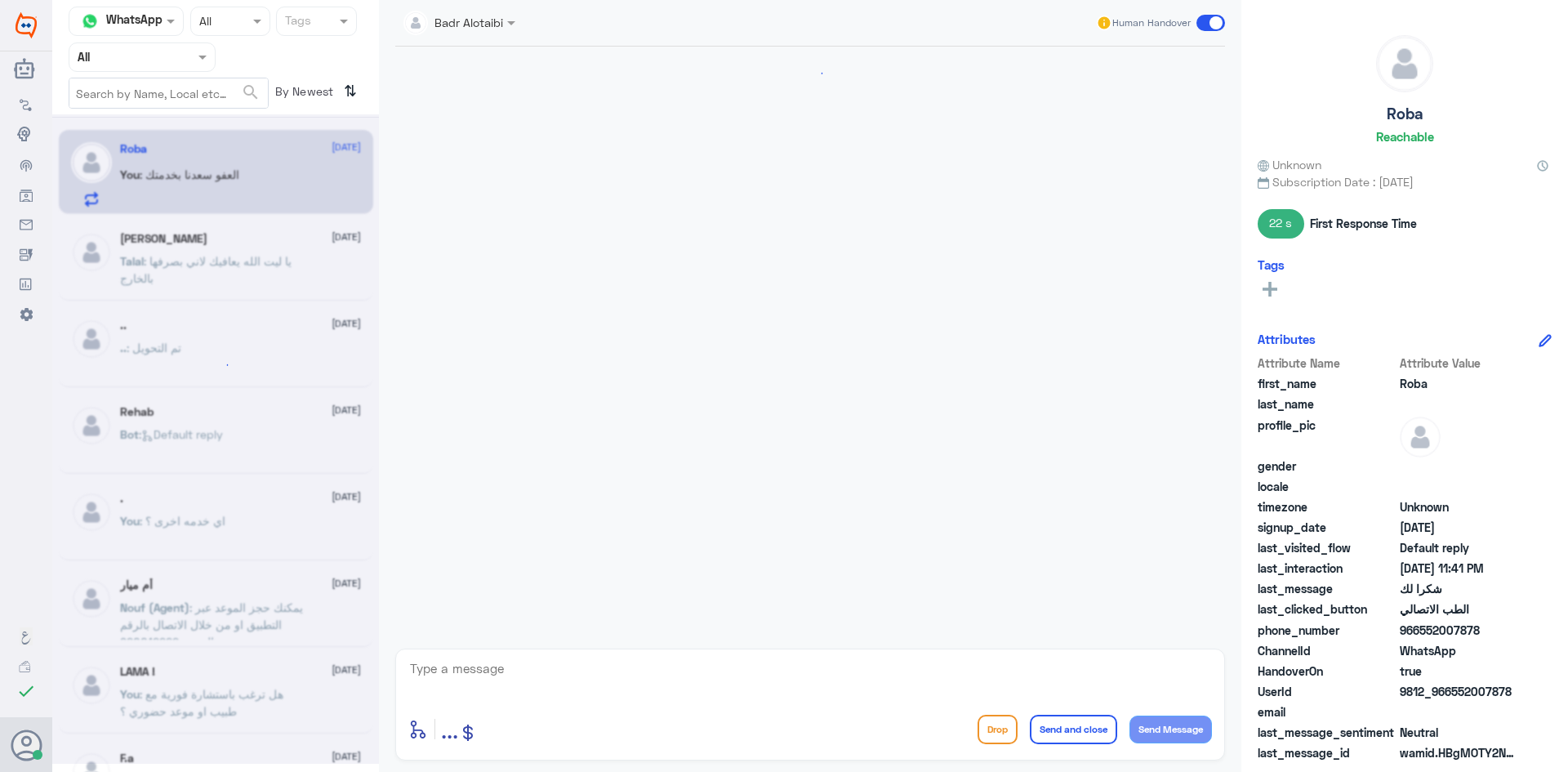
scroll to position [781, 0]
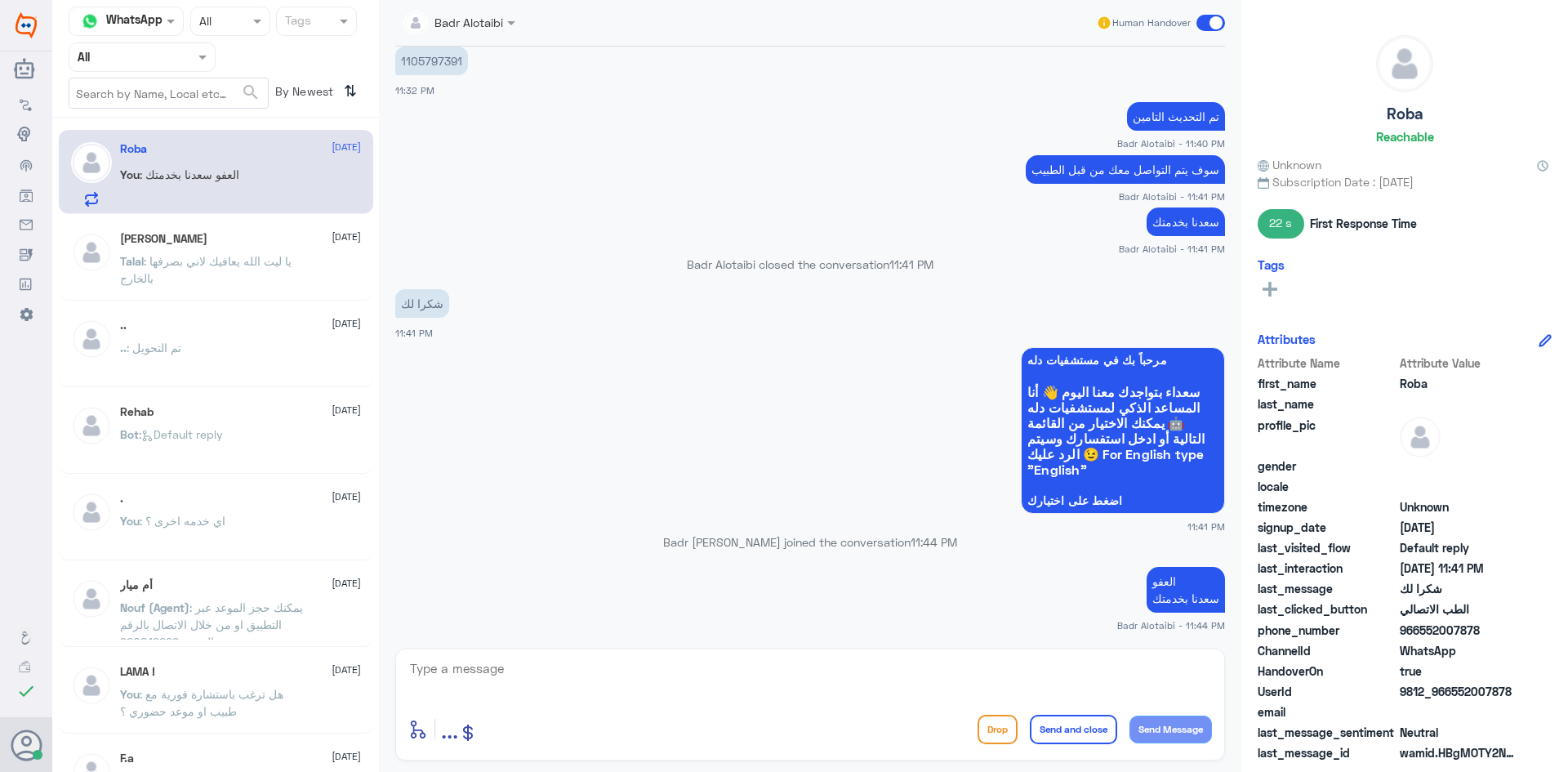
click at [1212, 21] on span at bounding box center [1210, 23] width 29 height 16
click at [0, 0] on input "checkbox" at bounding box center [0, 0] width 0 height 0
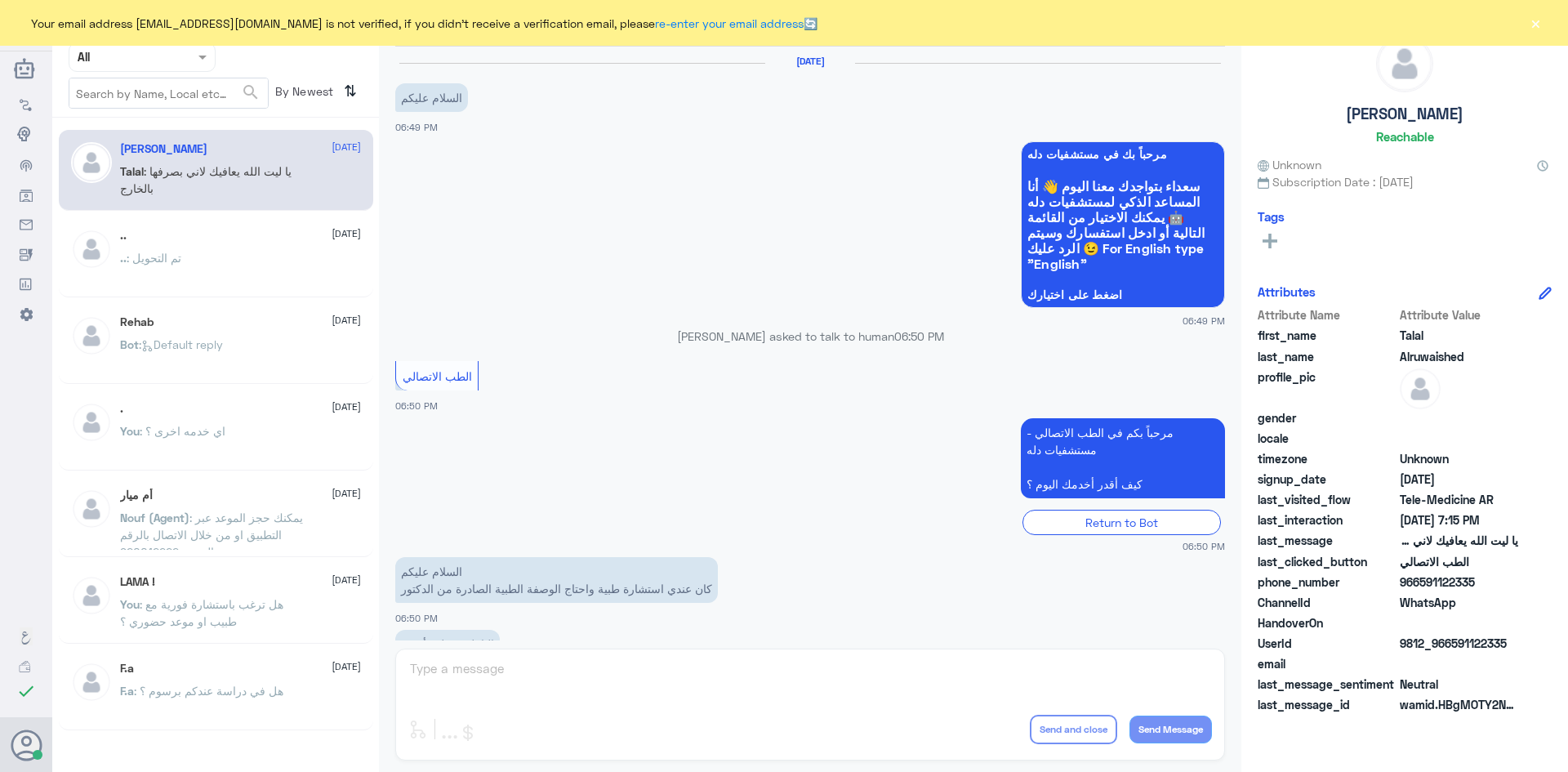
scroll to position [373, 0]
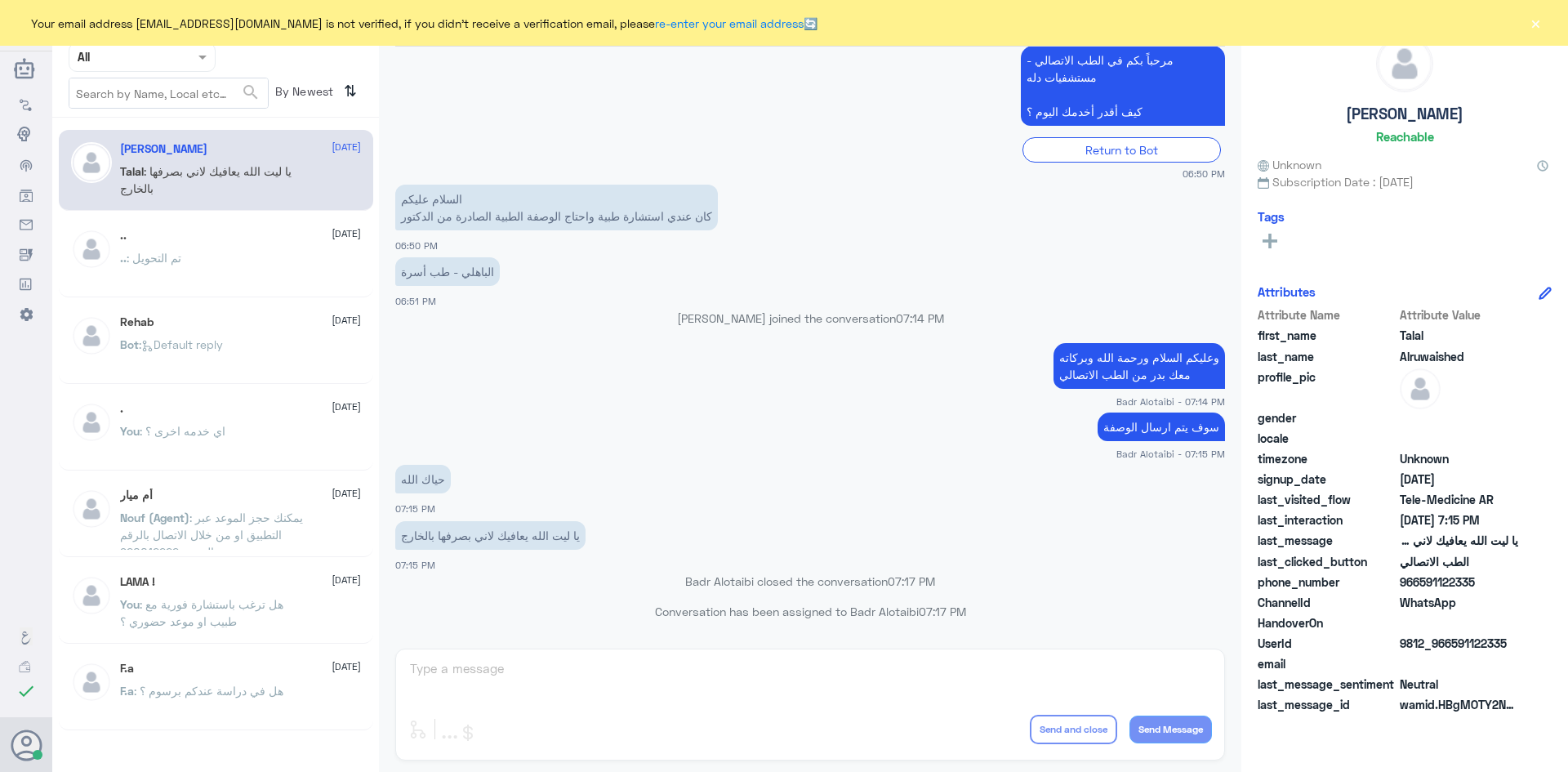
click at [1537, 22] on button "×" at bounding box center [1535, 23] width 16 height 16
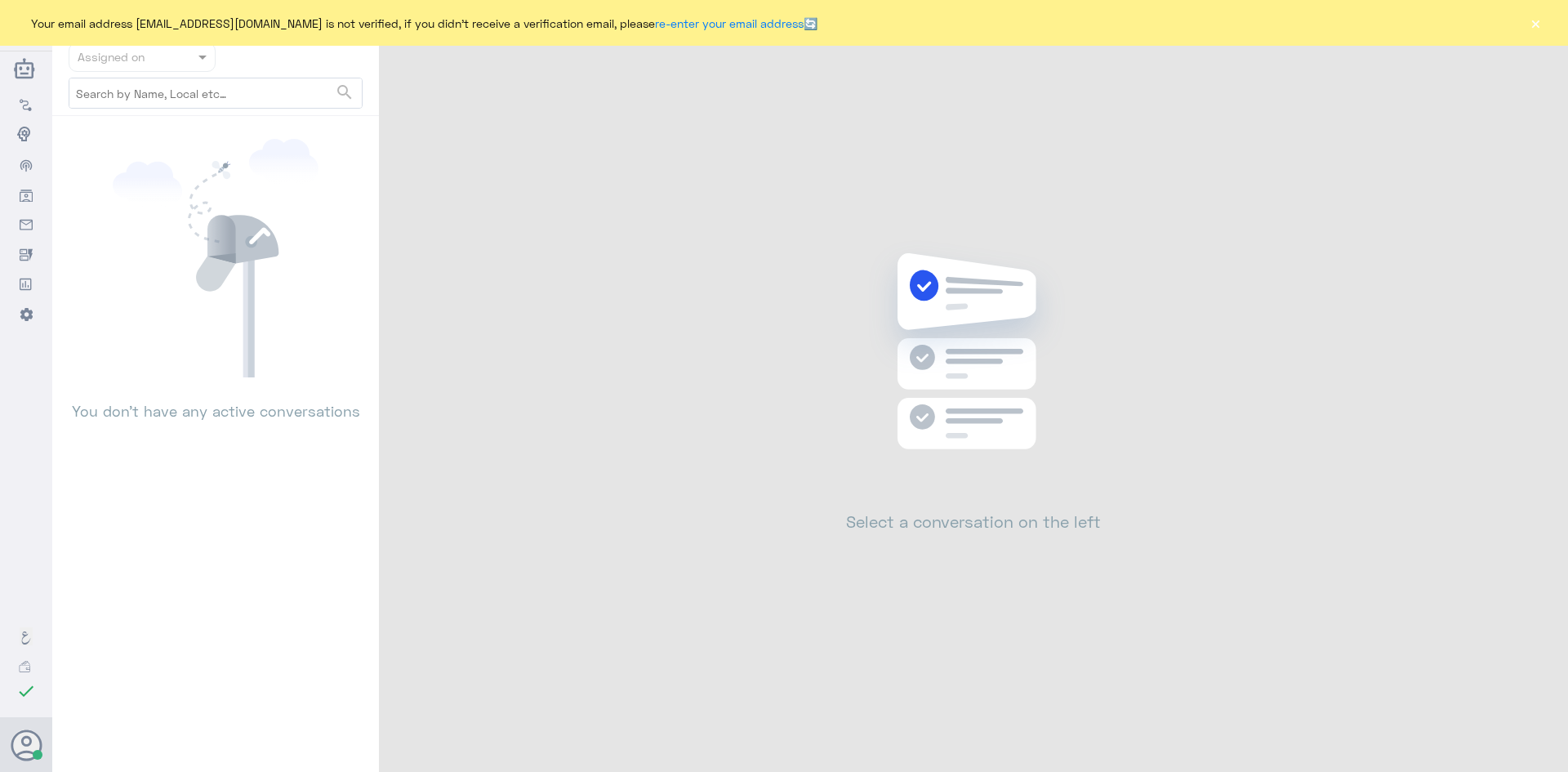
click at [1538, 30] on button "×" at bounding box center [1535, 23] width 16 height 16
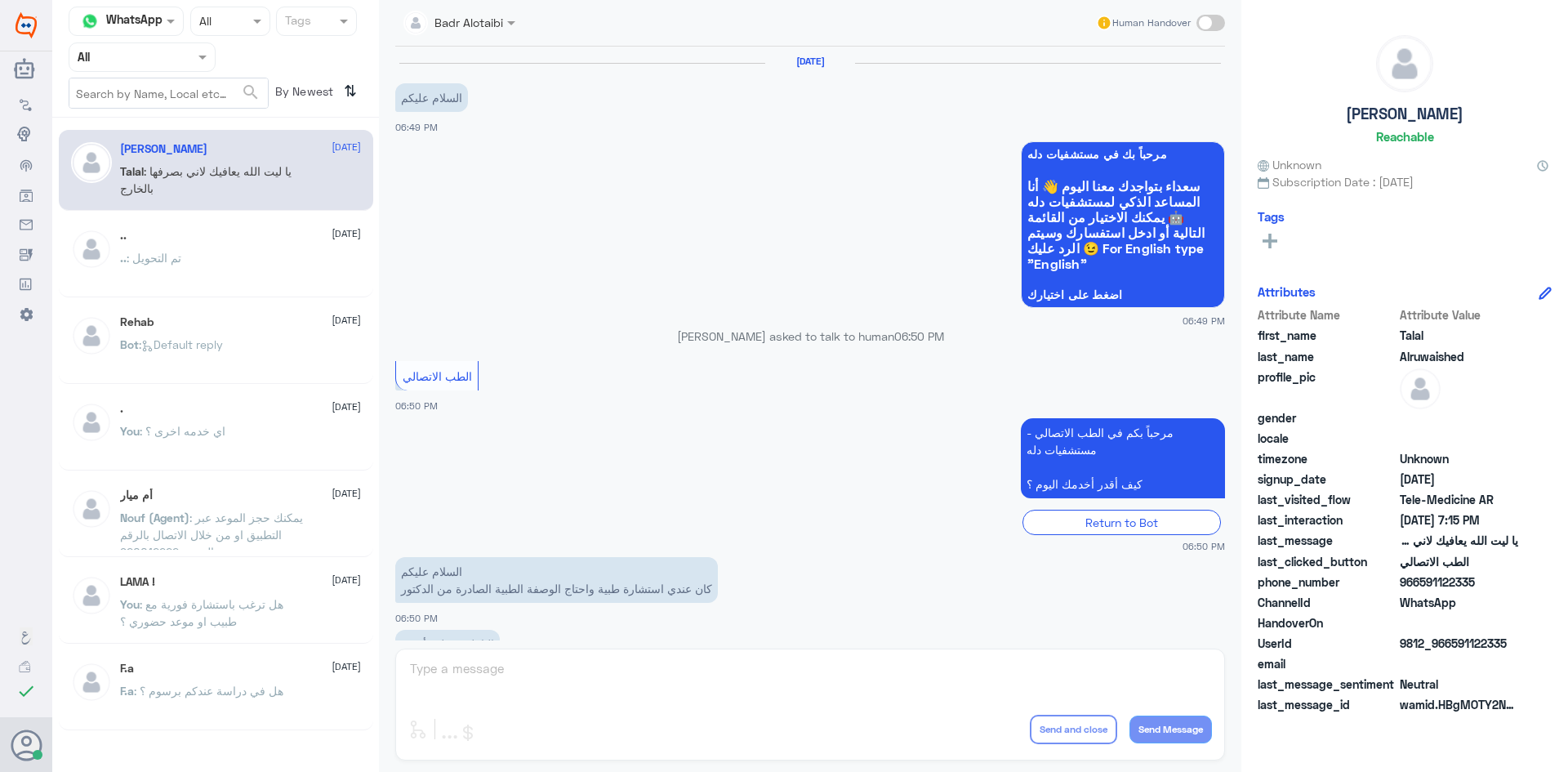
scroll to position [373, 0]
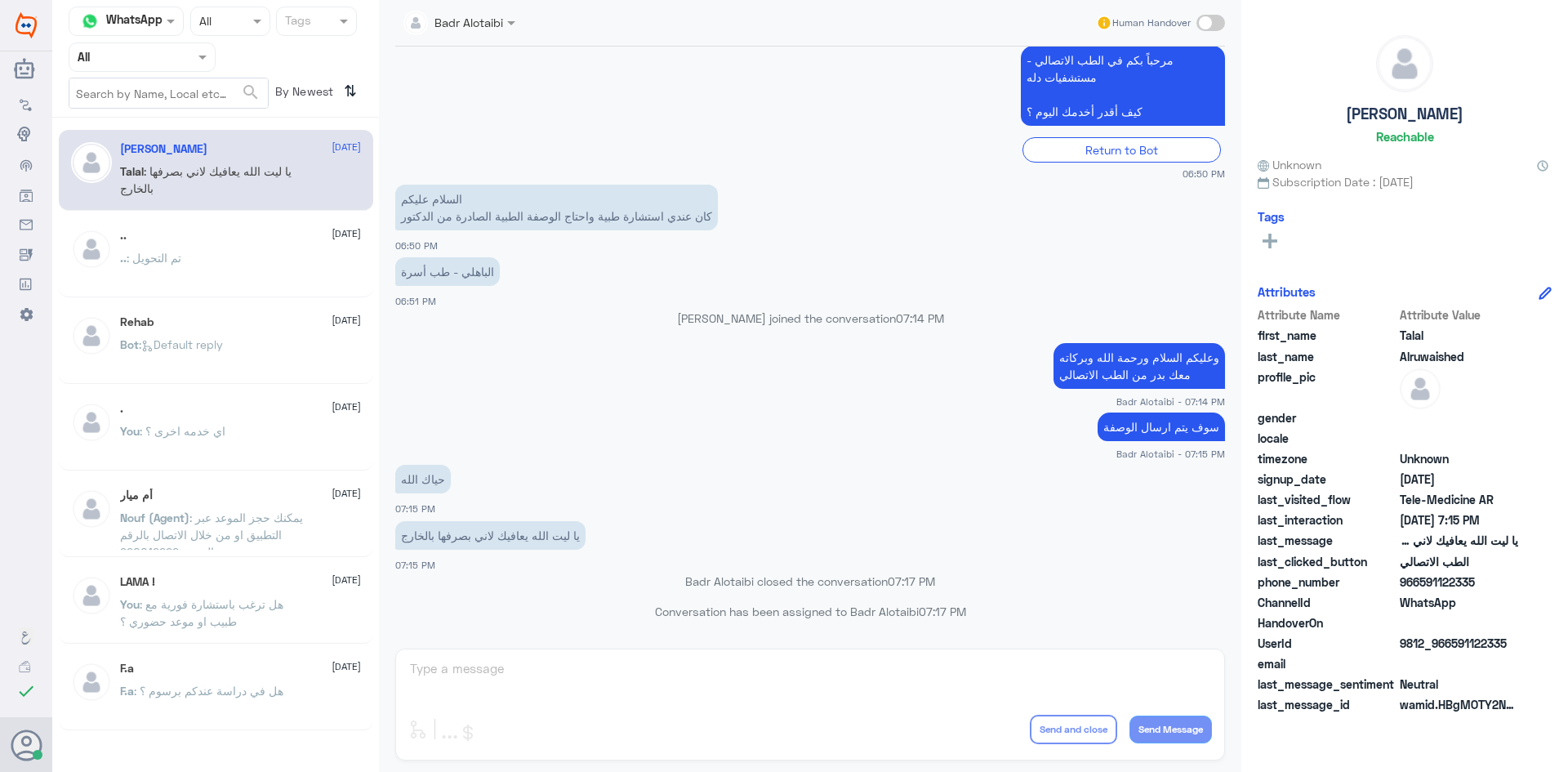
click at [188, 68] on div "Agent Filter All" at bounding box center [142, 57] width 147 height 30
click at [174, 115] on div "Unassigned" at bounding box center [142, 129] width 147 height 38
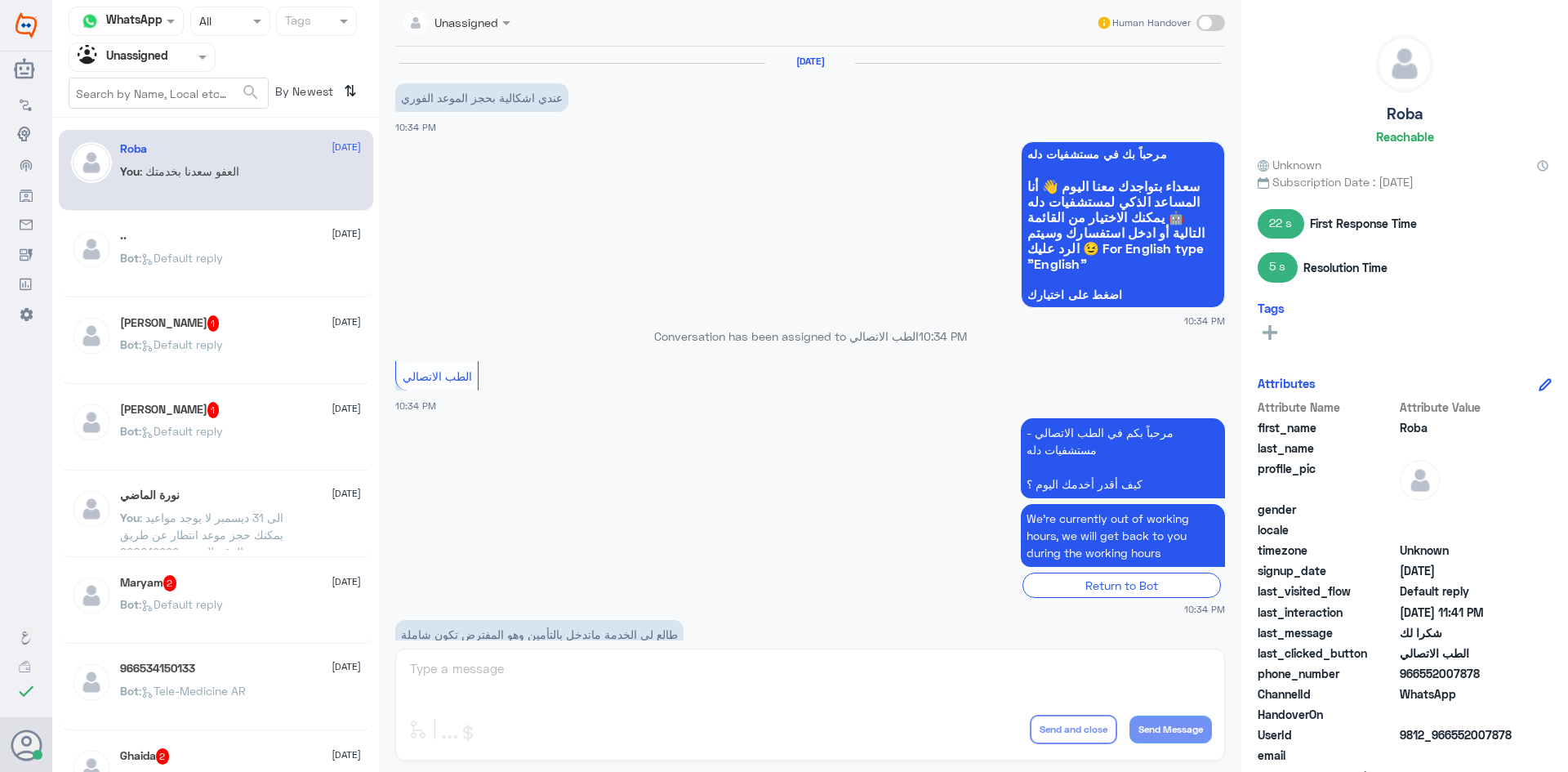
scroll to position [812, 0]
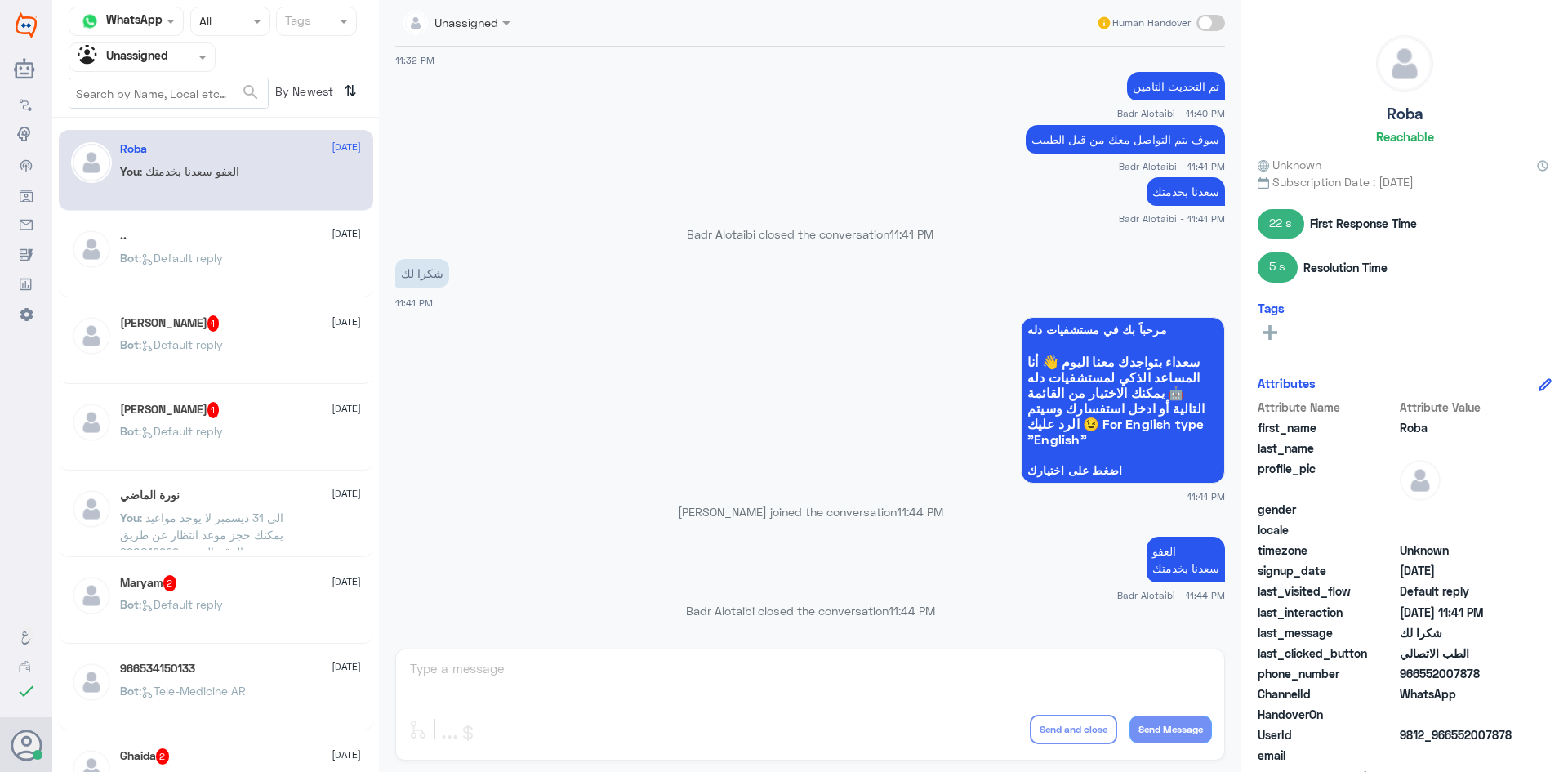
click at [247, 254] on div "Bot : Default reply" at bounding box center [240, 272] width 241 height 37
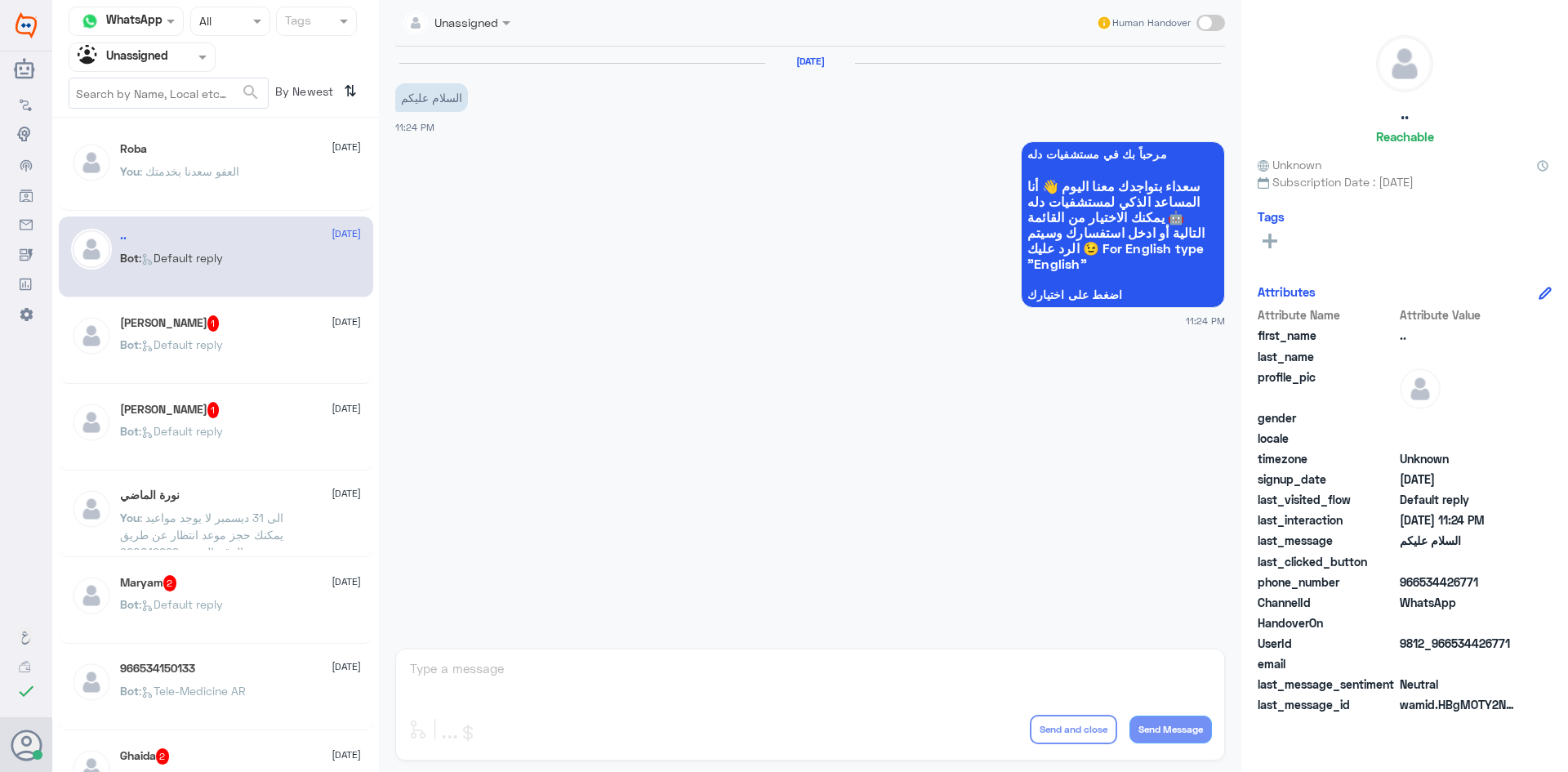
click at [226, 319] on div "[PERSON_NAME] 1 [DATE]" at bounding box center [240, 323] width 241 height 16
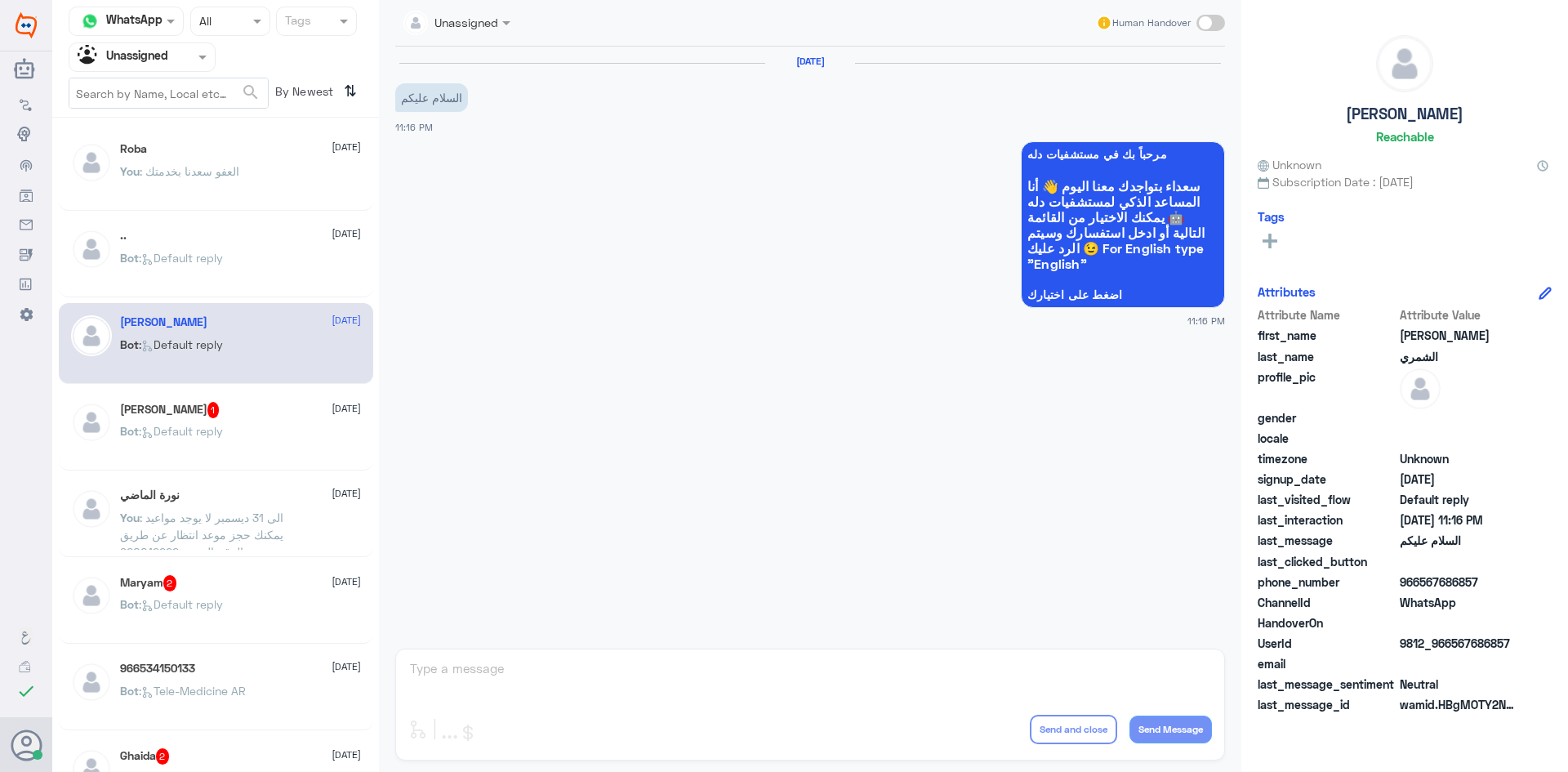
click at [232, 419] on div "[PERSON_NAME] 1 [DATE] Bot : Default reply" at bounding box center [240, 433] width 241 height 61
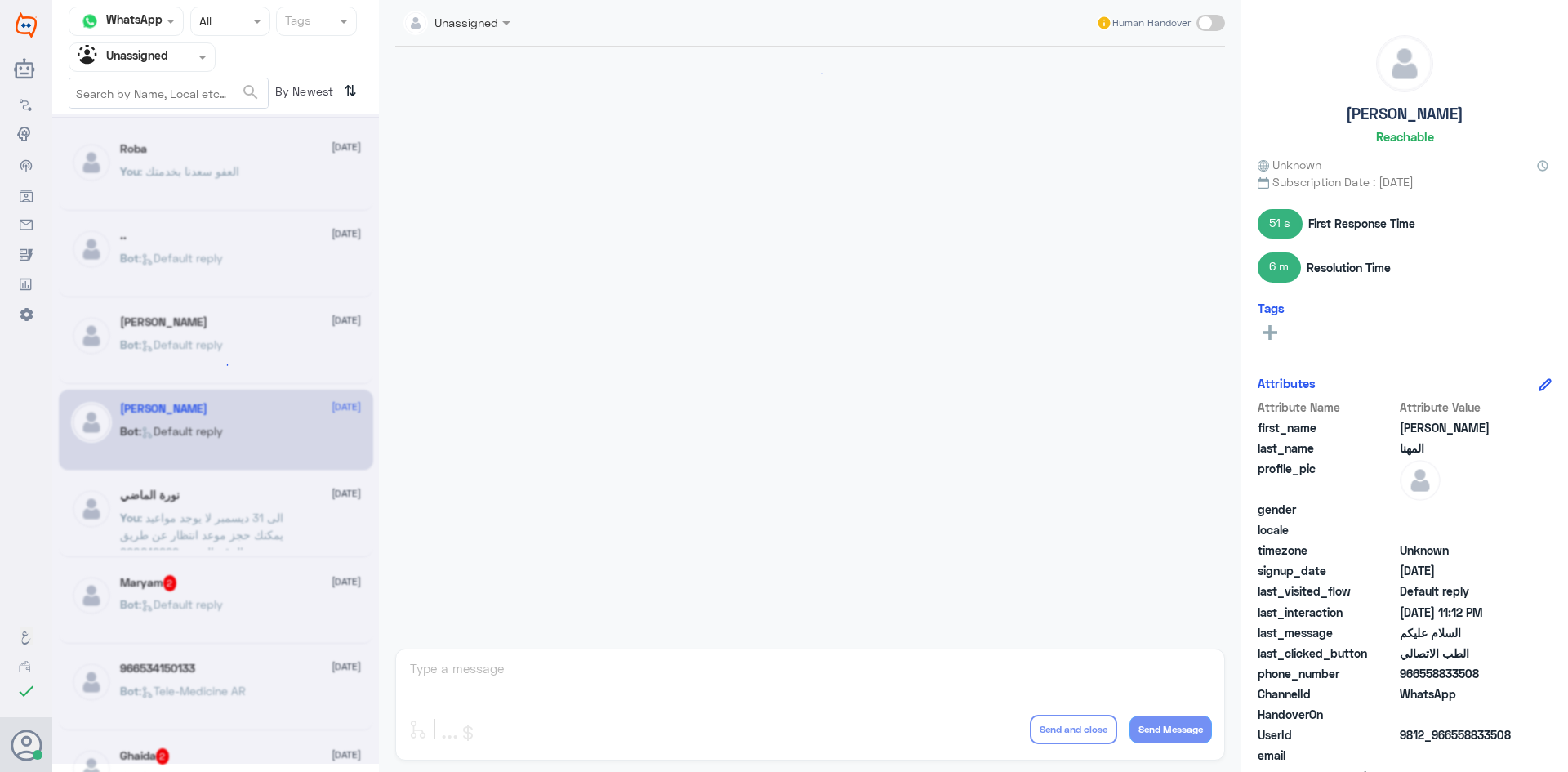
scroll to position [762, 0]
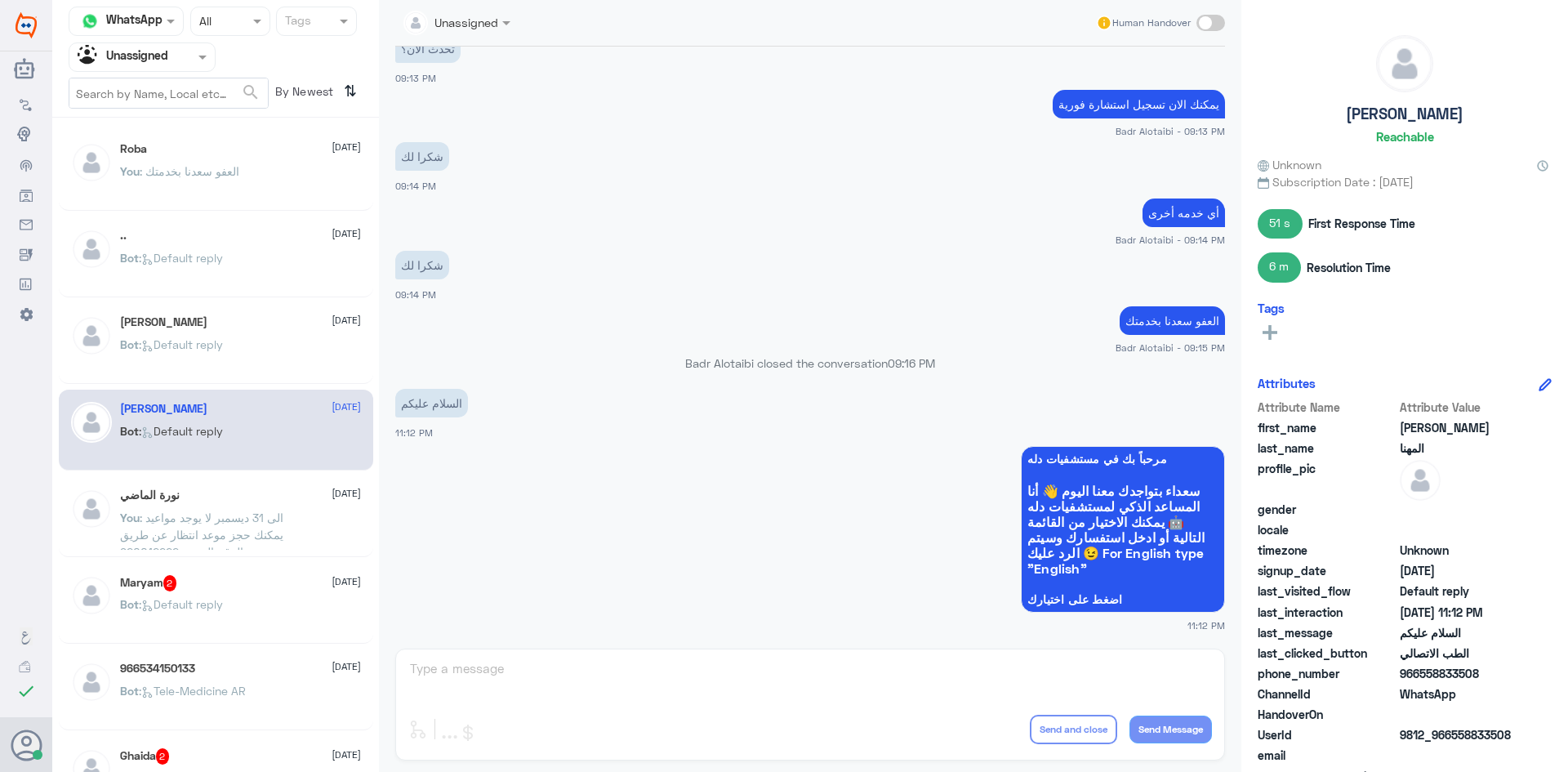
click at [225, 530] on span ": الى 31 ديسمبر لا يوجد مواعيد يمكنك حجز موعد انتظار عن طريق الرقم الموحد 92001…" at bounding box center [201, 534] width 163 height 49
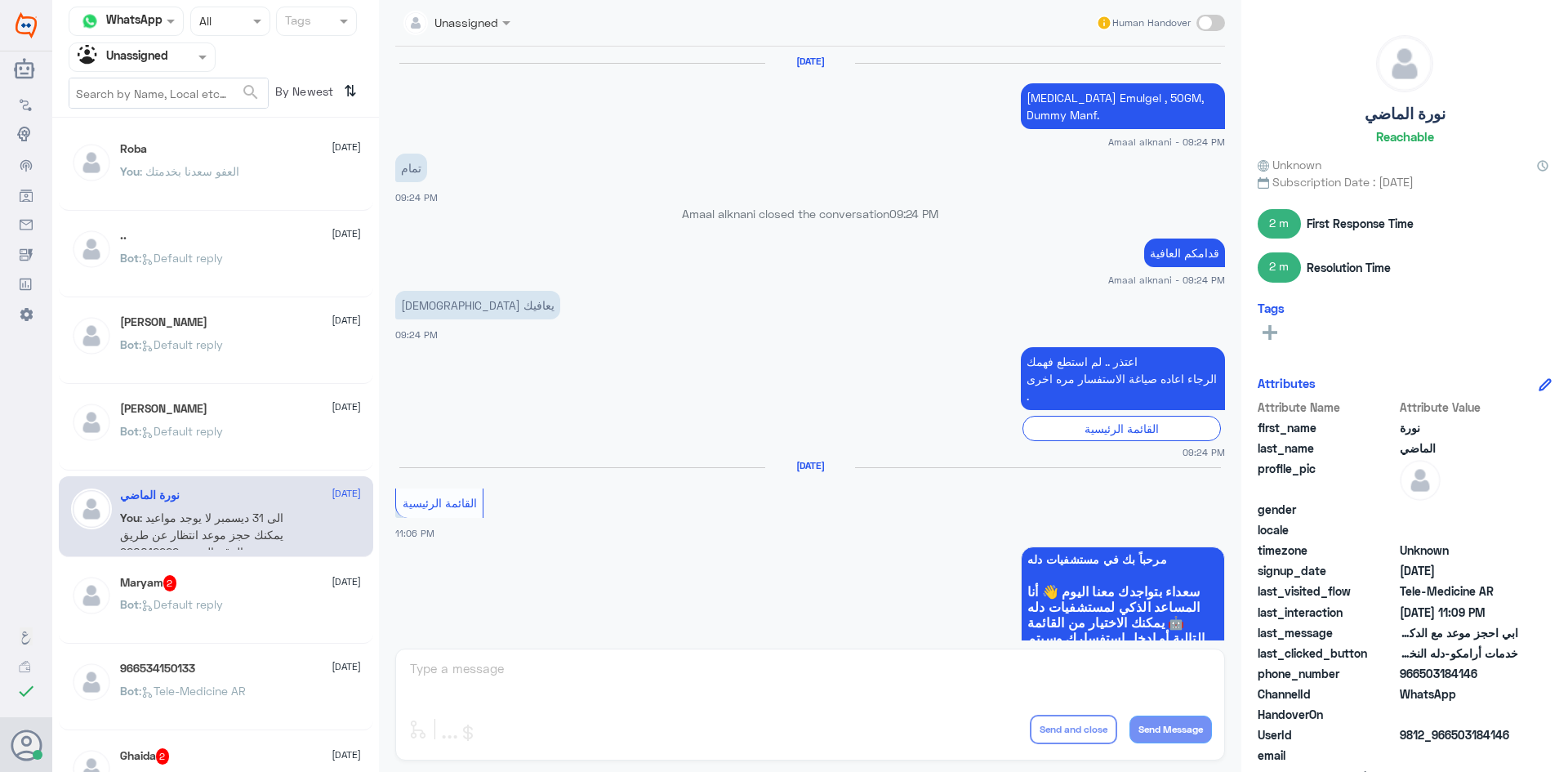
scroll to position [860, 0]
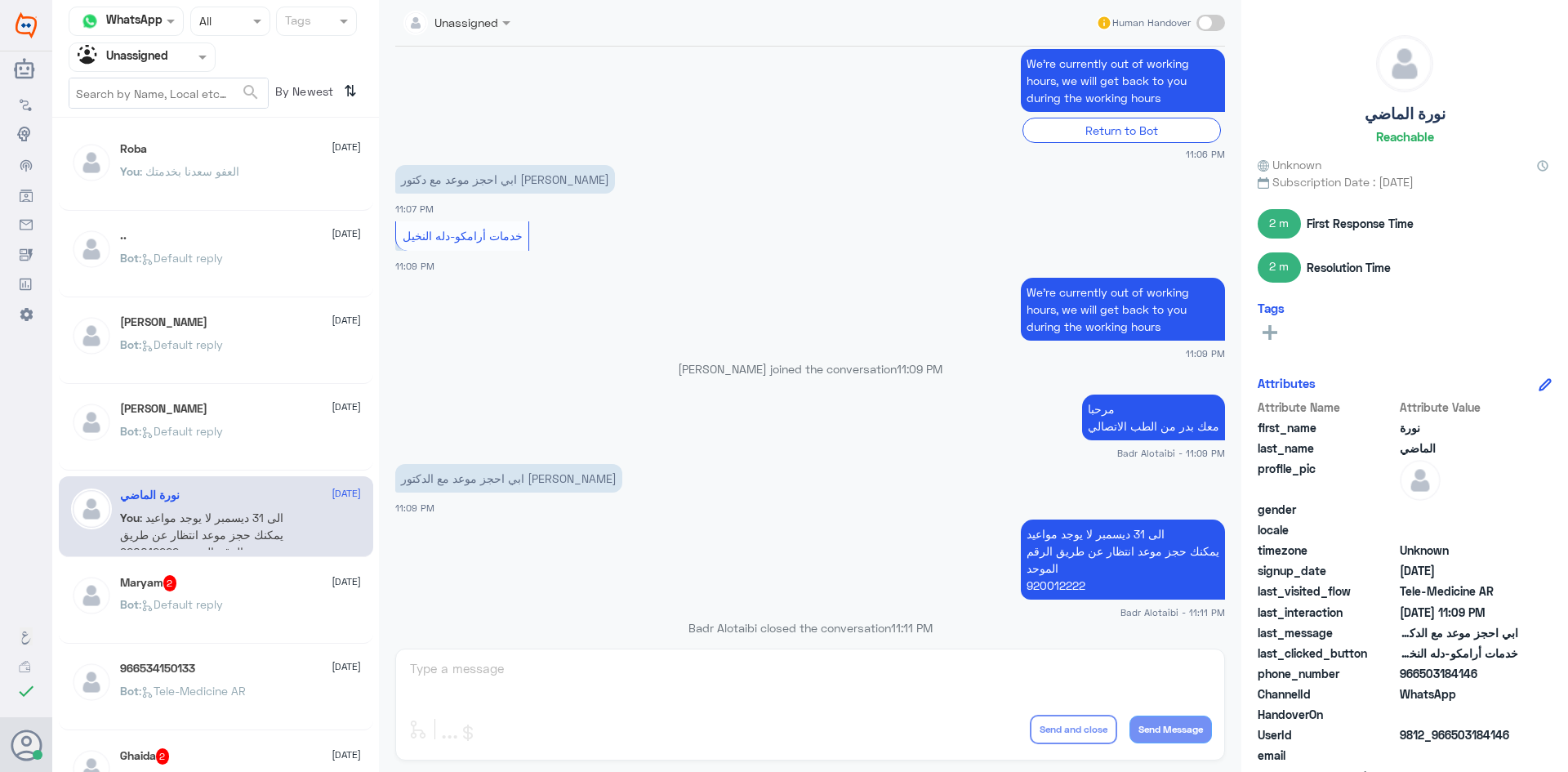
click at [262, 428] on div "Bot : Default reply" at bounding box center [240, 444] width 241 height 37
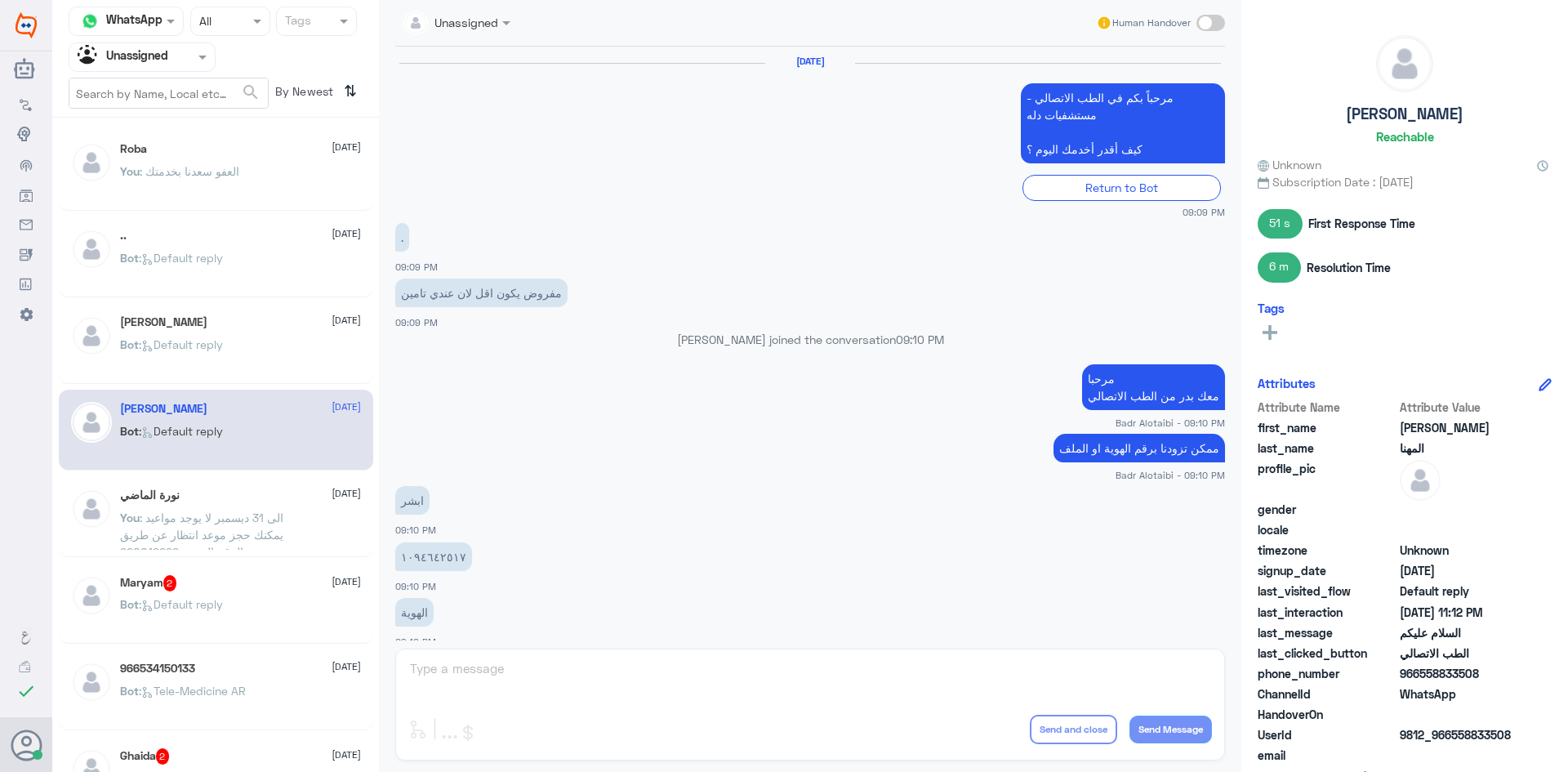
scroll to position [762, 0]
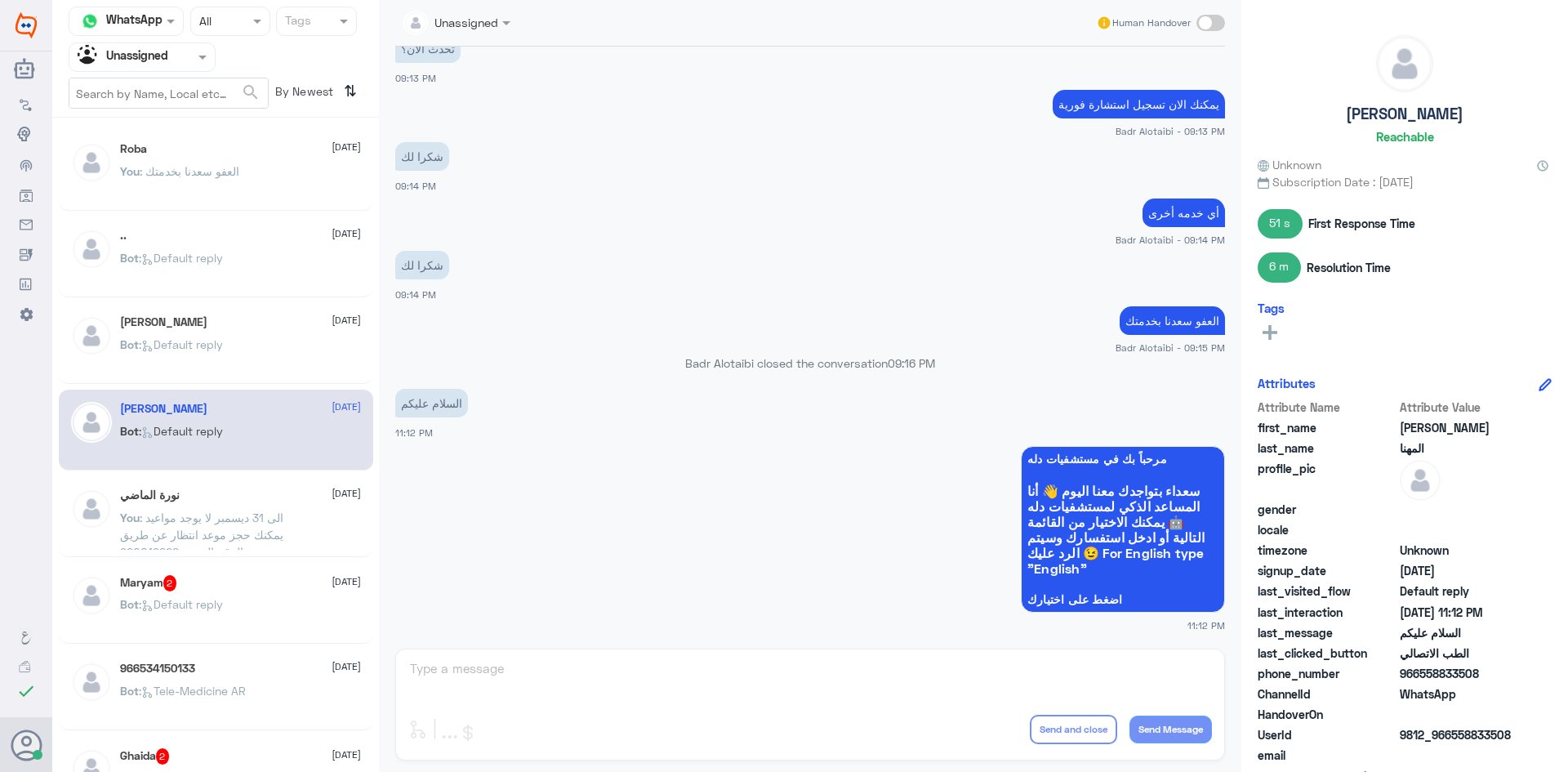
click at [245, 576] on div "Maryam 2 [DATE]" at bounding box center [240, 583] width 241 height 16
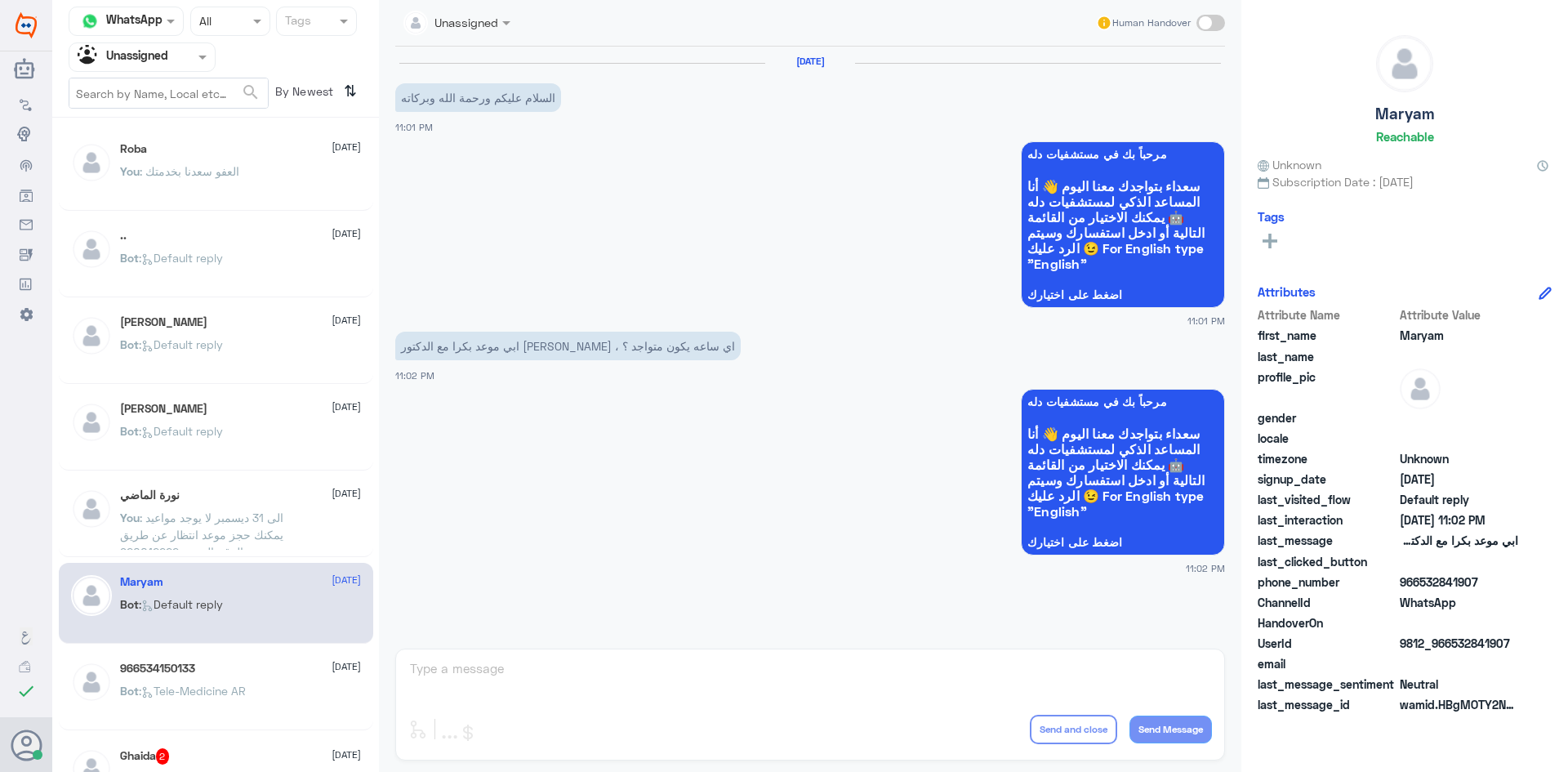
click at [168, 65] on div at bounding box center [142, 56] width 146 height 19
click at [168, 85] on div "All" at bounding box center [142, 95] width 147 height 31
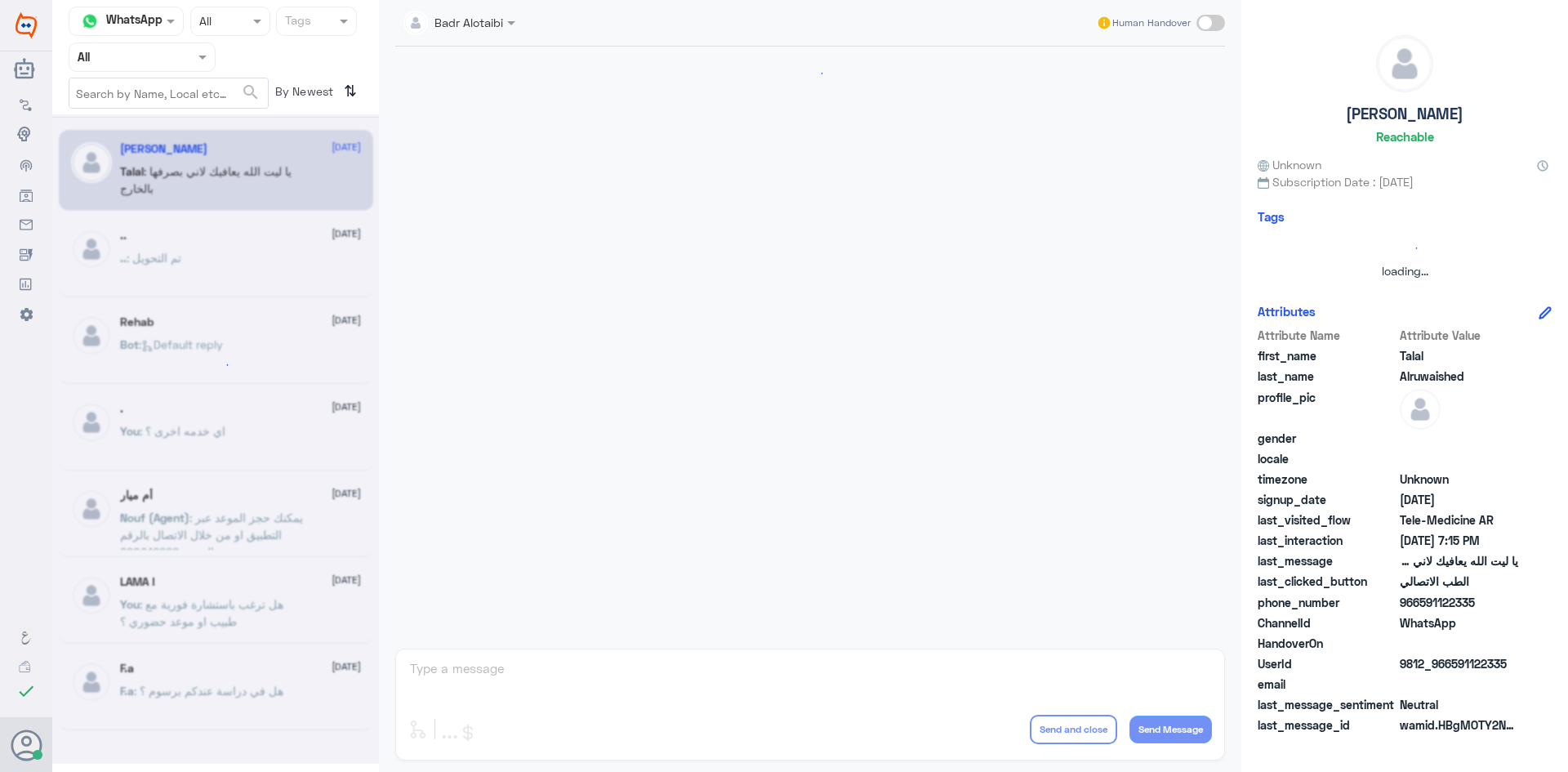
scroll to position [373, 0]
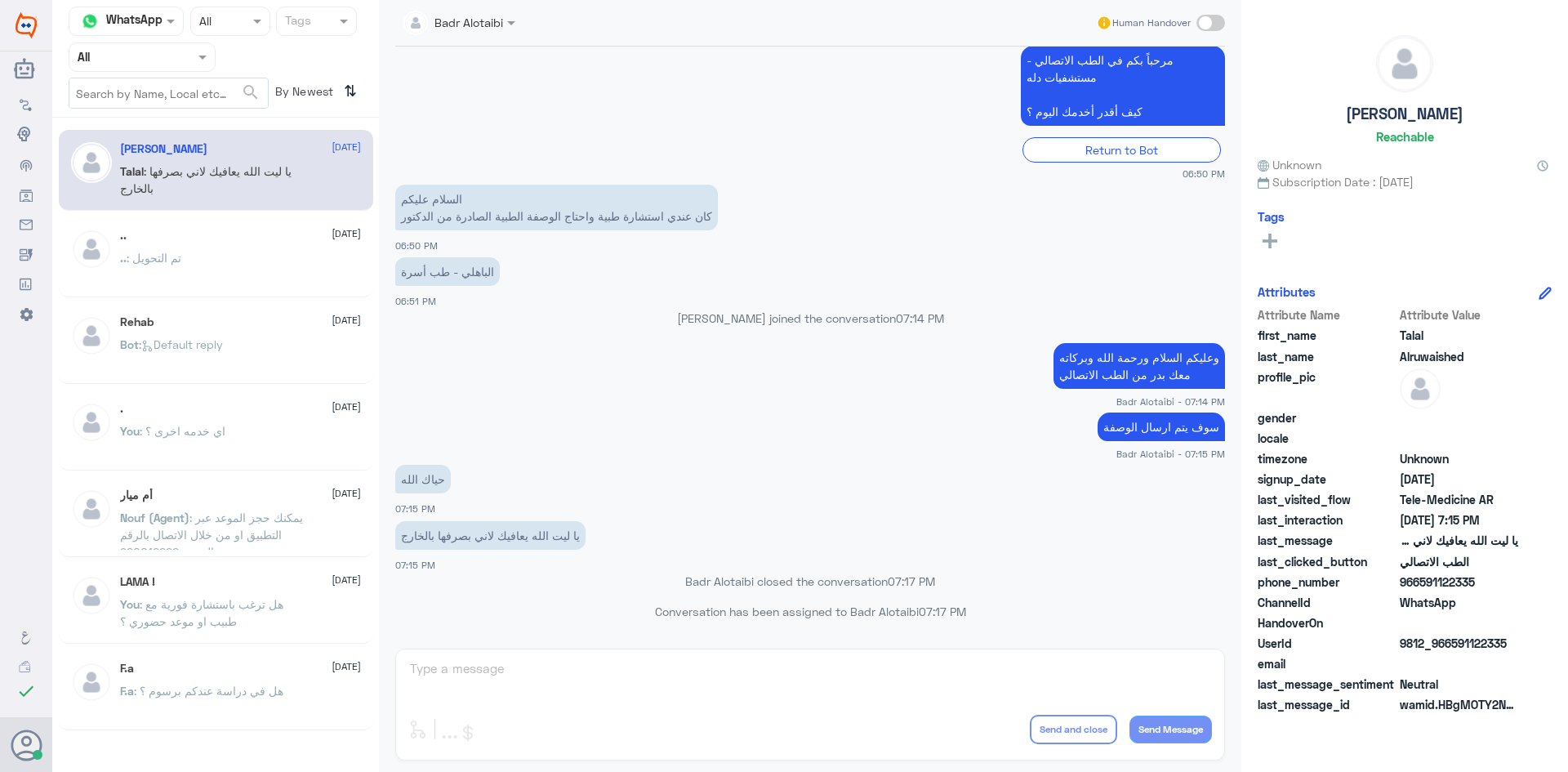
click at [473, 8] on div "Badr Alotaibi" at bounding box center [453, 23] width 100 height 33
click at [725, 117] on app-msgs-text "مرحباً بكم في الطب الاتصالي - مستشفيات دله كيف أقدر أخدمك اليوم ؟" at bounding box center [810, 86] width 830 height 81
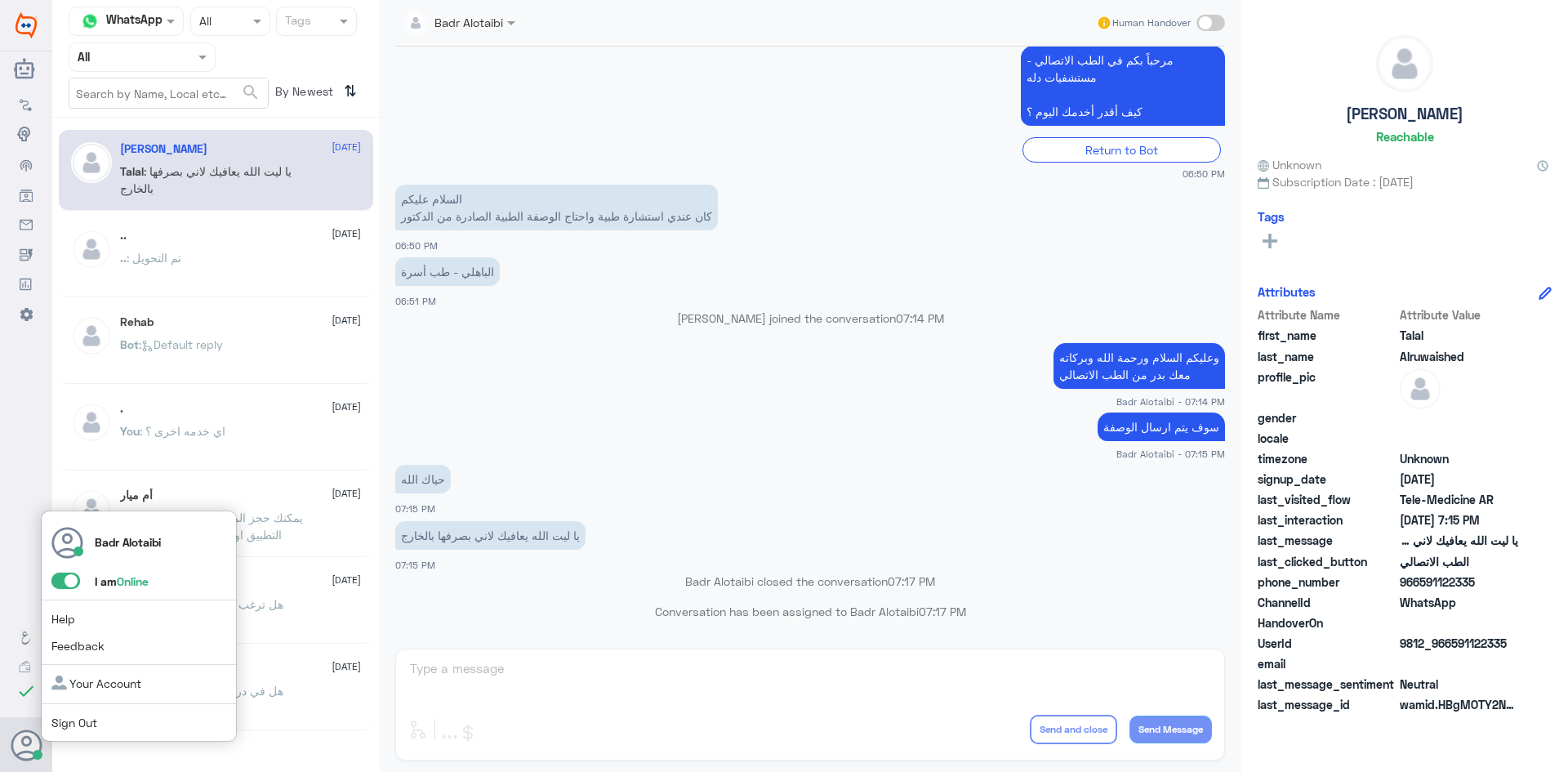
click at [74, 570] on div "[PERSON_NAME] I am Online Help Feedback Your Account Sign Out" at bounding box center [139, 626] width 196 height 232
click at [74, 579] on span at bounding box center [65, 581] width 29 height 16
click at [0, 0] on input "checkbox" at bounding box center [0, 0] width 0 height 0
